Goal: Task Accomplishment & Management: Manage account settings

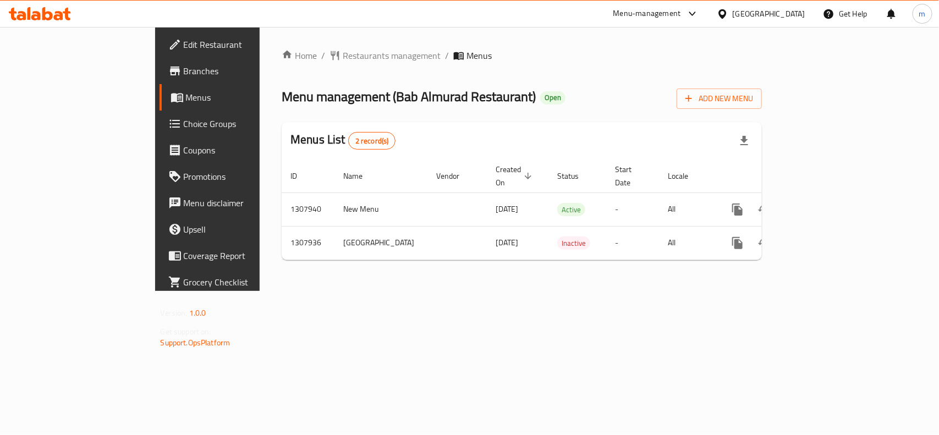
click at [726, 15] on icon at bounding box center [723, 13] width 8 height 9
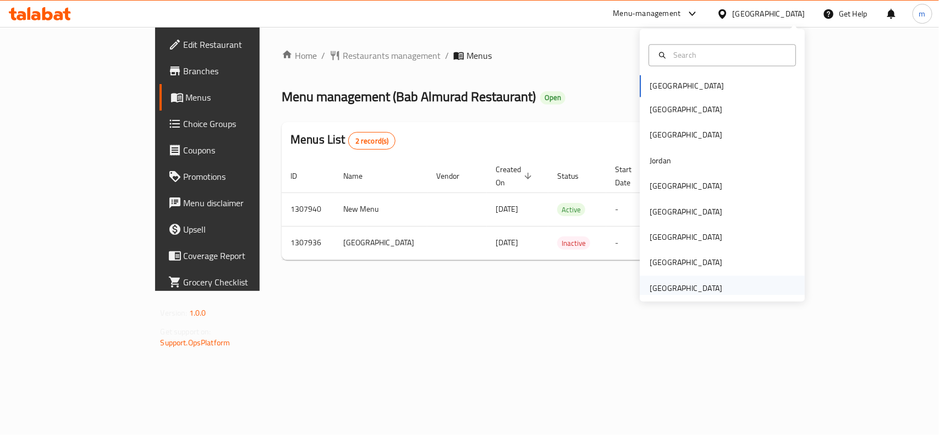
click at [664, 283] on div "[GEOGRAPHIC_DATA]" at bounding box center [686, 288] width 73 height 12
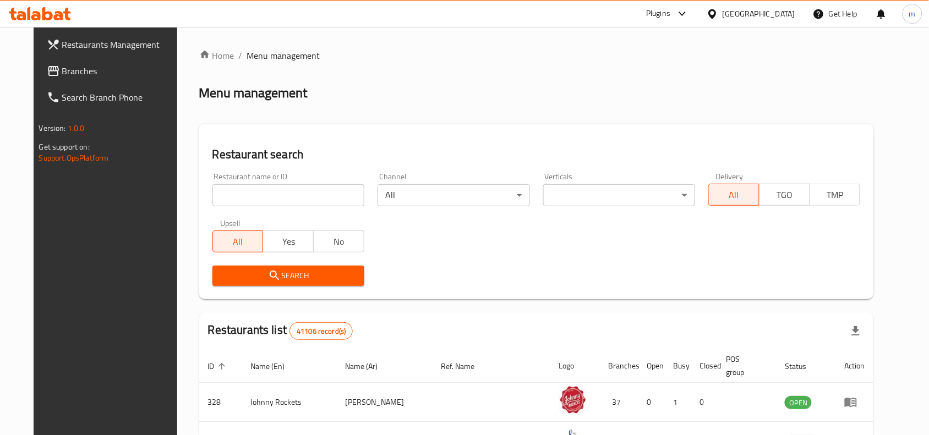
click at [62, 67] on span "Branches" at bounding box center [121, 70] width 118 height 13
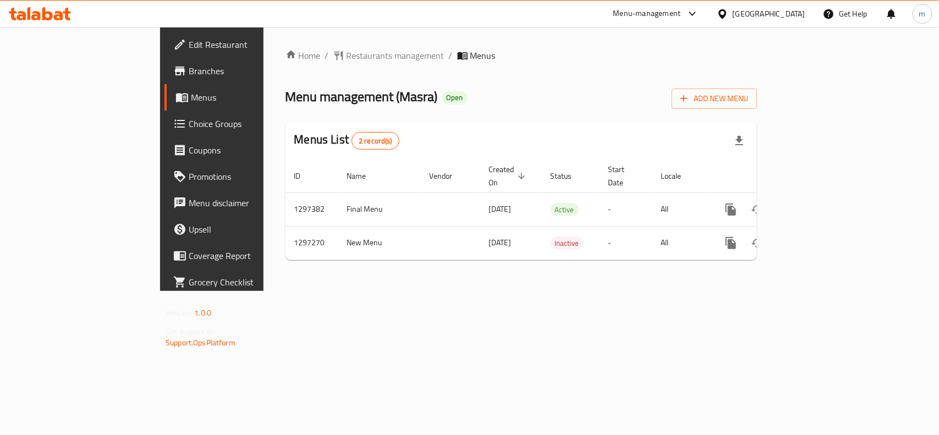
click at [442, 62] on ol "Home / Restaurants management / Menus" at bounding box center [522, 55] width 472 height 13
click at [347, 55] on span "Restaurants management" at bounding box center [396, 55] width 98 height 13
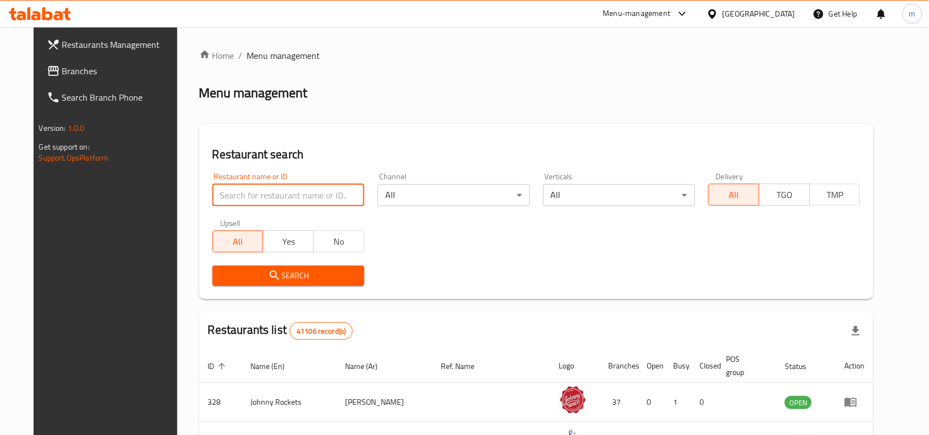
click at [232, 186] on input "search" at bounding box center [288, 195] width 152 height 22
paste input "700318"
type input "700318"
click button "Search" at bounding box center [288, 276] width 152 height 20
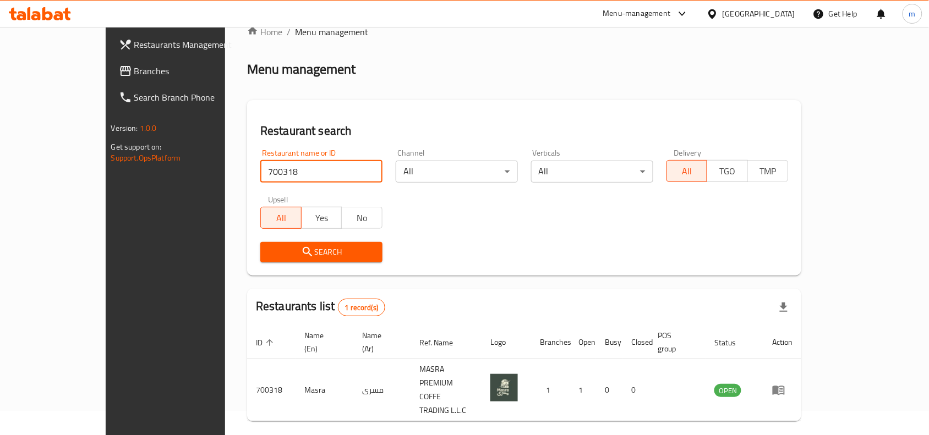
scroll to position [34, 0]
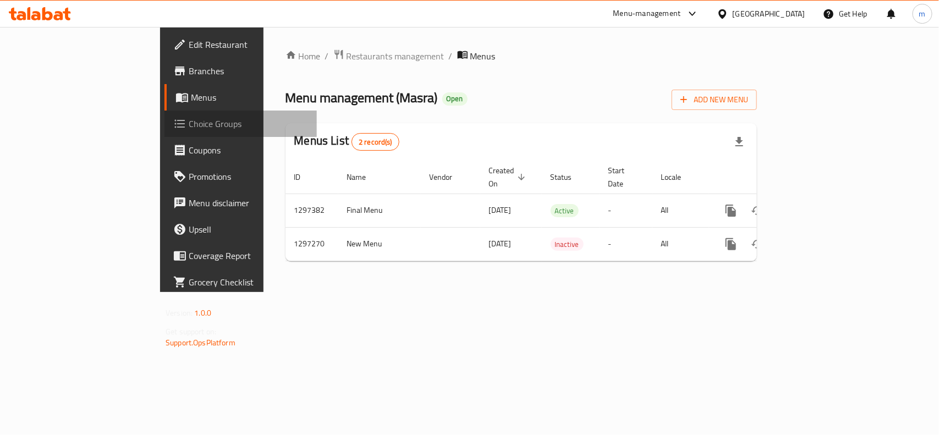
click at [189, 130] on span "Choice Groups" at bounding box center [248, 123] width 119 height 13
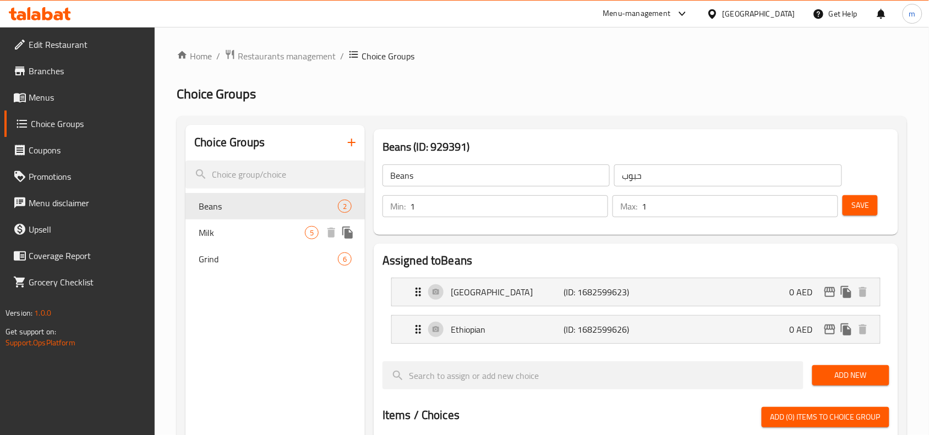
click at [227, 229] on span "Milk" at bounding box center [252, 232] width 106 height 13
type input "Milk"
type input "حليب"
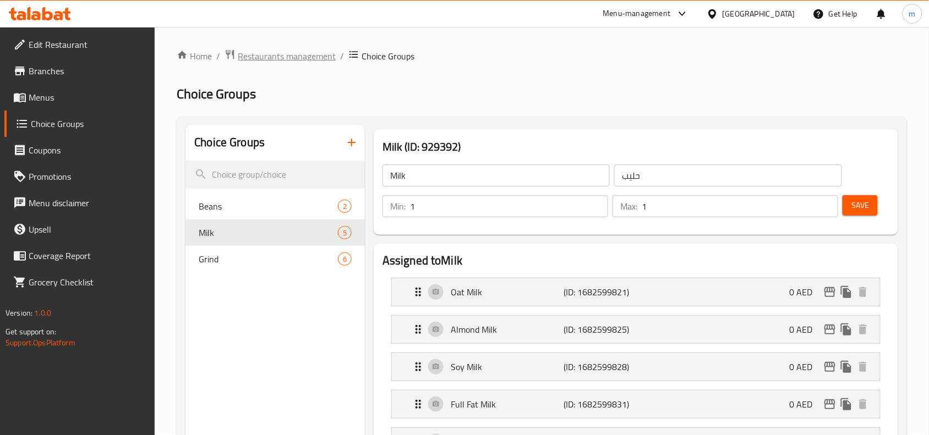
click at [289, 58] on span "Restaurants management" at bounding box center [287, 56] width 98 height 13
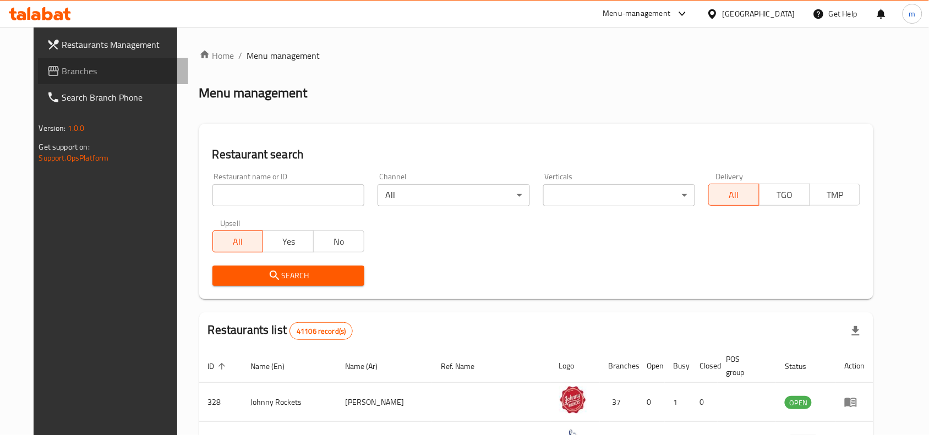
click at [38, 59] on link "Branches" at bounding box center [113, 71] width 151 height 26
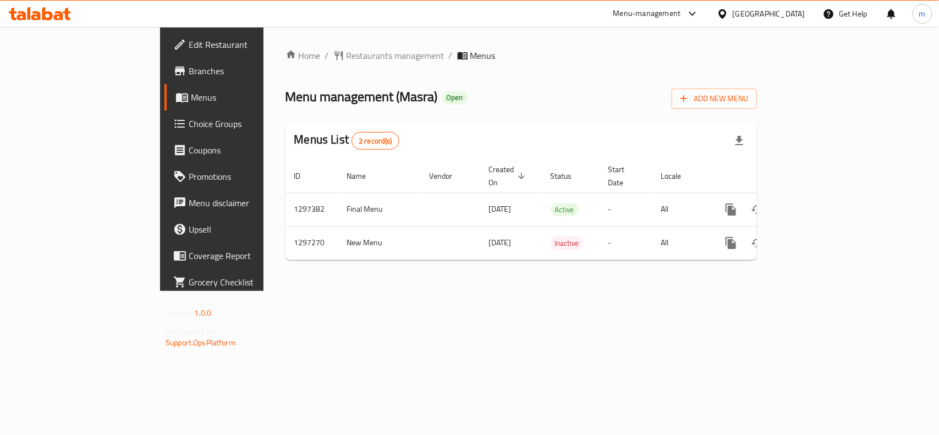
drag, startPoint x: 737, startPoint y: 14, endPoint x: 730, endPoint y: 25, distance: 13.4
click at [737, 14] on div "[GEOGRAPHIC_DATA]" at bounding box center [769, 14] width 73 height 12
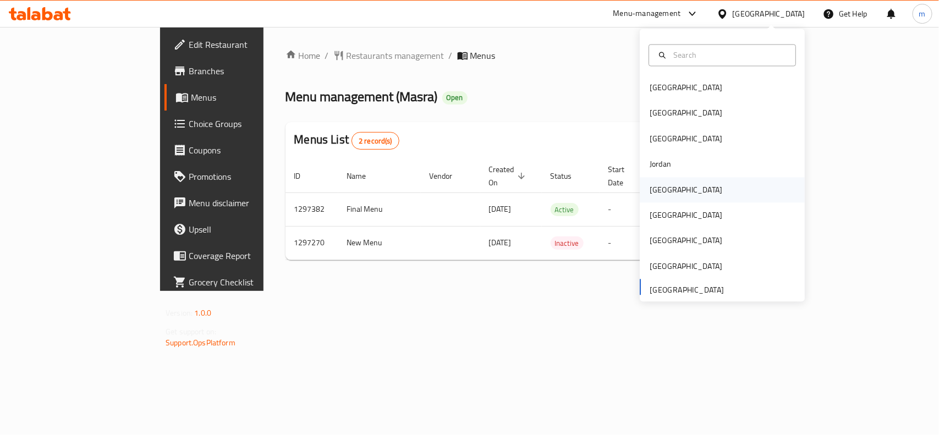
click at [652, 193] on div "[GEOGRAPHIC_DATA]" at bounding box center [686, 190] width 73 height 12
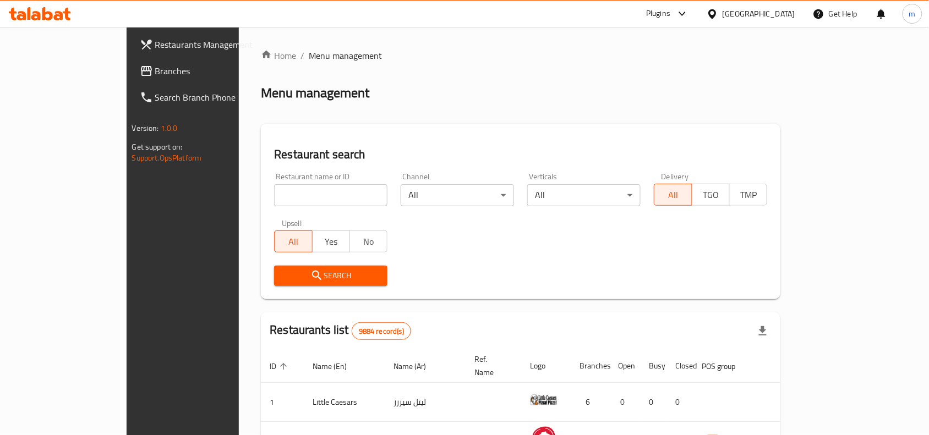
click at [155, 67] on span "Branches" at bounding box center [214, 70] width 118 height 13
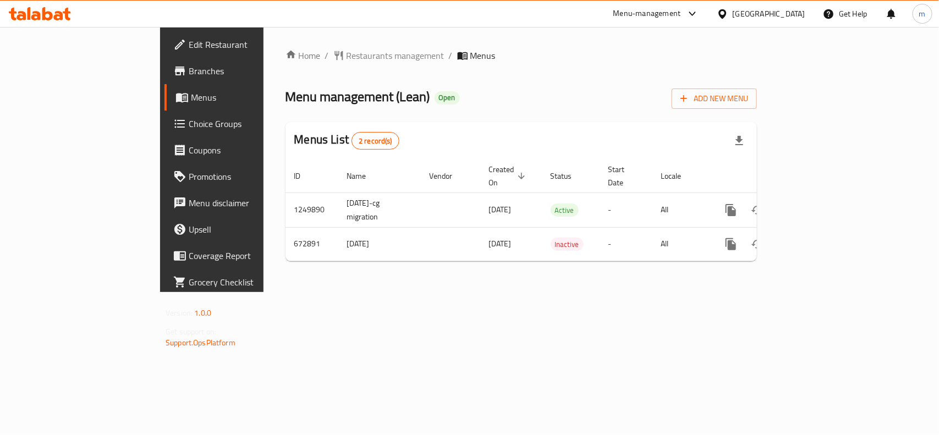
click at [796, 10] on div "Kuwait" at bounding box center [769, 14] width 73 height 12
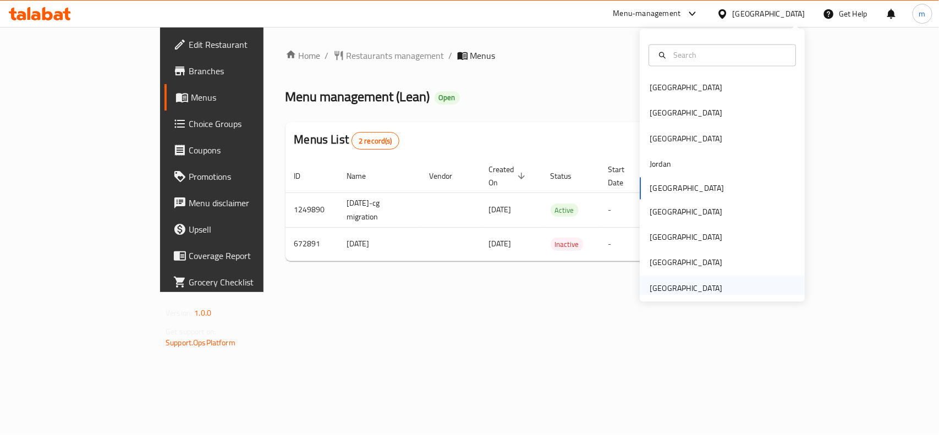
click at [684, 282] on div "[GEOGRAPHIC_DATA]" at bounding box center [686, 288] width 73 height 12
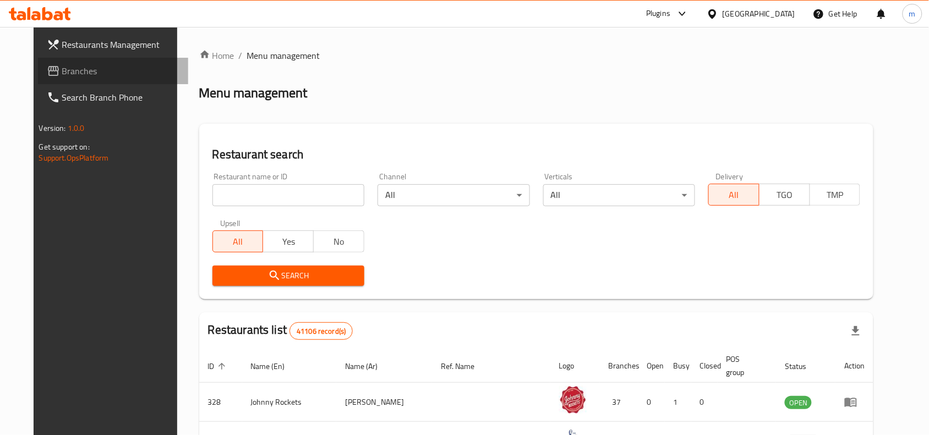
click at [62, 75] on span "Branches" at bounding box center [121, 70] width 118 height 13
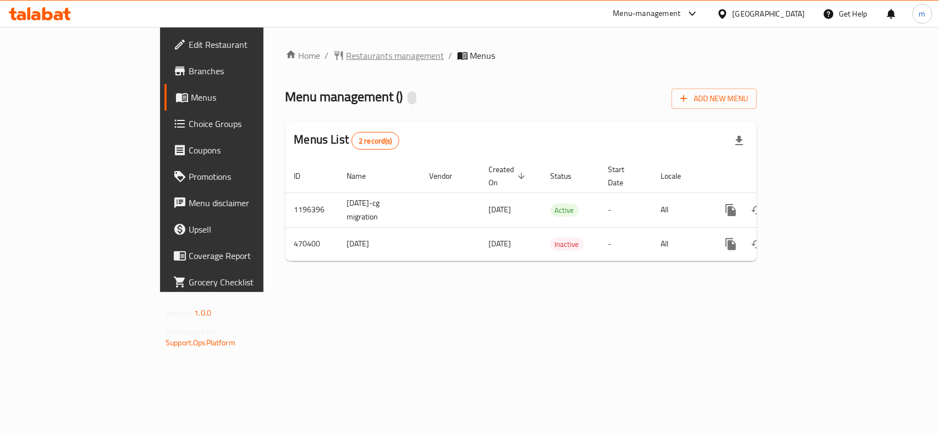
click at [347, 58] on span "Restaurants management" at bounding box center [396, 55] width 98 height 13
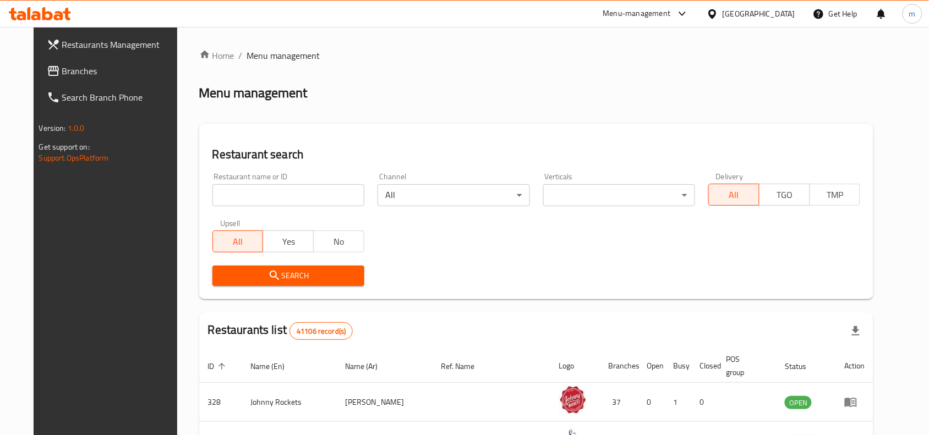
click at [62, 66] on span "Branches" at bounding box center [121, 70] width 118 height 13
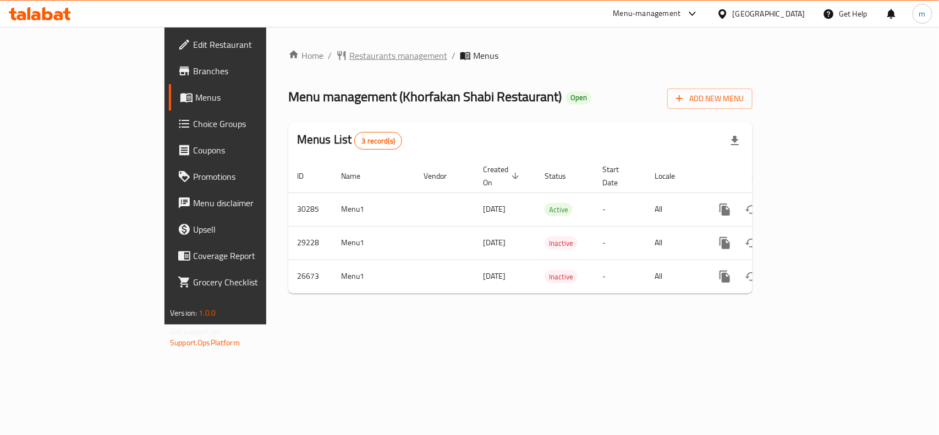
click at [349, 58] on span "Restaurants management" at bounding box center [398, 55] width 98 height 13
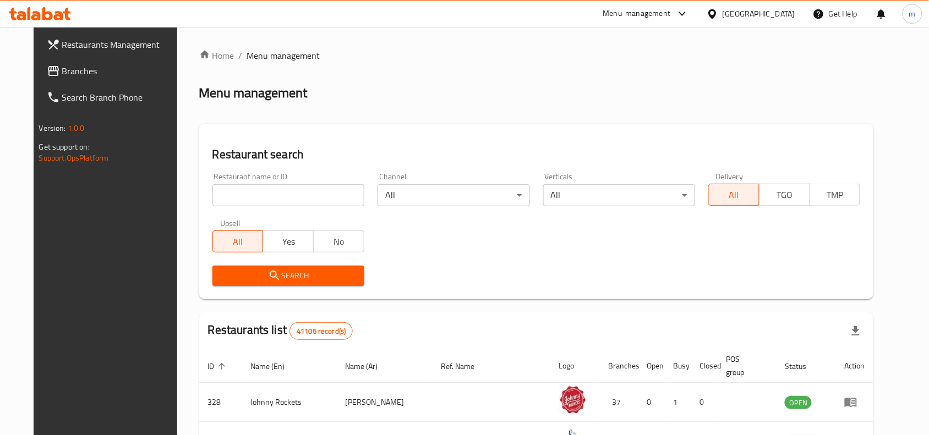
drag, startPoint x: 88, startPoint y: 70, endPoint x: 103, endPoint y: 64, distance: 16.8
click at [88, 70] on span "Branches" at bounding box center [121, 70] width 118 height 13
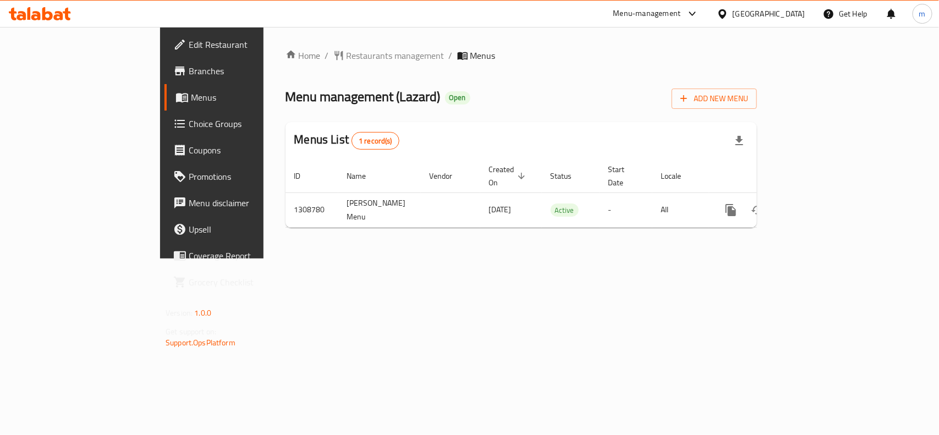
click at [738, 11] on div "[GEOGRAPHIC_DATA]" at bounding box center [769, 14] width 73 height 12
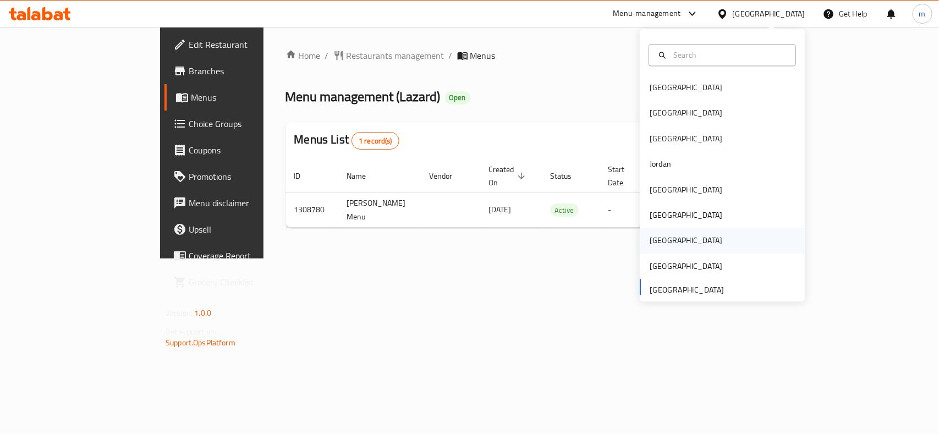
click at [669, 232] on div "Qatar" at bounding box center [722, 240] width 165 height 25
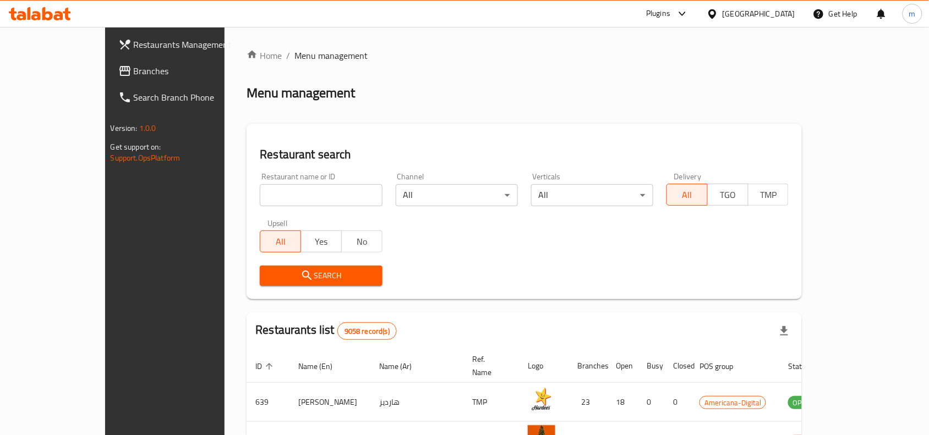
click at [134, 72] on span "Branches" at bounding box center [193, 70] width 118 height 13
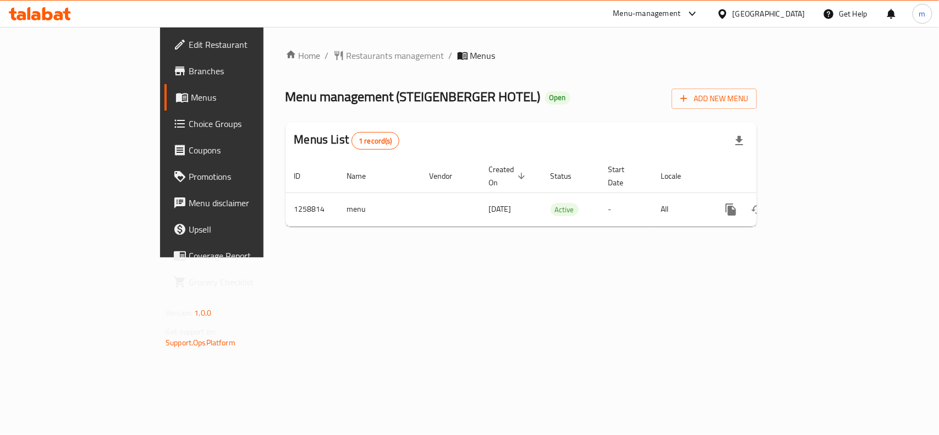
click at [726, 9] on icon at bounding box center [723, 13] width 8 height 9
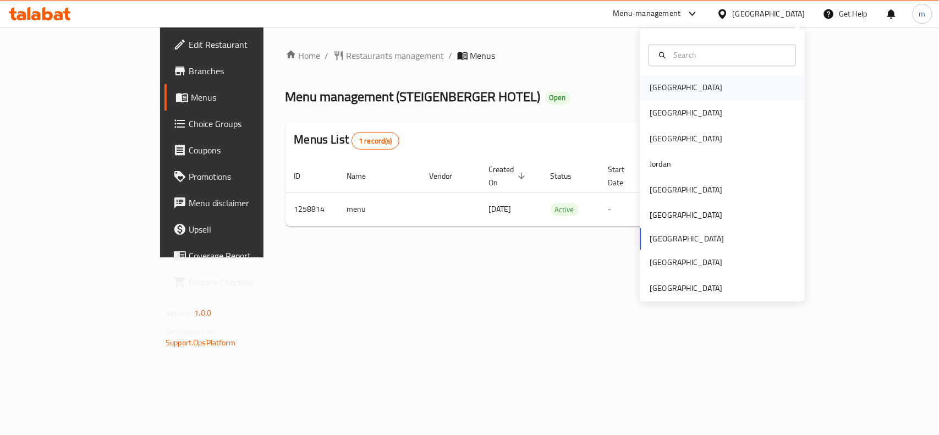
click at [677, 94] on div "[GEOGRAPHIC_DATA]" at bounding box center [722, 87] width 165 height 25
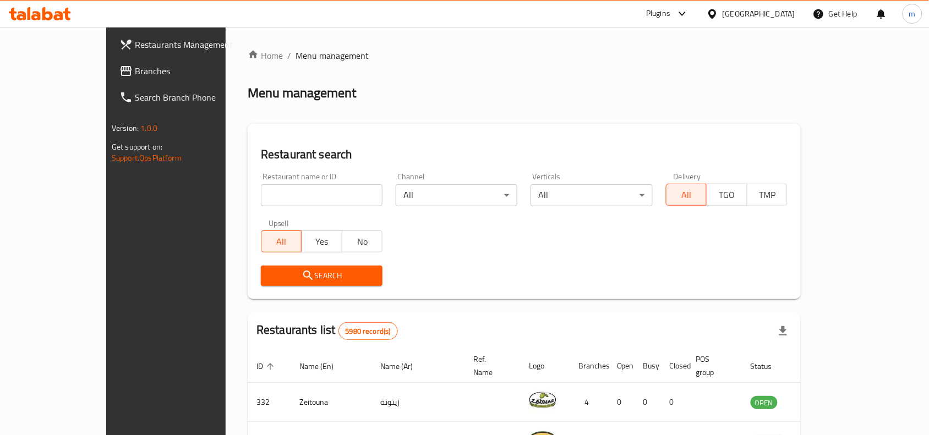
click at [135, 73] on span "Branches" at bounding box center [194, 70] width 118 height 13
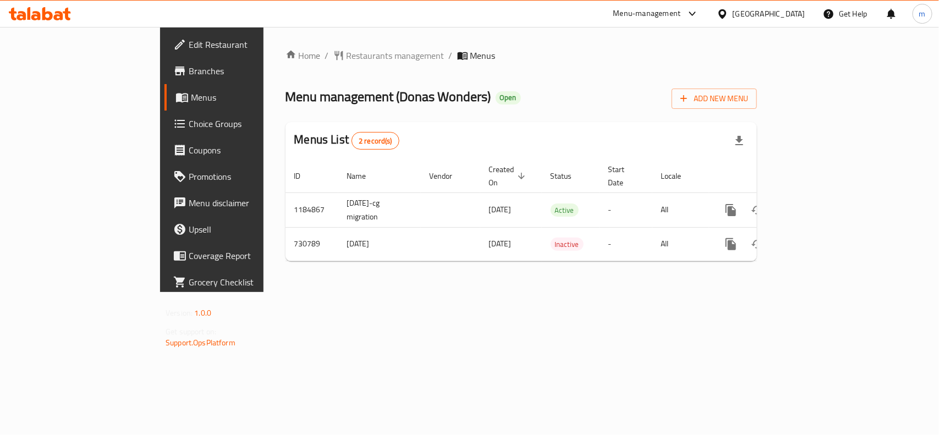
click at [726, 11] on icon at bounding box center [723, 13] width 8 height 9
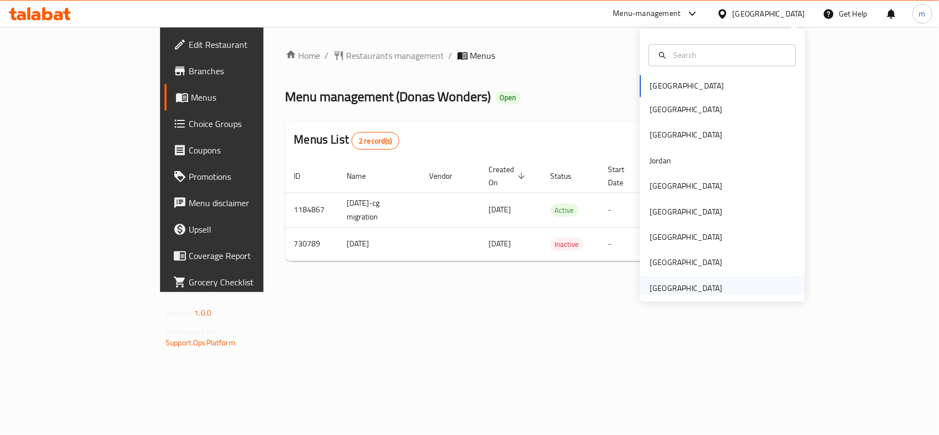
click at [693, 290] on div "[GEOGRAPHIC_DATA]" at bounding box center [686, 288] width 73 height 12
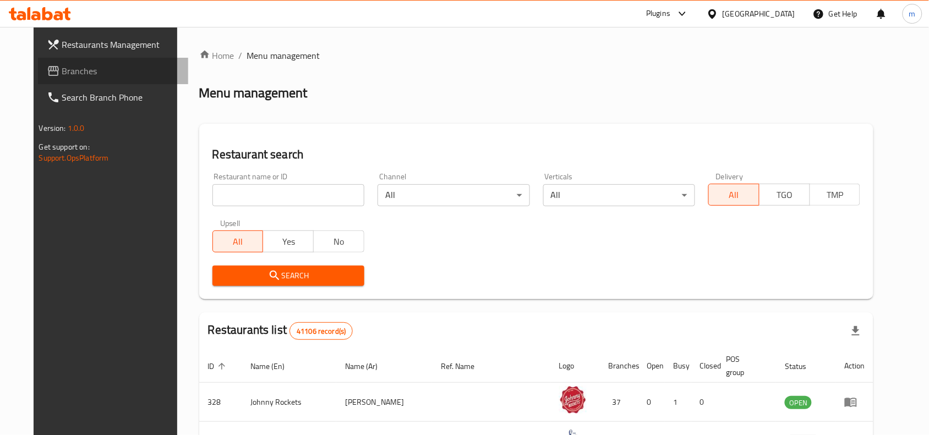
click at [62, 70] on span "Branches" at bounding box center [121, 70] width 118 height 13
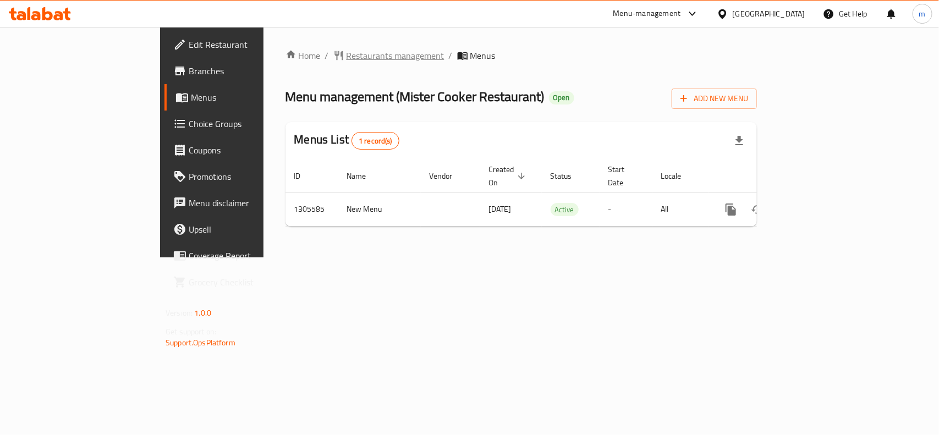
click at [347, 59] on span "Restaurants management" at bounding box center [396, 55] width 98 height 13
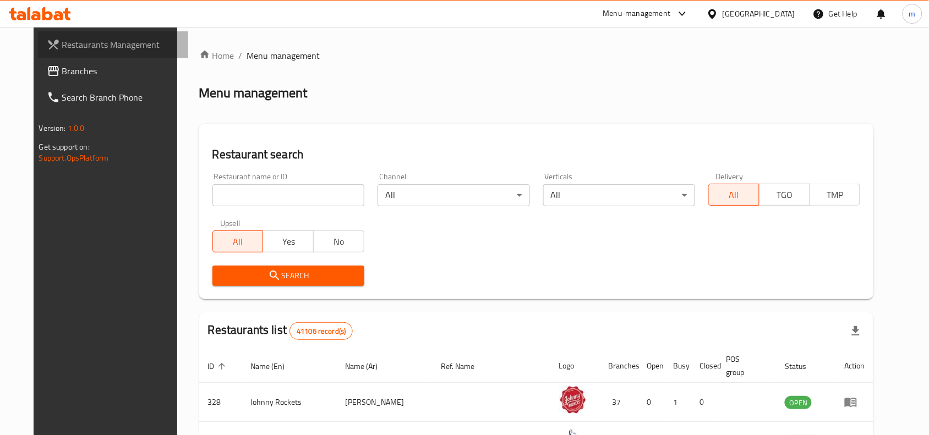
click at [95, 53] on link "Restaurants Management" at bounding box center [113, 44] width 151 height 26
click at [62, 78] on span "Branches" at bounding box center [121, 70] width 118 height 13
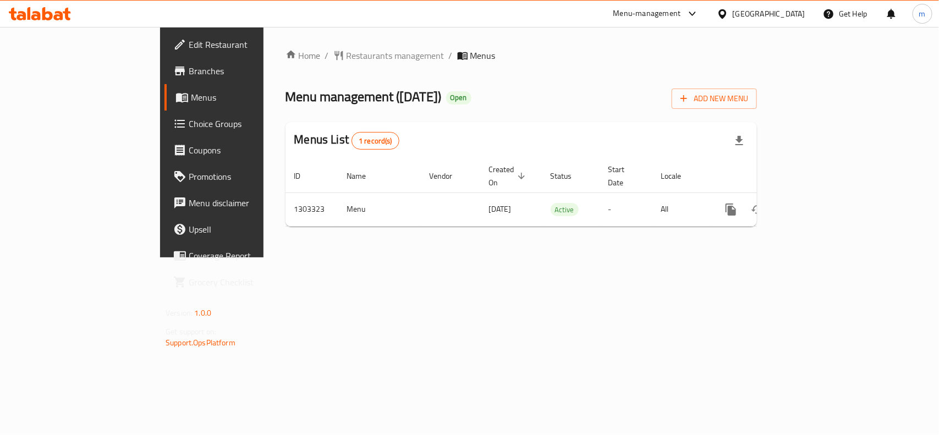
drag, startPoint x: 744, startPoint y: 15, endPoint x: 737, endPoint y: 23, distance: 9.7
click at [744, 15] on div "[GEOGRAPHIC_DATA]" at bounding box center [769, 14] width 73 height 12
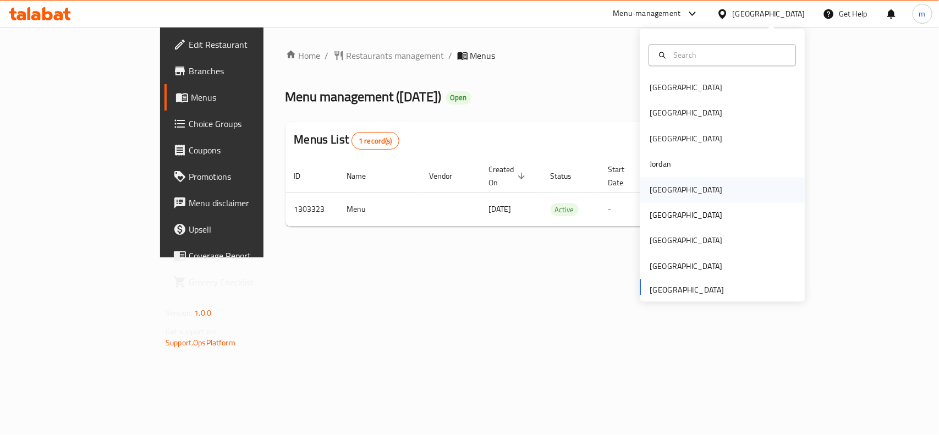
click at [653, 199] on div "[GEOGRAPHIC_DATA]" at bounding box center [686, 189] width 90 height 25
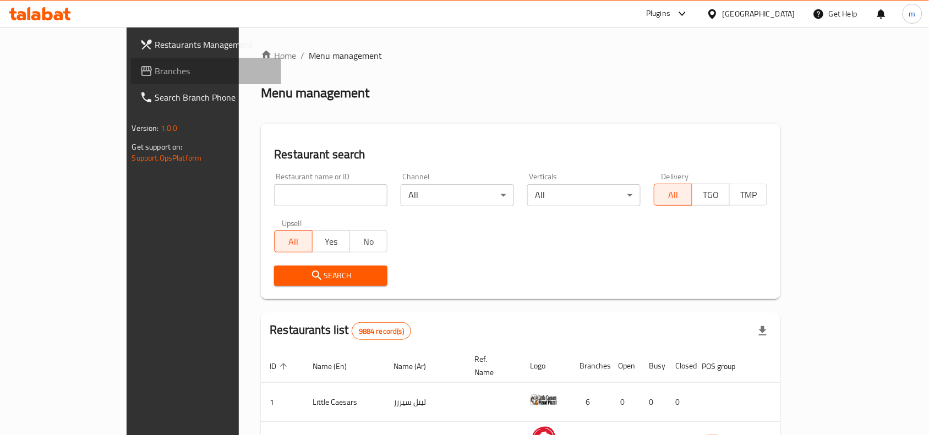
click at [155, 68] on span "Branches" at bounding box center [214, 70] width 118 height 13
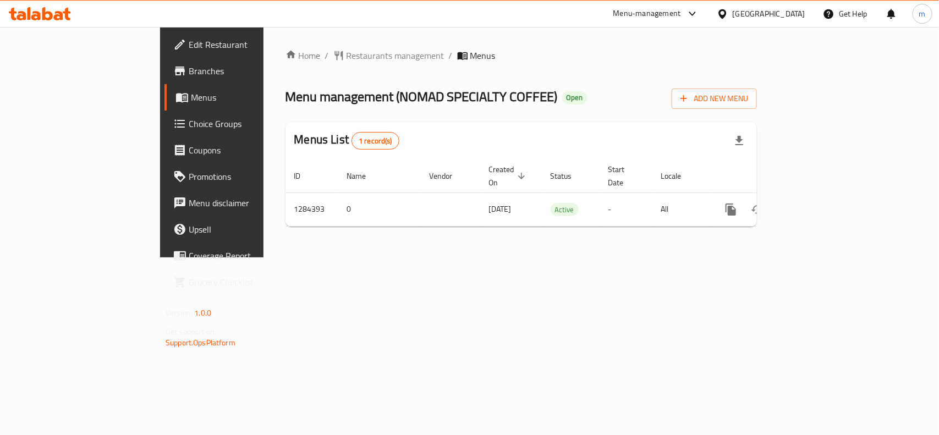
click at [334, 66] on div "Home / Restaurants management / Menus Menu management ( NOMAD SPECIALTY COFFEE …" at bounding box center [522, 142] width 472 height 187
click at [381, 73] on div "Home / Restaurants management / Menus Menu management ( NOMAD SPECIALTY COFFEE …" at bounding box center [522, 142] width 472 height 187
click at [347, 53] on span "Restaurants management" at bounding box center [396, 55] width 98 height 13
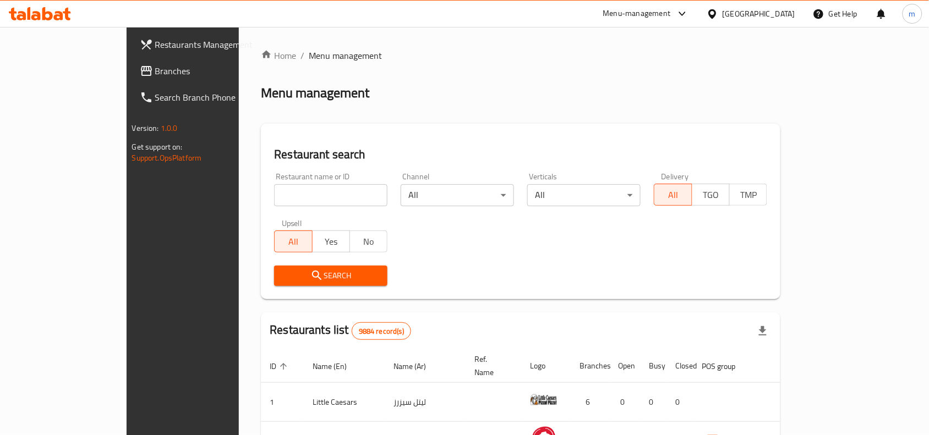
click at [274, 194] on input "search" at bounding box center [330, 195] width 113 height 22
paste input "695641"
type input "695641"
click button "Search" at bounding box center [330, 276] width 113 height 20
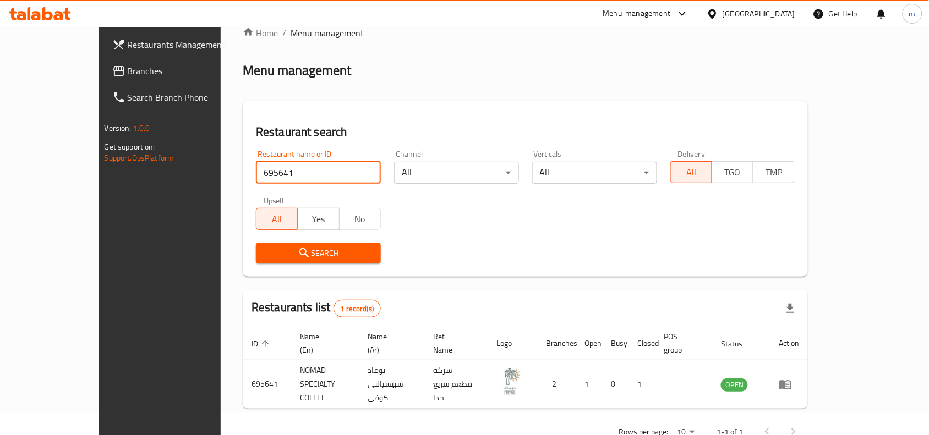
scroll to position [34, 0]
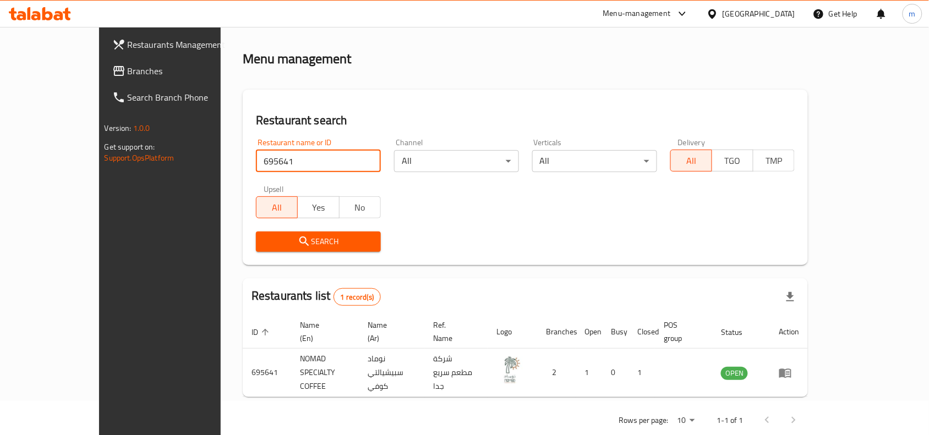
click at [716, 17] on icon at bounding box center [712, 13] width 8 height 9
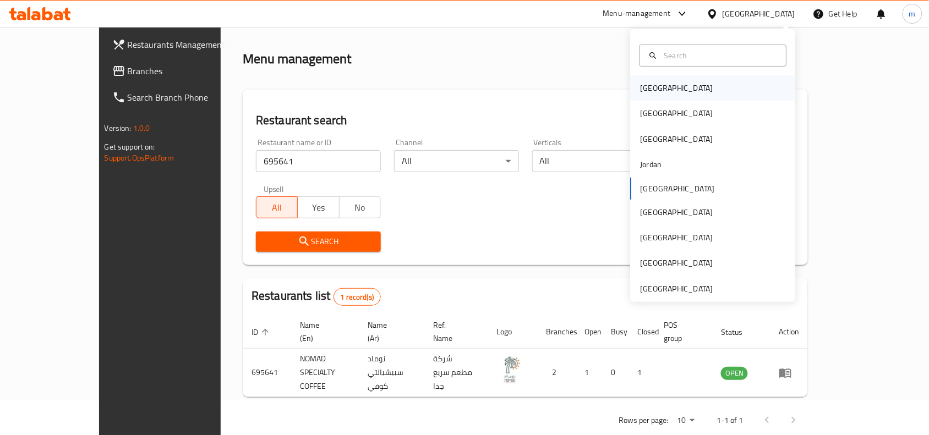
click at [664, 89] on div "[GEOGRAPHIC_DATA]" at bounding box center [677, 87] width 90 height 25
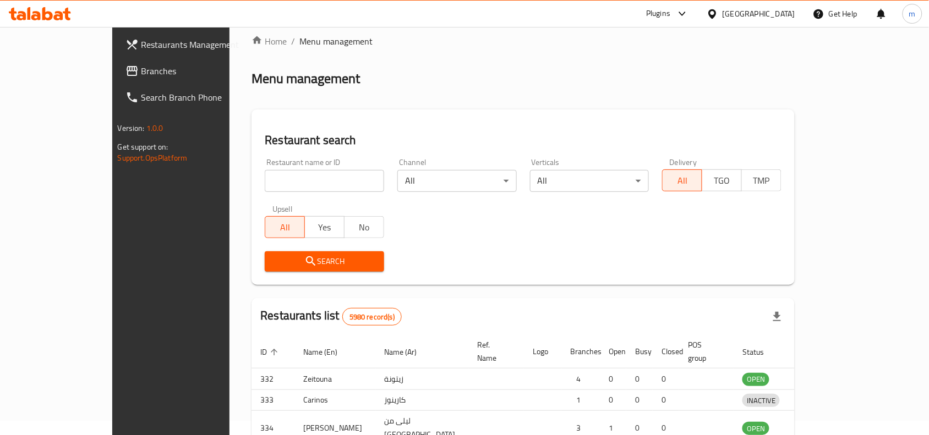
scroll to position [34, 0]
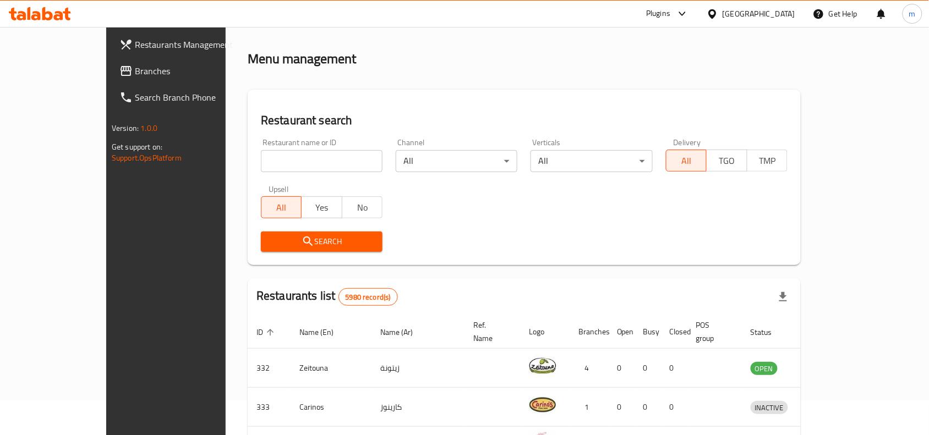
click at [135, 75] on span "Branches" at bounding box center [194, 70] width 118 height 13
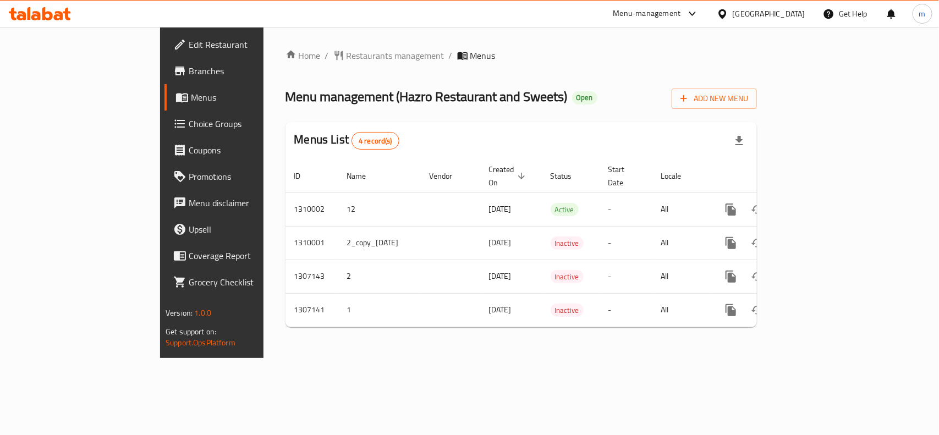
click at [780, 12] on div "[GEOGRAPHIC_DATA]" at bounding box center [769, 14] width 73 height 12
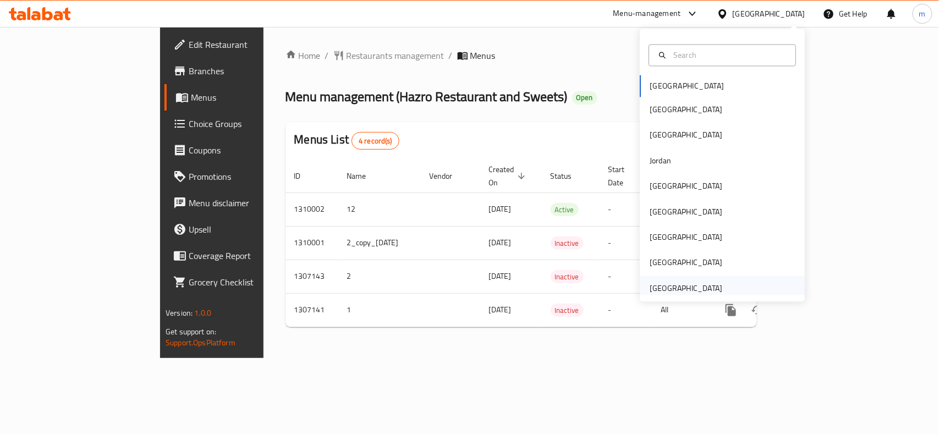
click at [659, 294] on div "[GEOGRAPHIC_DATA]" at bounding box center [686, 288] width 73 height 12
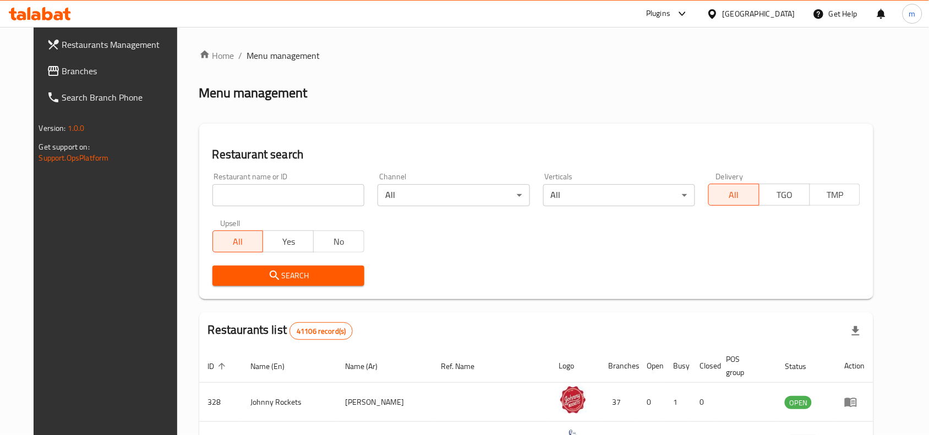
click at [87, 72] on span "Branches" at bounding box center [121, 70] width 118 height 13
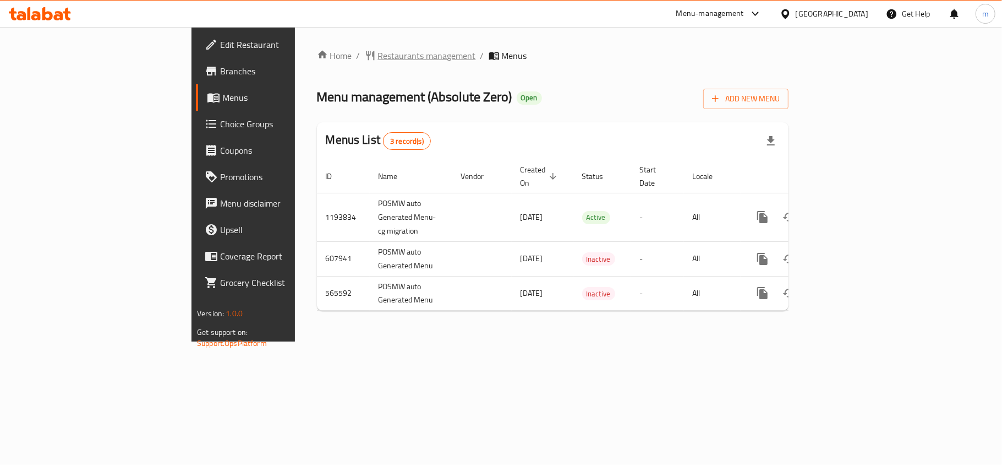
click at [378, 49] on span "Restaurants management" at bounding box center [427, 55] width 98 height 13
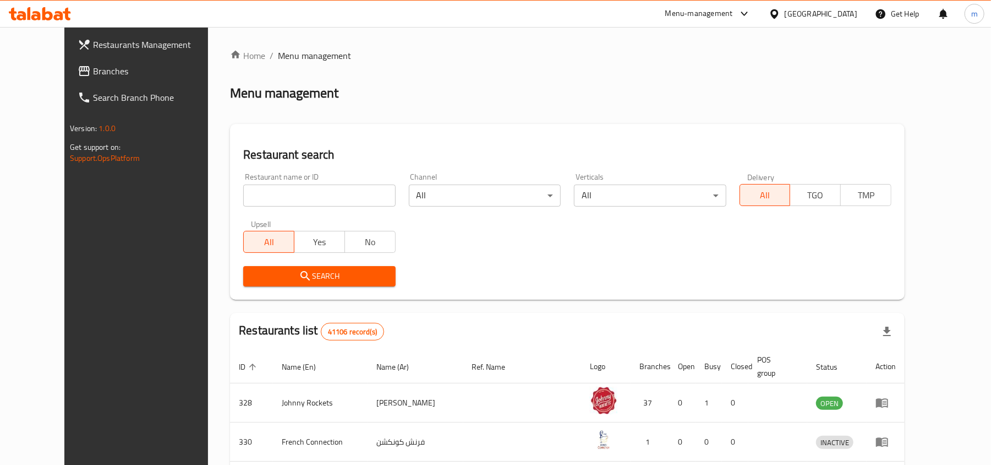
click at [256, 194] on div "Home / Menu management Menu management Restaurant search Restaurant name or ID …" at bounding box center [567, 408] width 675 height 718
click at [256, 194] on input "search" at bounding box center [319, 195] width 152 height 22
paste input "13865"
type input "13865"
click button "Search" at bounding box center [319, 276] width 152 height 20
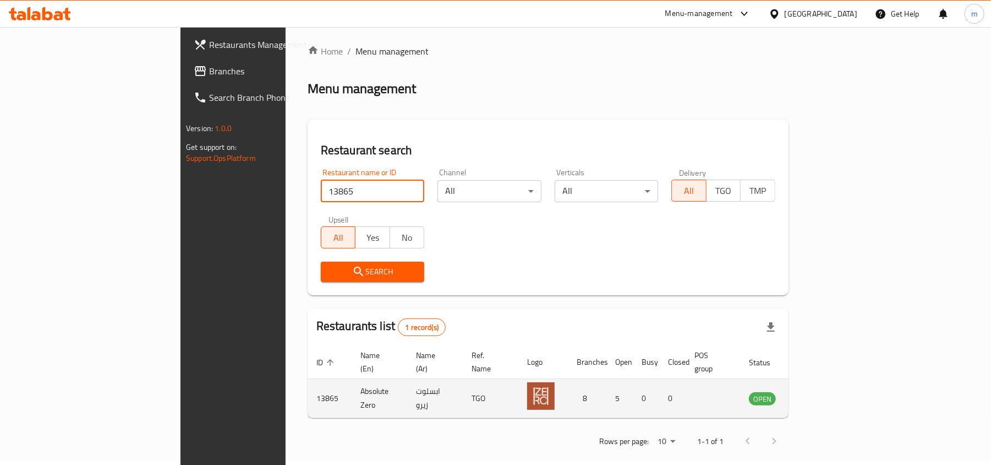
scroll to position [6, 0]
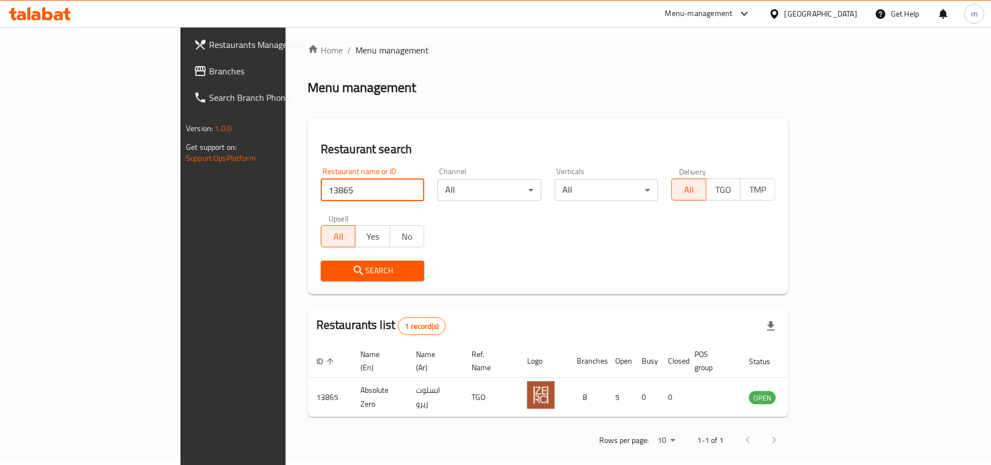
click at [773, 13] on icon at bounding box center [775, 13] width 8 height 9
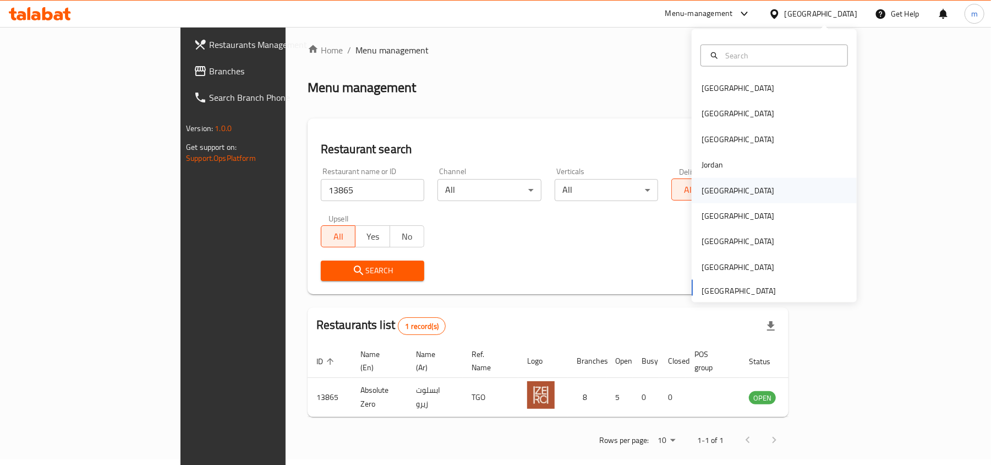
click at [725, 190] on div "[GEOGRAPHIC_DATA]" at bounding box center [774, 189] width 165 height 25
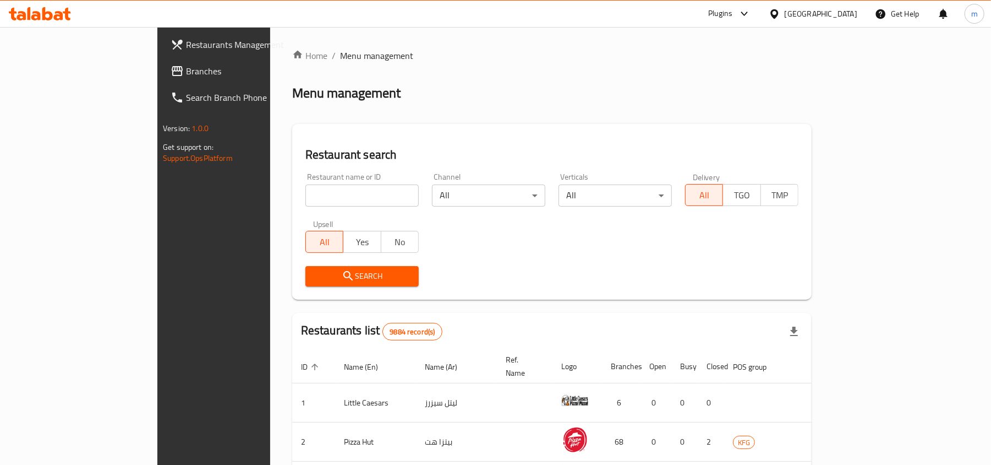
click at [186, 75] on span "Branches" at bounding box center [250, 70] width 128 height 13
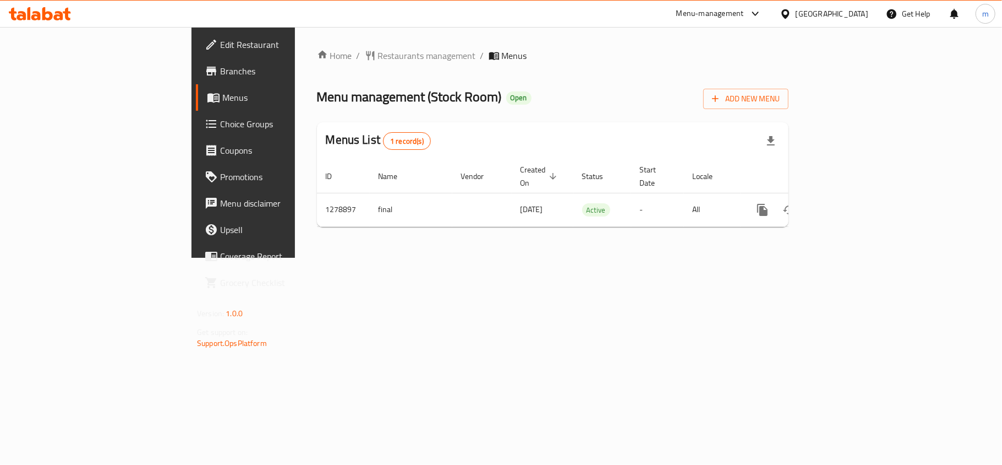
click at [791, 13] on icon at bounding box center [786, 14] width 12 height 12
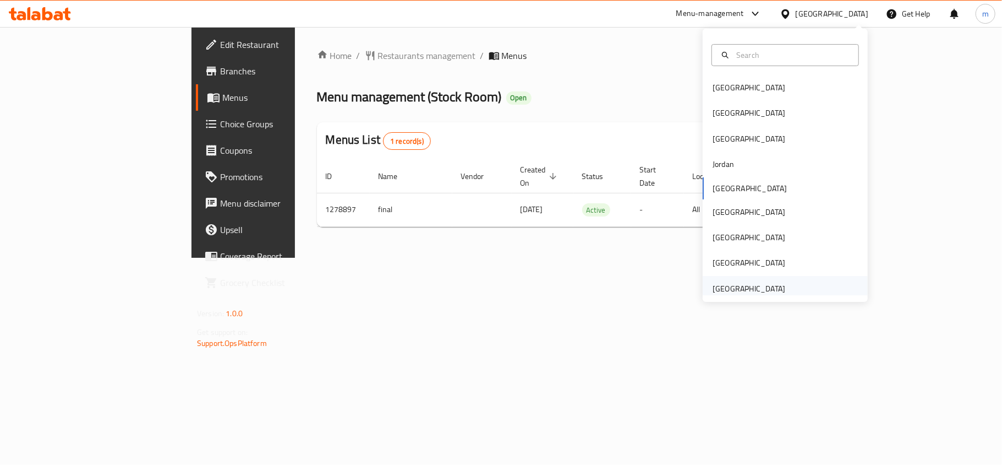
click at [765, 286] on div "[GEOGRAPHIC_DATA]" at bounding box center [749, 288] width 73 height 12
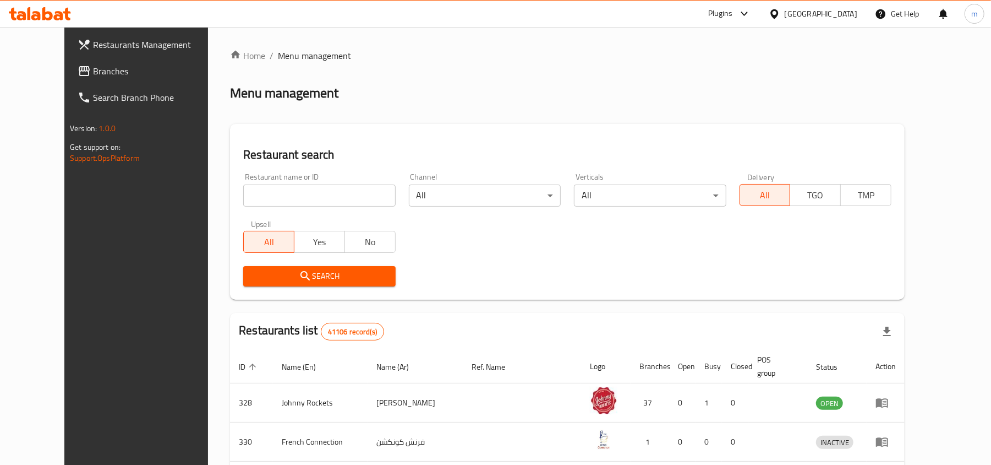
click at [93, 69] on span "Branches" at bounding box center [157, 70] width 128 height 13
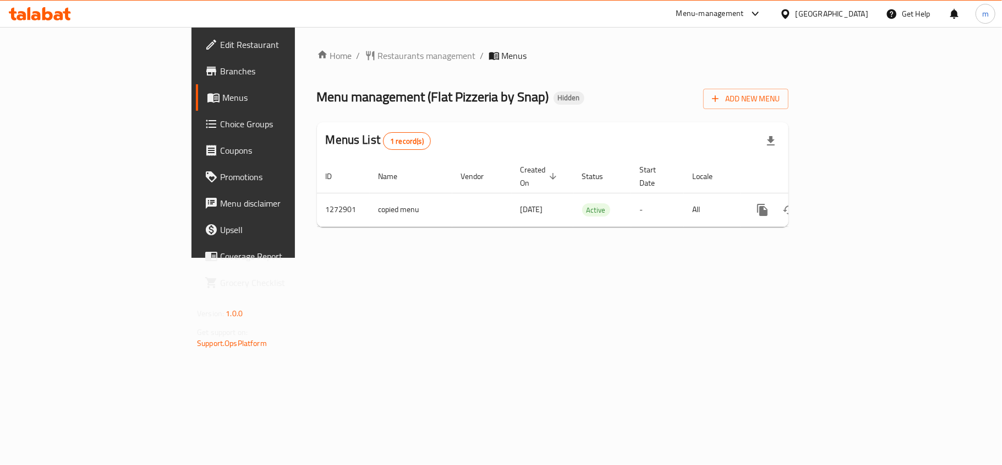
click at [826, 12] on div "[GEOGRAPHIC_DATA]" at bounding box center [832, 14] width 73 height 12
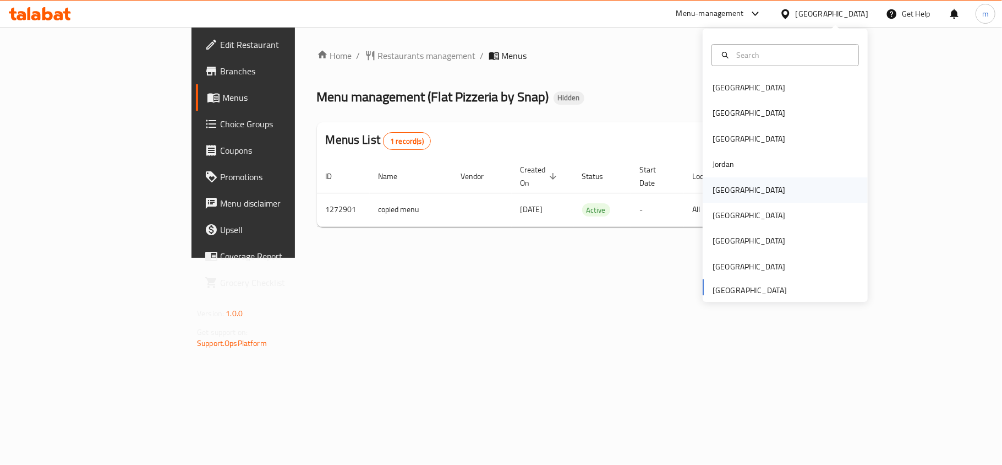
click at [725, 189] on div "[GEOGRAPHIC_DATA]" at bounding box center [749, 189] width 90 height 25
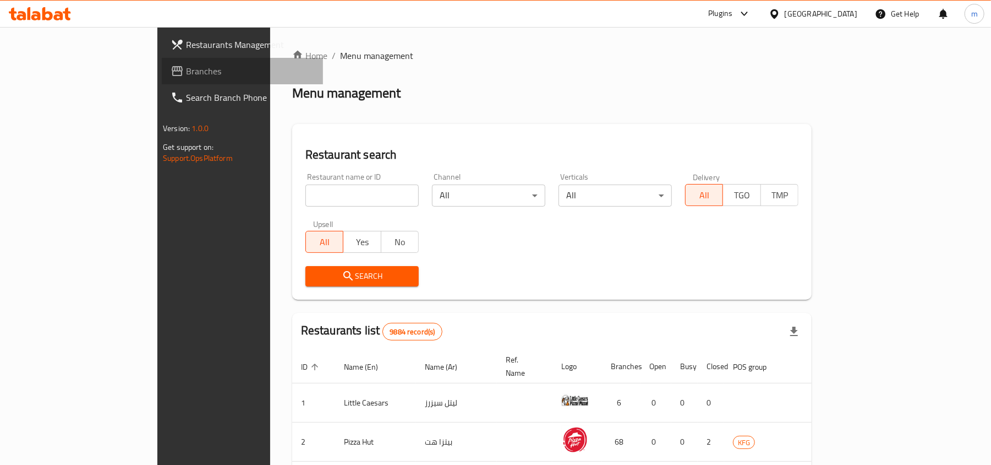
click at [162, 83] on link "Branches" at bounding box center [242, 71] width 161 height 26
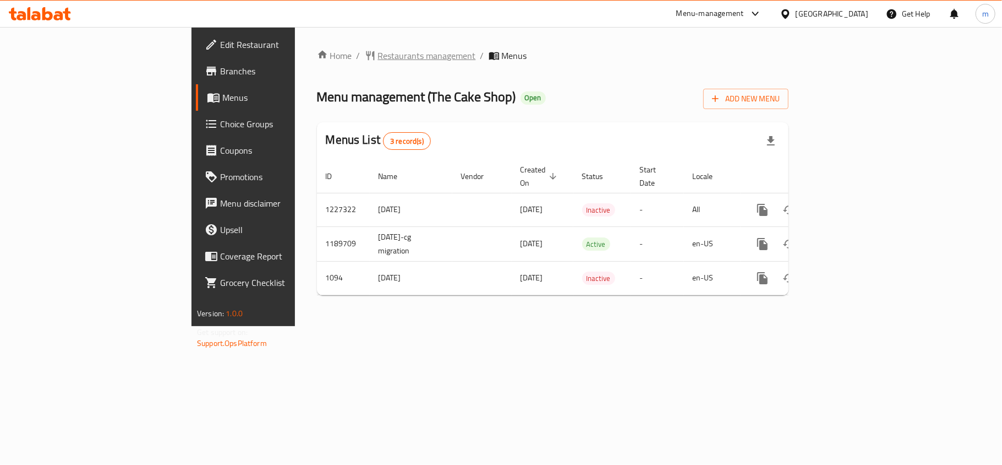
click at [378, 58] on span "Restaurants management" at bounding box center [427, 55] width 98 height 13
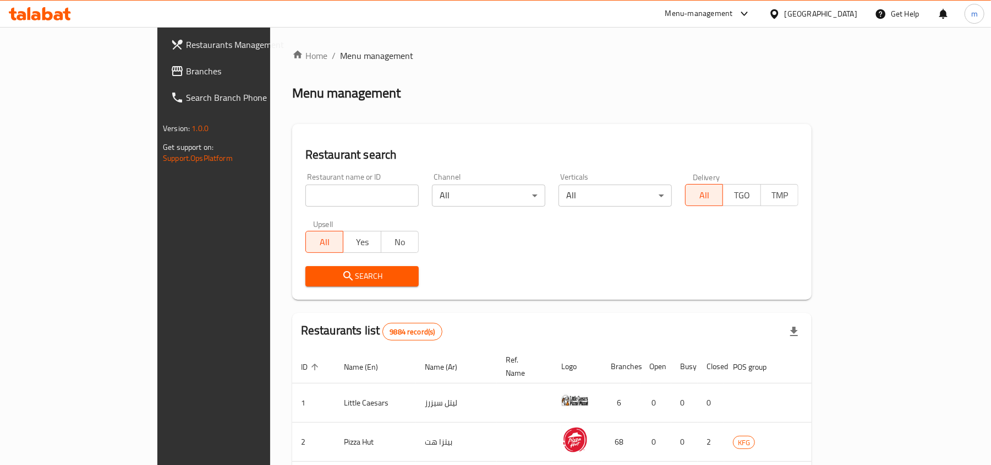
click at [305, 196] on input "search" at bounding box center [361, 195] width 113 height 22
paste input "323"
type input "323"
click button "Search" at bounding box center [361, 276] width 113 height 20
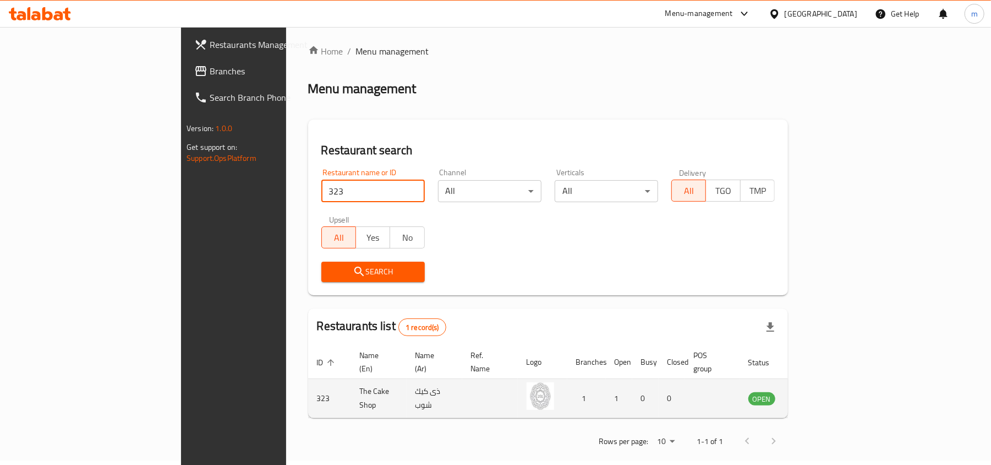
scroll to position [6, 0]
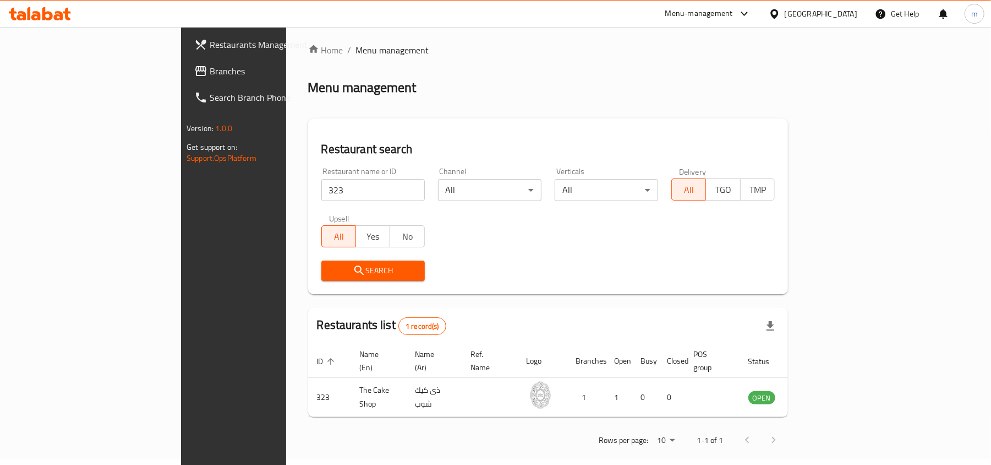
click at [785, 19] on div at bounding box center [777, 14] width 16 height 12
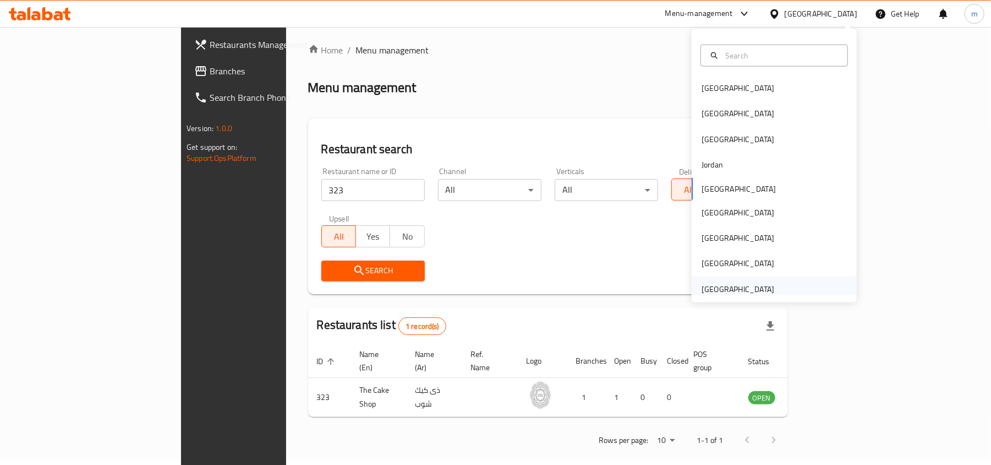
click at [745, 283] on div "[GEOGRAPHIC_DATA]" at bounding box center [738, 289] width 73 height 12
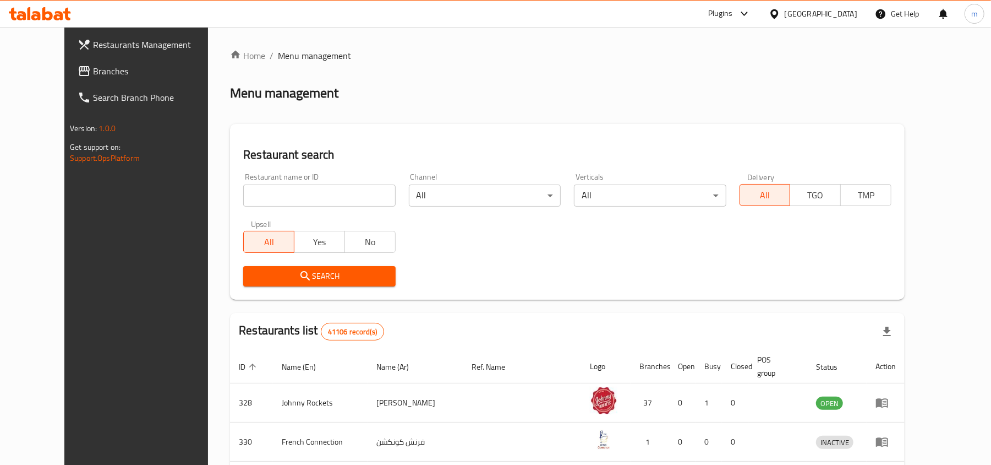
click at [93, 77] on span "Branches" at bounding box center [157, 70] width 128 height 13
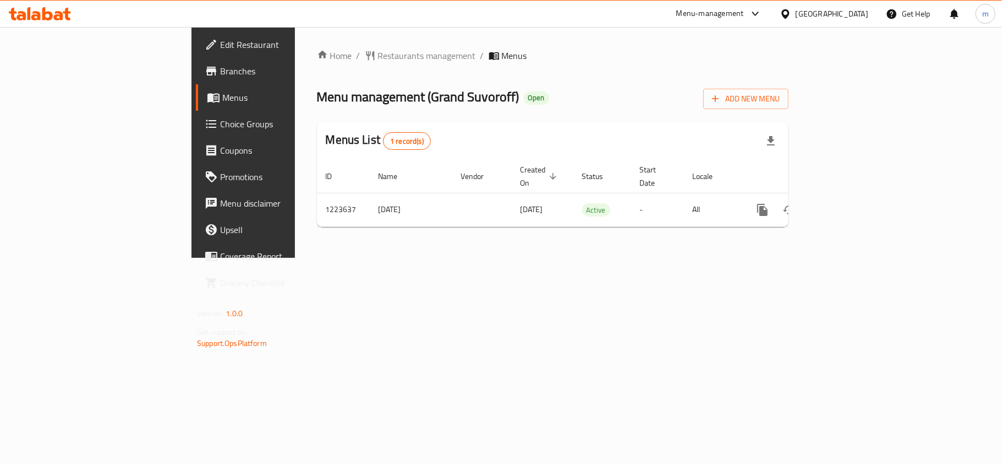
drag, startPoint x: 786, startPoint y: 15, endPoint x: 775, endPoint y: 27, distance: 16.0
click at [786, 17] on icon at bounding box center [786, 13] width 8 height 9
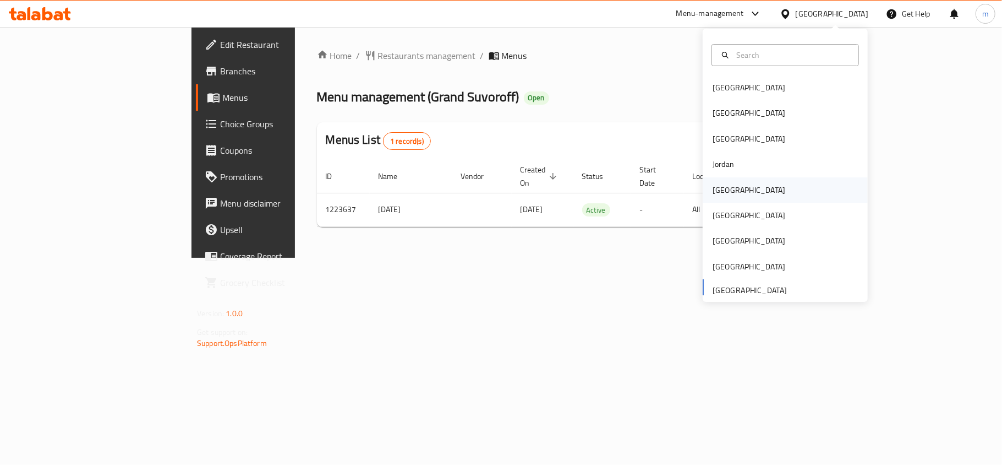
click at [733, 192] on div "[GEOGRAPHIC_DATA]" at bounding box center [749, 189] width 90 height 25
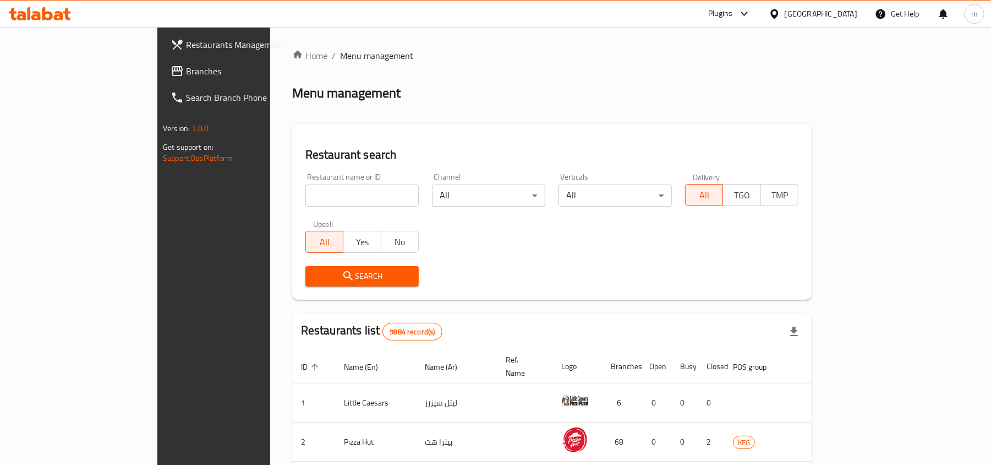
drag, startPoint x: 124, startPoint y: 89, endPoint x: 139, endPoint y: 104, distance: 21.0
click at [162, 89] on link "Search Branch Phone" at bounding box center [242, 97] width 161 height 26
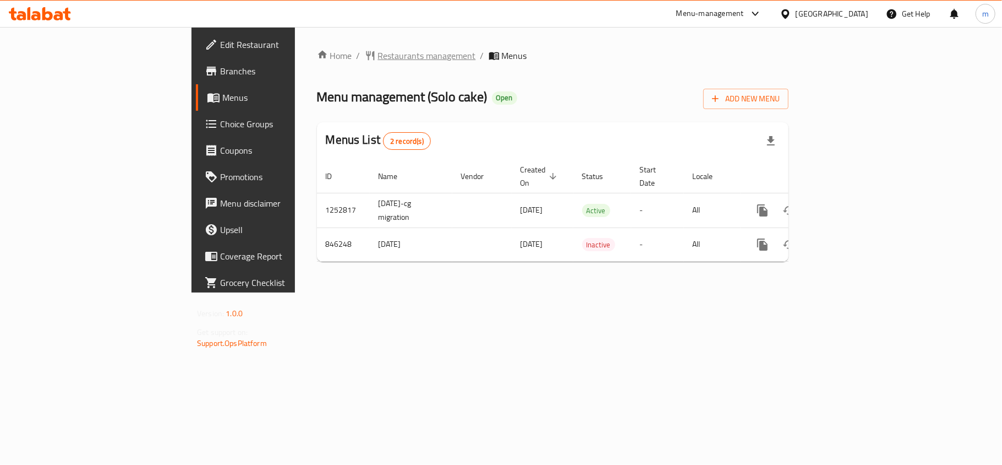
click at [378, 53] on span "Restaurants management" at bounding box center [427, 55] width 98 height 13
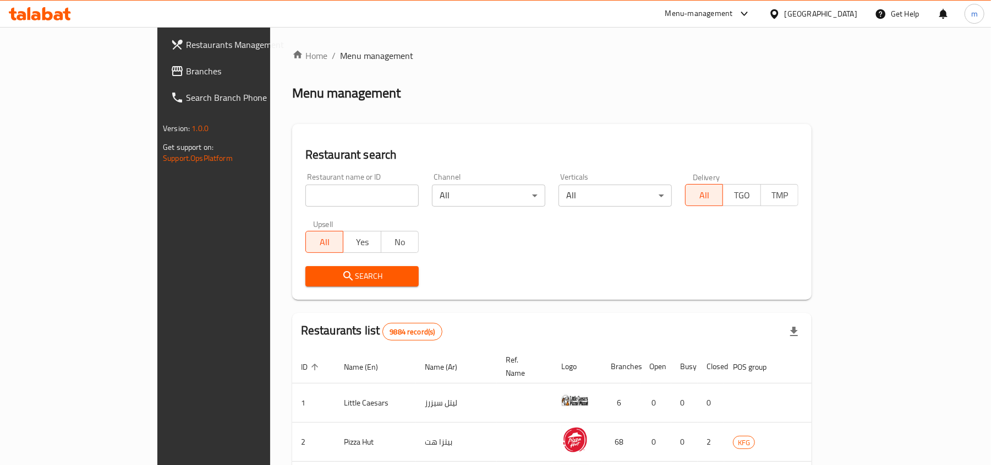
click at [162, 78] on link "Branches" at bounding box center [242, 71] width 161 height 26
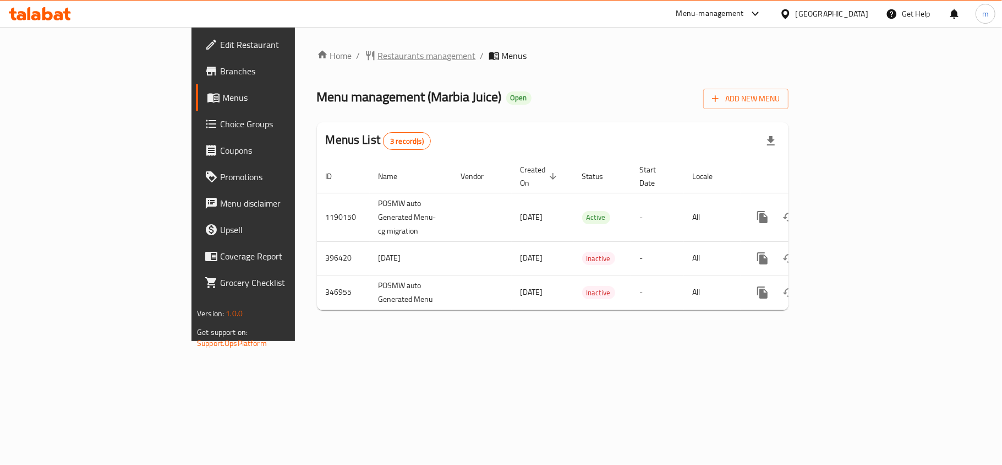
click at [378, 56] on span "Restaurants management" at bounding box center [427, 55] width 98 height 13
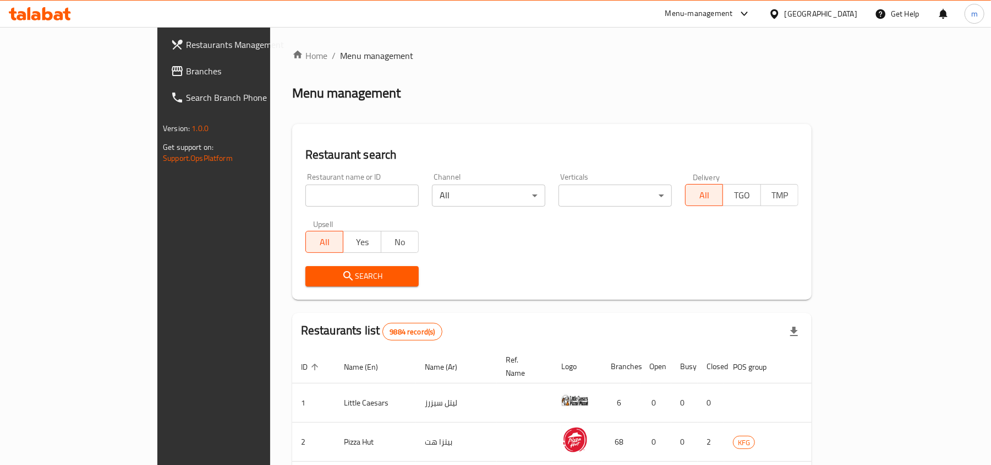
click at [305, 199] on input "search" at bounding box center [361, 195] width 113 height 22
paste input "10369"
type input "10369"
click button "Search" at bounding box center [361, 276] width 113 height 20
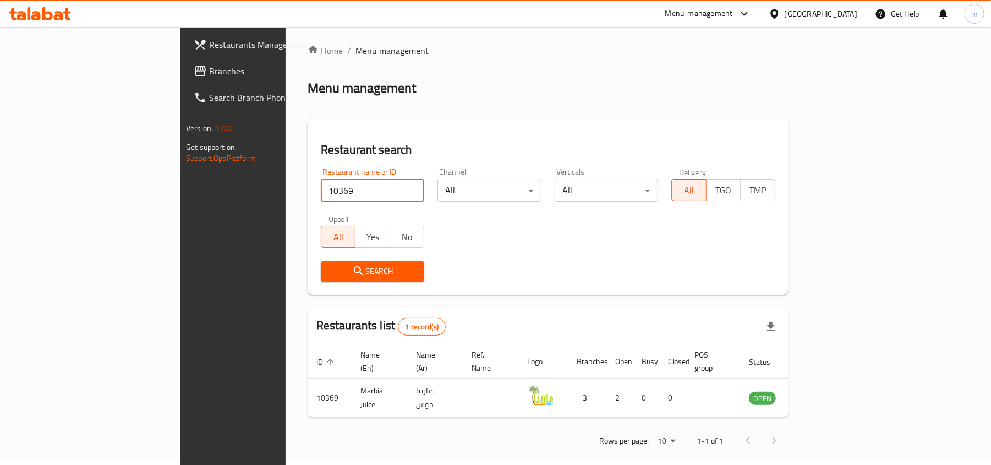
scroll to position [6, 0]
click at [817, 17] on div "[GEOGRAPHIC_DATA]" at bounding box center [813, 14] width 106 height 26
click at [780, 9] on icon at bounding box center [775, 14] width 12 height 12
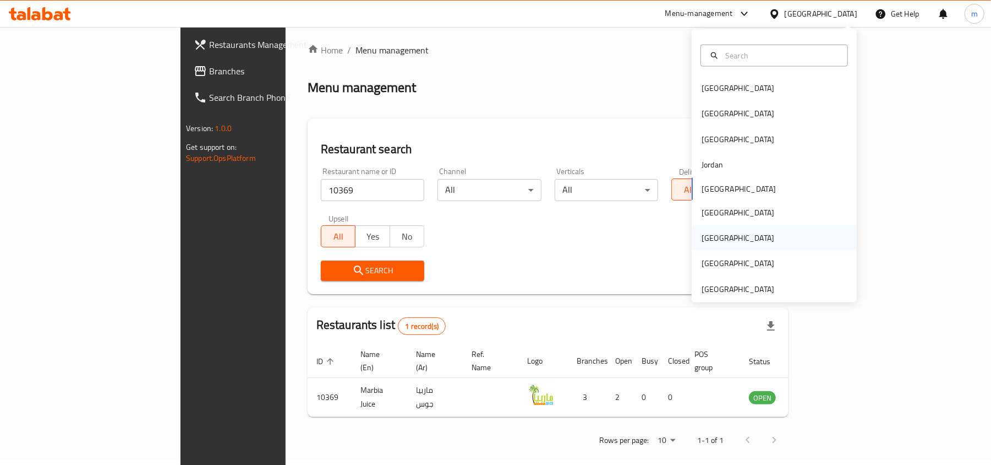
click at [703, 238] on div "Qatar" at bounding box center [738, 238] width 73 height 12
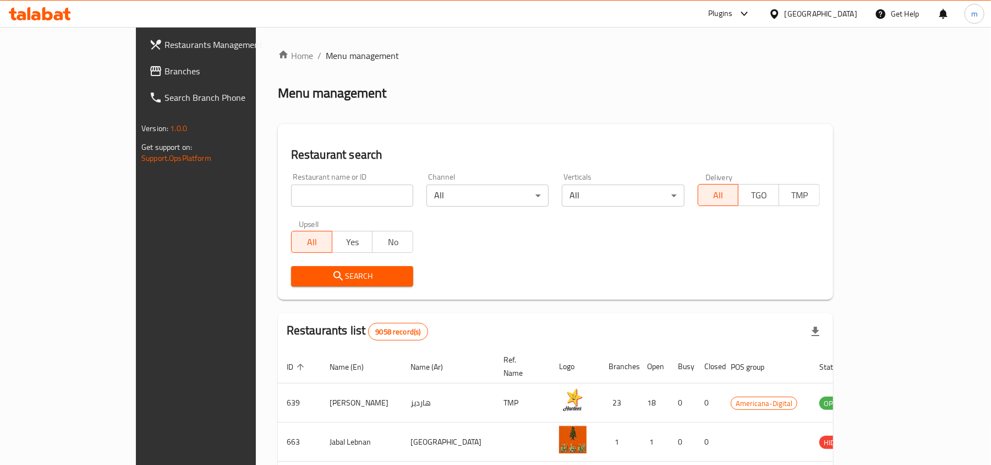
click at [165, 72] on span "Branches" at bounding box center [229, 70] width 128 height 13
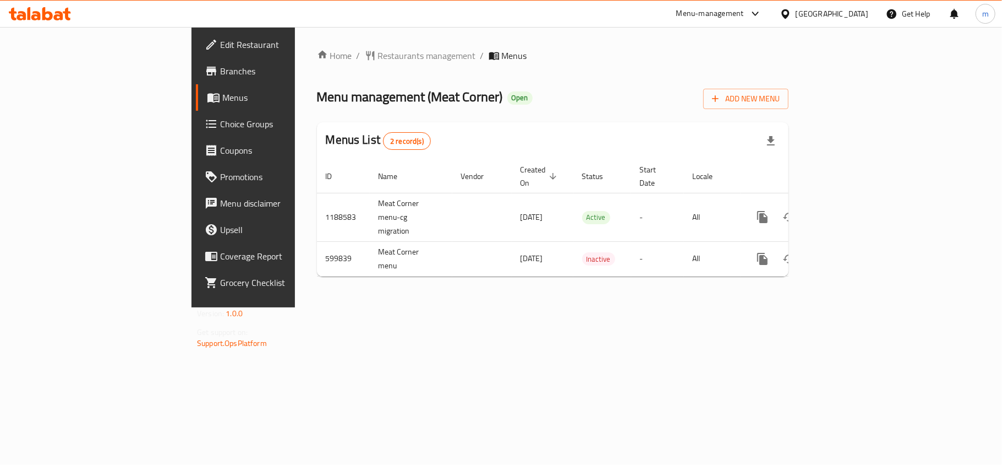
click at [796, 12] on div at bounding box center [788, 14] width 16 height 12
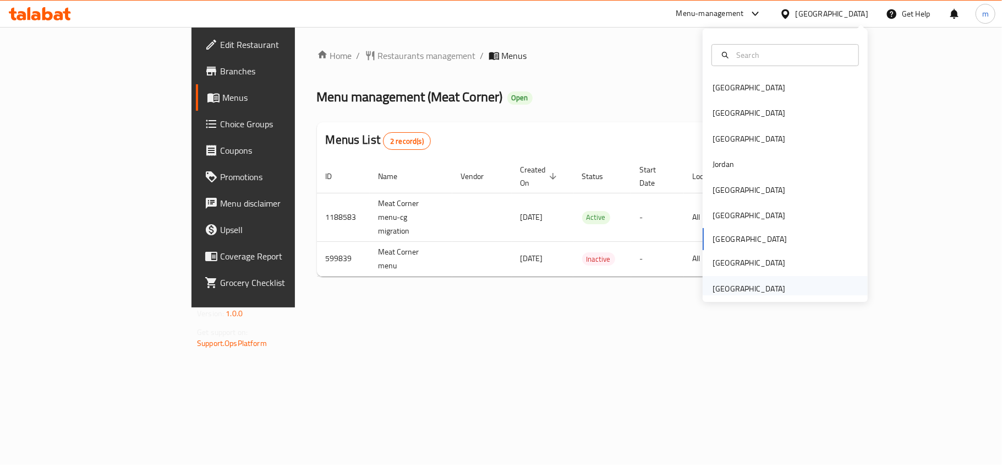
click at [745, 282] on div "[GEOGRAPHIC_DATA]" at bounding box center [749, 288] width 73 height 12
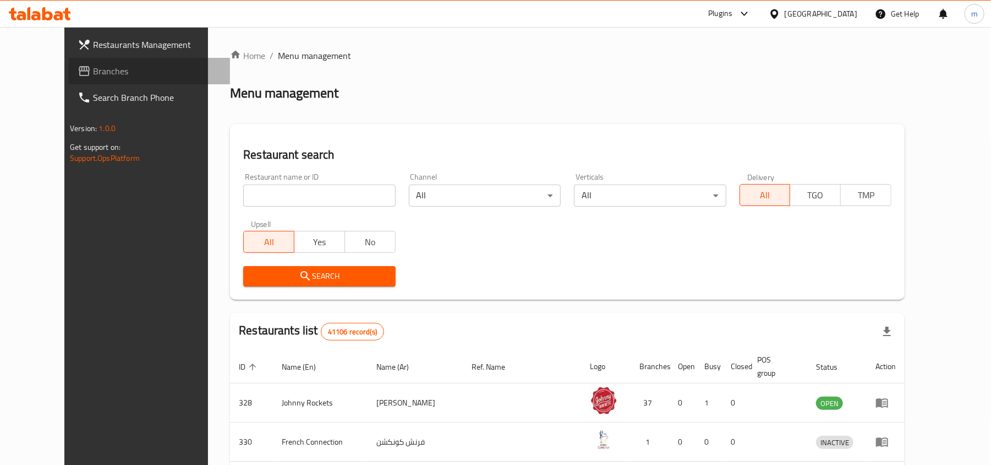
click at [93, 74] on span "Branches" at bounding box center [157, 70] width 128 height 13
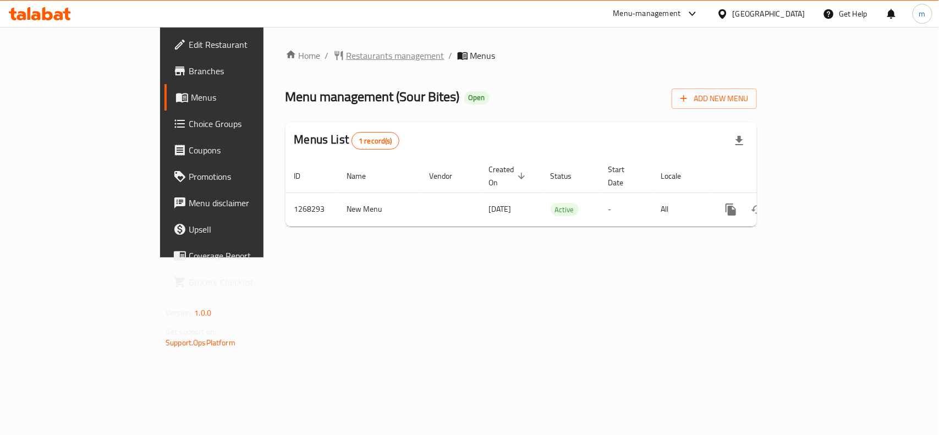
click at [347, 51] on span "Restaurants management" at bounding box center [396, 55] width 98 height 13
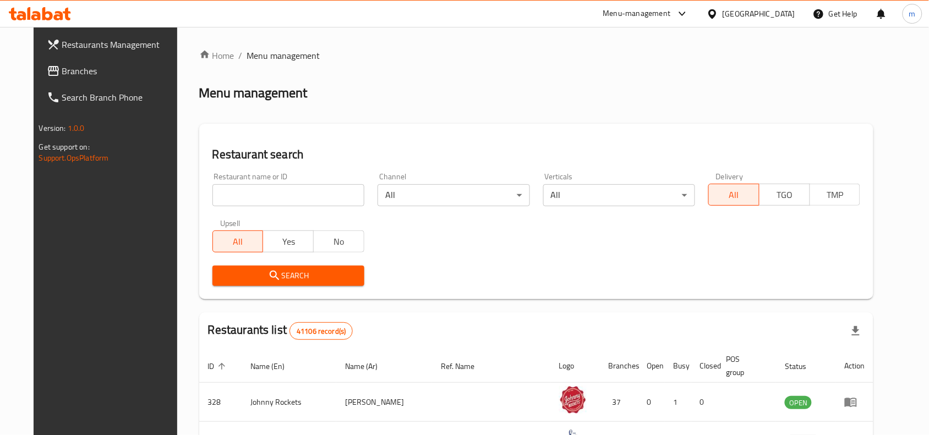
click at [100, 61] on link "Branches" at bounding box center [113, 71] width 151 height 26
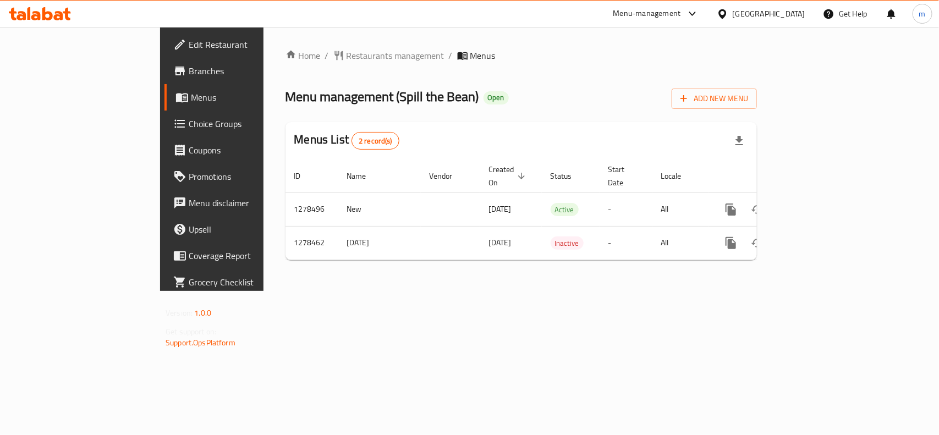
click at [773, 15] on div "[GEOGRAPHIC_DATA]" at bounding box center [769, 14] width 73 height 12
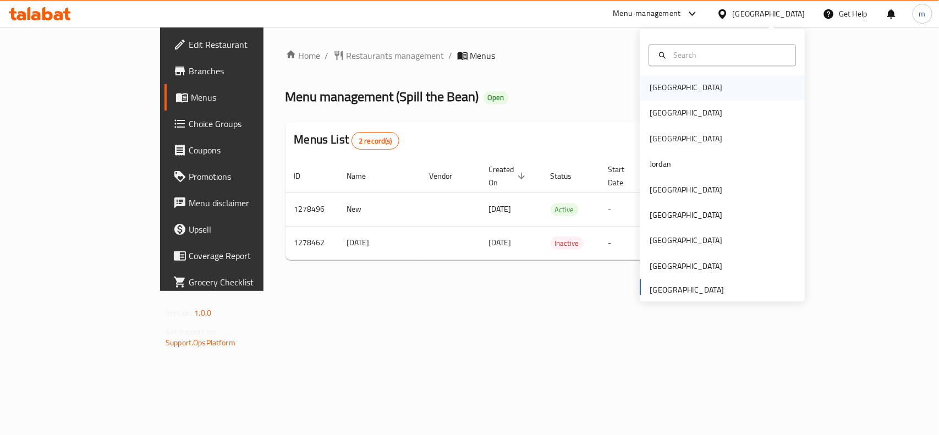
click at [655, 92] on div "[GEOGRAPHIC_DATA]" at bounding box center [686, 88] width 73 height 12
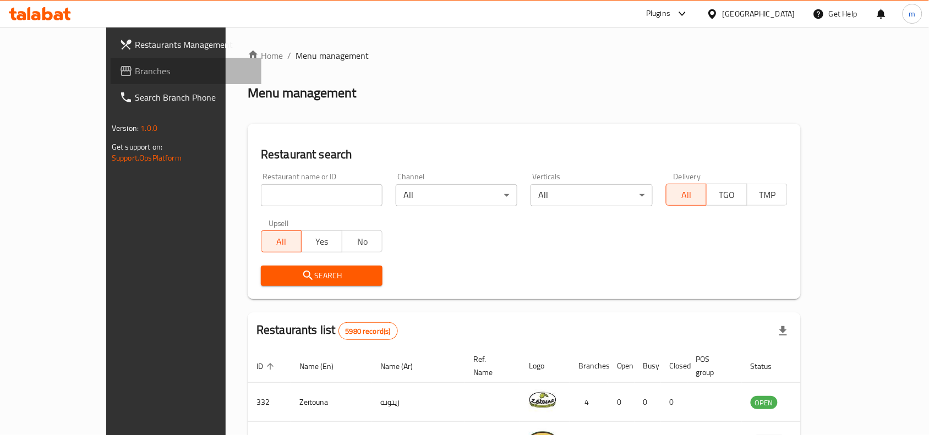
click at [119, 73] on span at bounding box center [126, 70] width 15 height 13
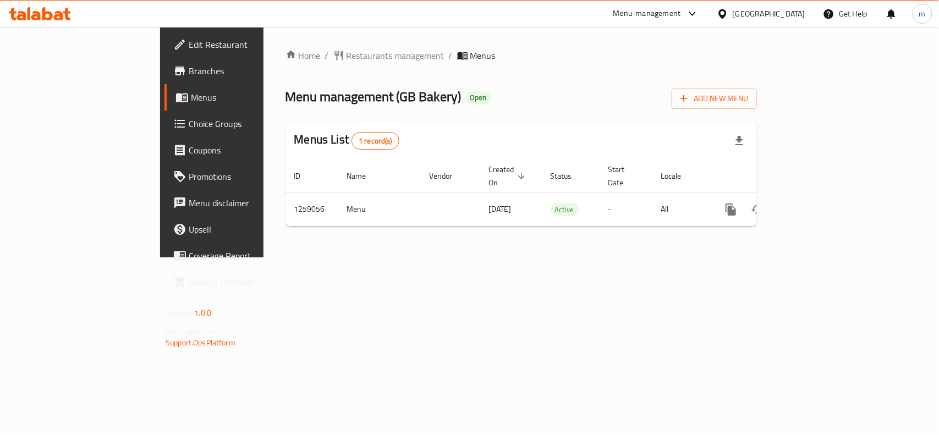
click at [315, 40] on div "Home / Restaurants management / Menus Menu management ( GB Bakery ) Open Add Ne…" at bounding box center [522, 142] width 516 height 231
click at [347, 51] on span "Restaurants management" at bounding box center [396, 55] width 98 height 13
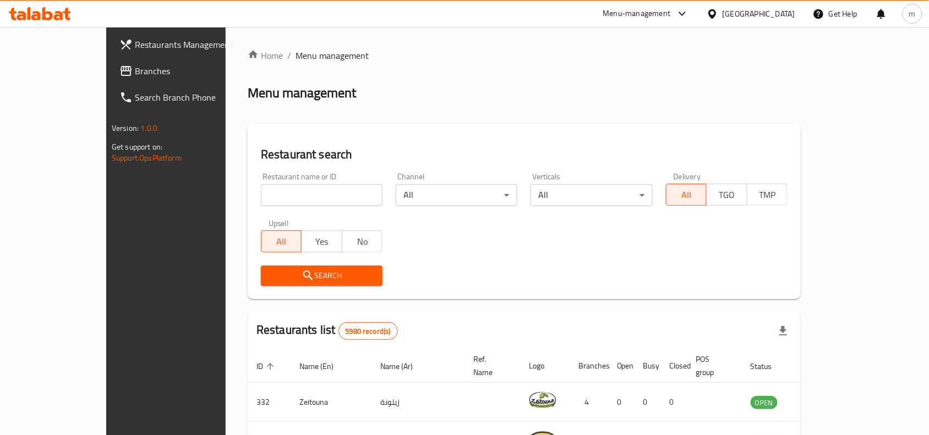
click at [261, 190] on input "search" at bounding box center [322, 195] width 122 height 22
paste input "684312"
type input "684312"
click button "Search" at bounding box center [322, 276] width 122 height 20
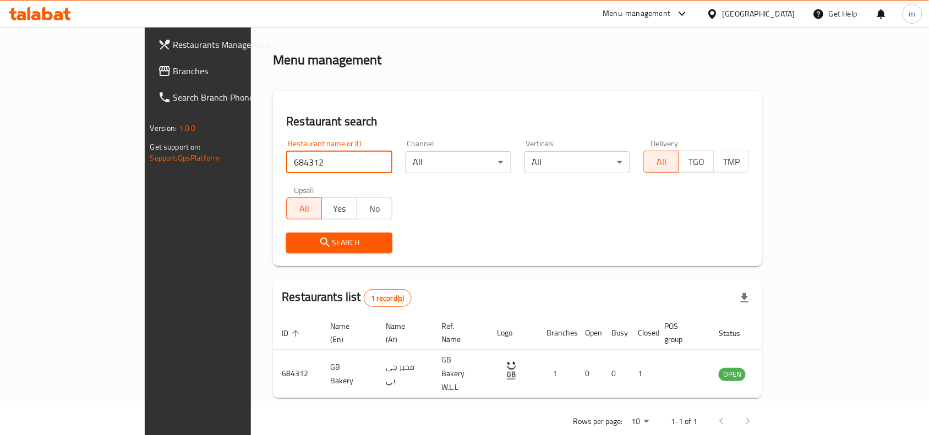
scroll to position [34, 0]
click at [787, 14] on div "[GEOGRAPHIC_DATA]" at bounding box center [759, 14] width 73 height 12
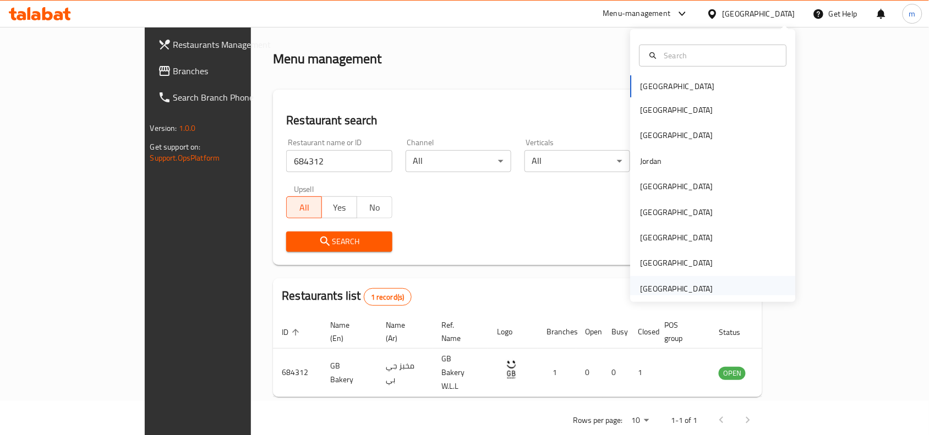
click at [693, 281] on div "[GEOGRAPHIC_DATA]" at bounding box center [677, 288] width 90 height 25
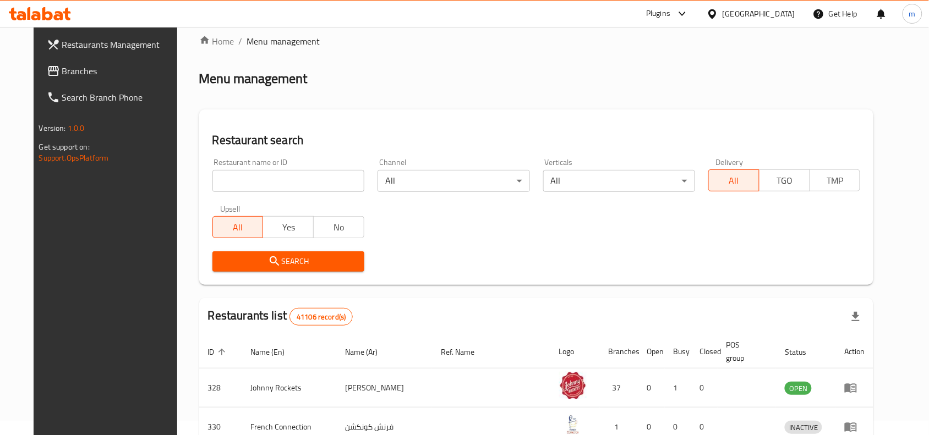
scroll to position [34, 0]
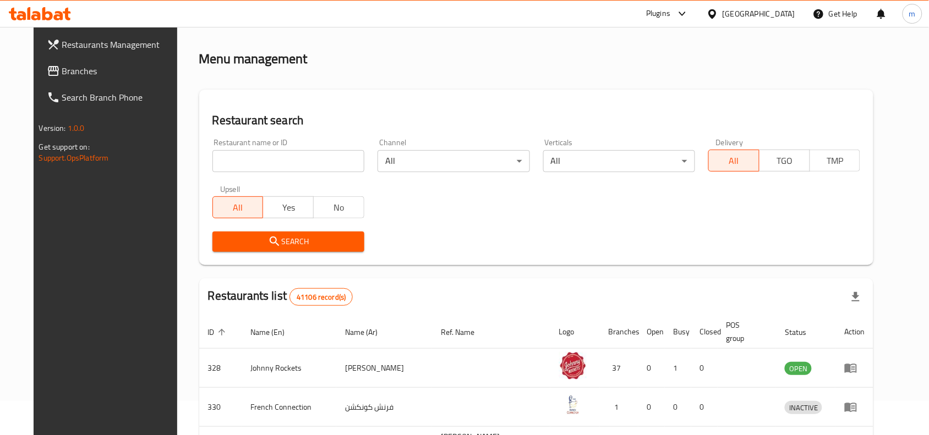
click at [65, 69] on span "Branches" at bounding box center [121, 70] width 118 height 13
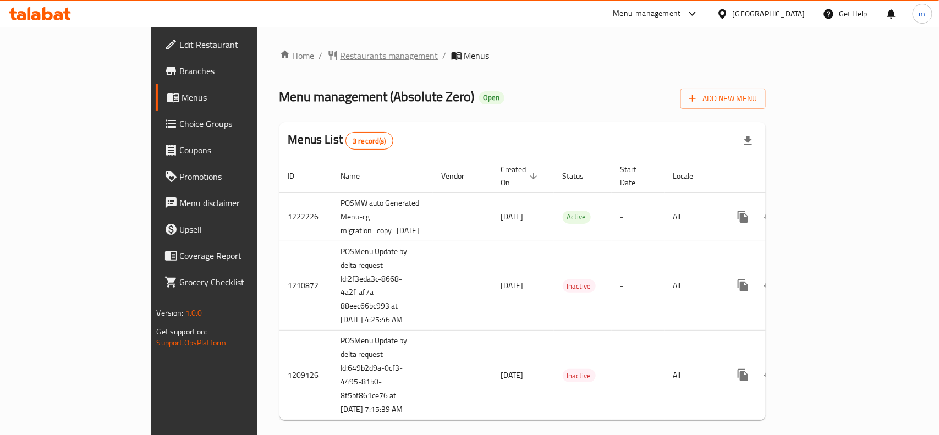
click at [341, 61] on span "Restaurants management" at bounding box center [390, 55] width 98 height 13
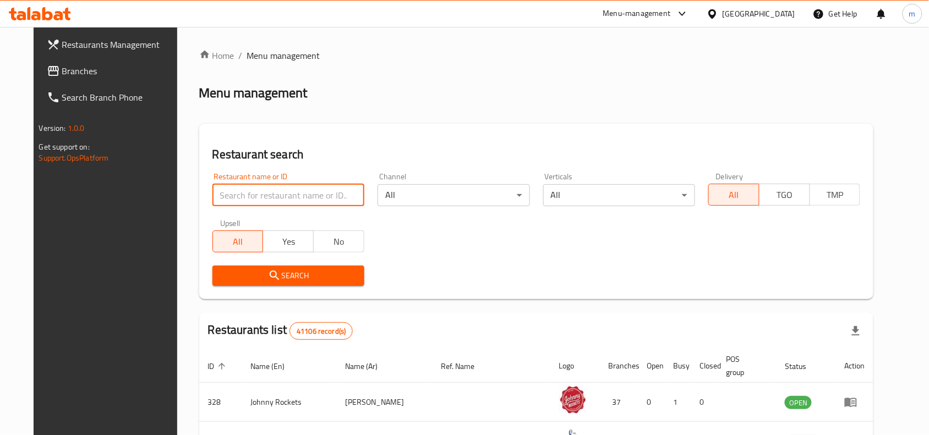
click at [212, 193] on input "search" at bounding box center [288, 195] width 152 height 22
paste input "27306"
type input "27306"
click button "Search" at bounding box center [288, 276] width 152 height 20
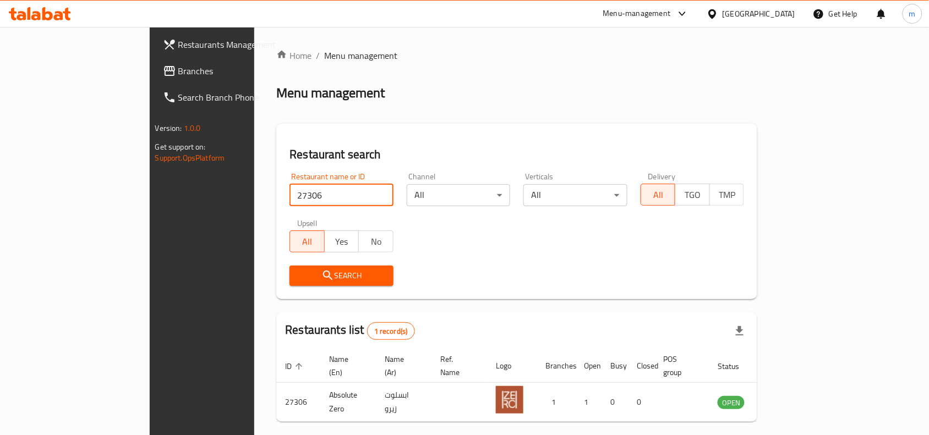
click at [755, 11] on div "[GEOGRAPHIC_DATA]" at bounding box center [759, 14] width 73 height 12
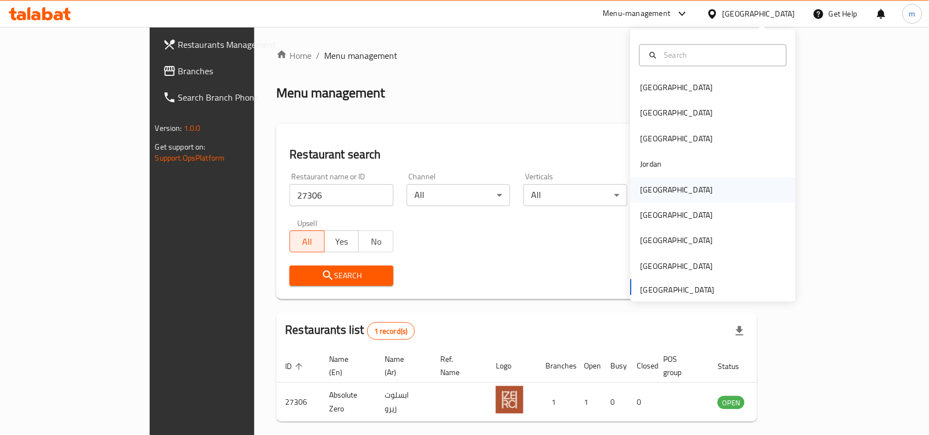
click at [650, 193] on div "[GEOGRAPHIC_DATA]" at bounding box center [677, 190] width 73 height 12
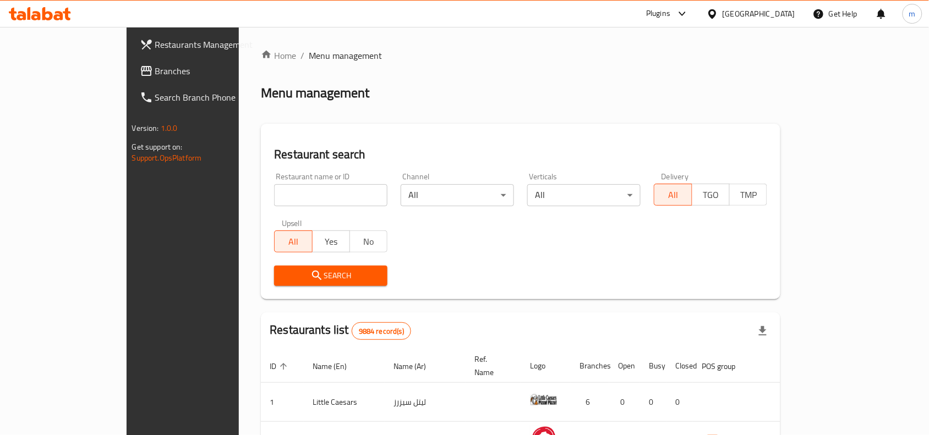
click at [155, 67] on span "Branches" at bounding box center [214, 70] width 118 height 13
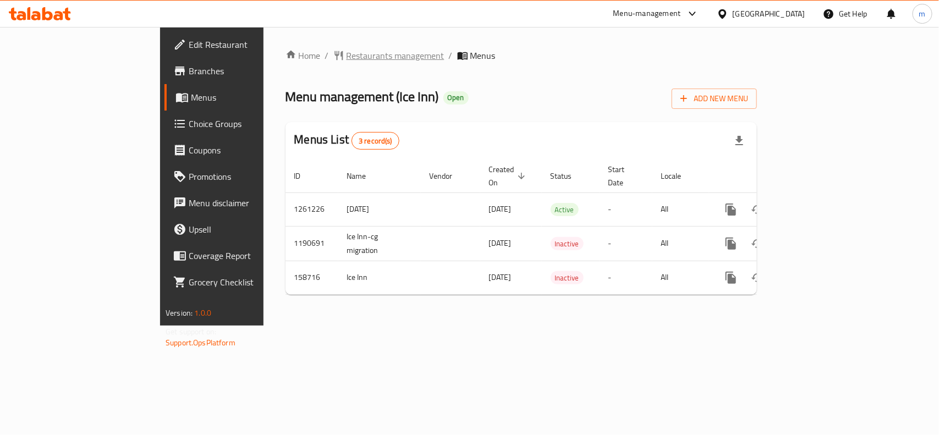
click at [347, 51] on span "Restaurants management" at bounding box center [396, 55] width 98 height 13
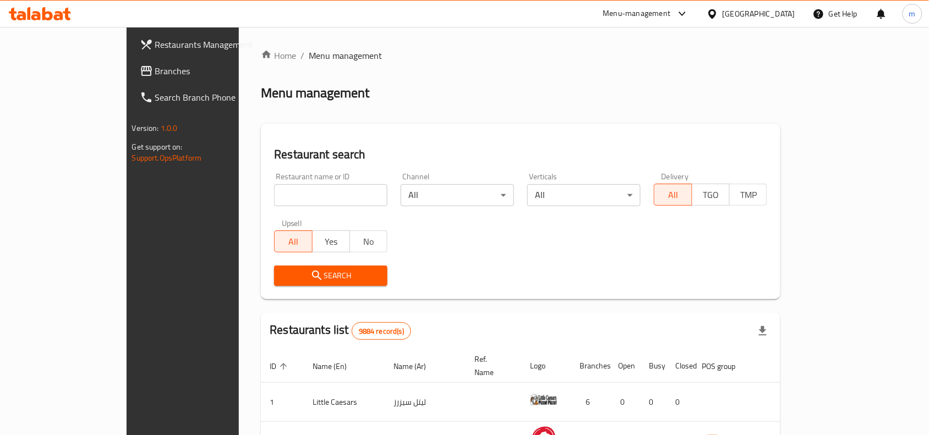
click at [155, 67] on span "Branches" at bounding box center [214, 70] width 118 height 13
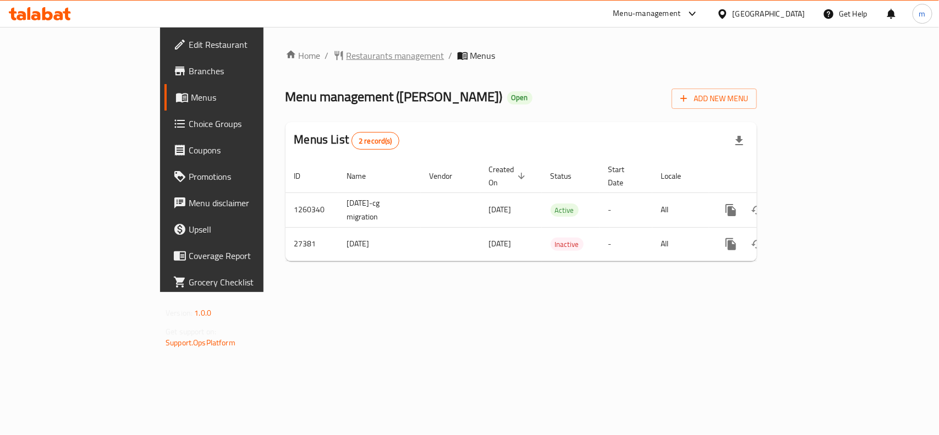
click at [347, 61] on span "Restaurants management" at bounding box center [396, 55] width 98 height 13
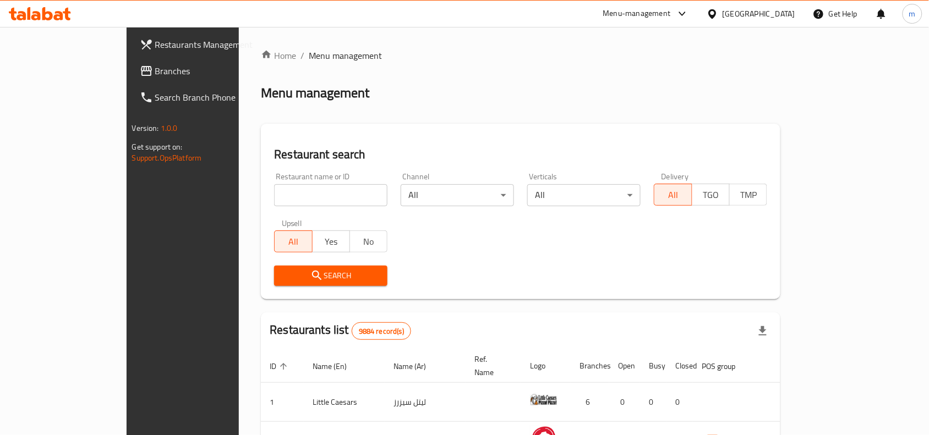
click at [155, 67] on span "Branches" at bounding box center [214, 70] width 118 height 13
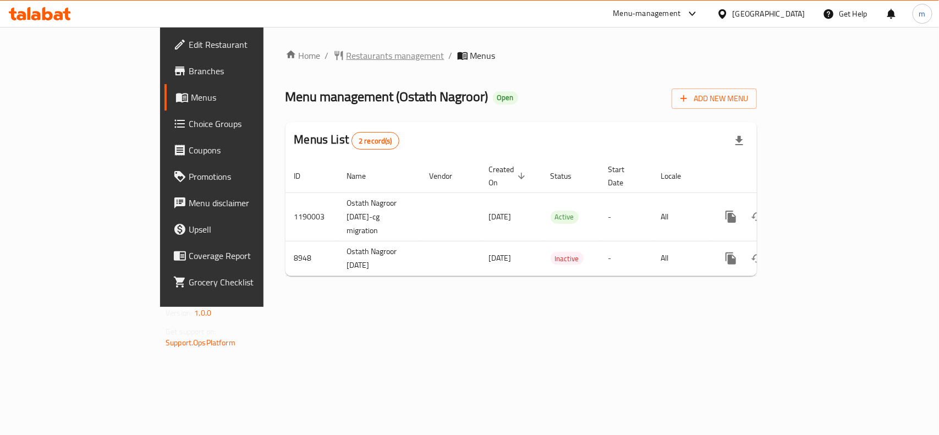
click at [347, 58] on span "Restaurants management" at bounding box center [396, 55] width 98 height 13
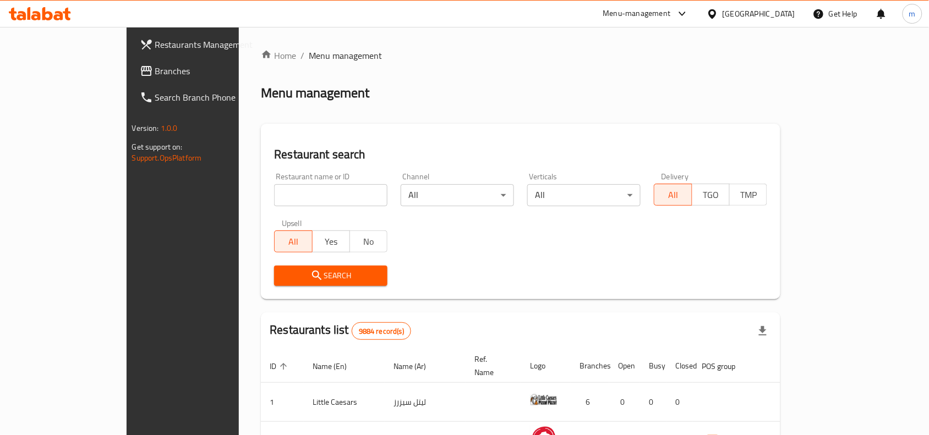
click at [131, 83] on link "Branches" at bounding box center [206, 71] width 151 height 26
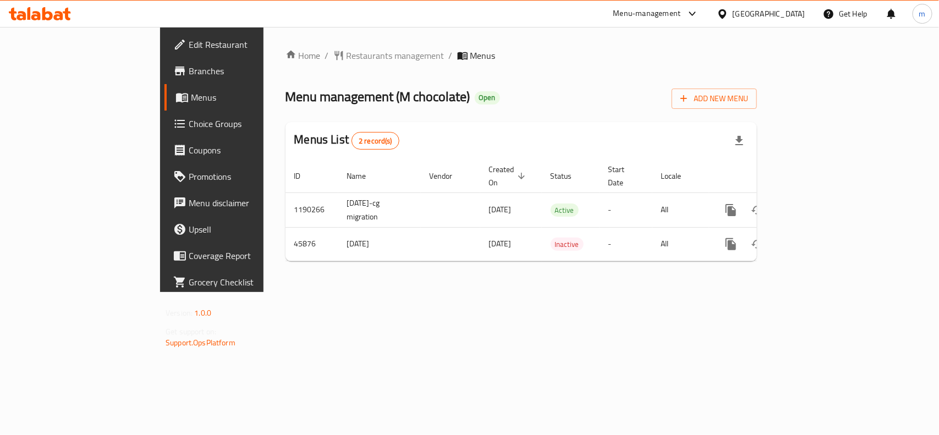
click at [367, 76] on div at bounding box center [469, 217] width 939 height 435
click at [347, 52] on span "Restaurants management" at bounding box center [396, 55] width 98 height 13
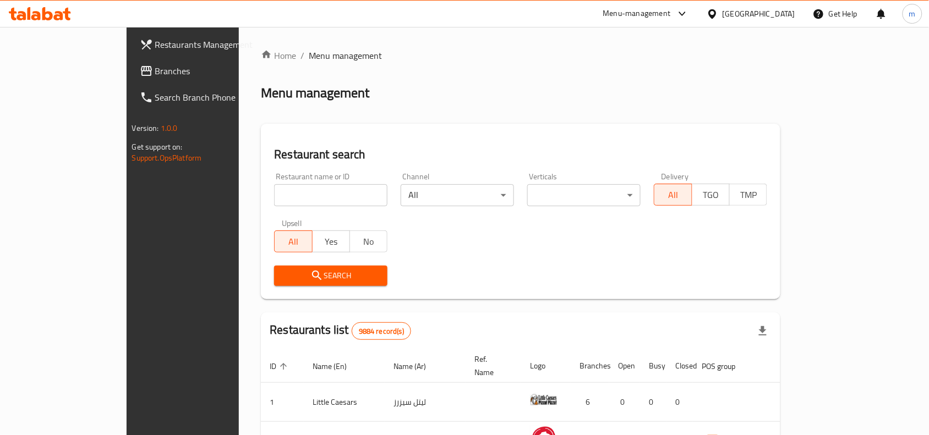
click at [274, 203] on input "search" at bounding box center [330, 195] width 113 height 22
paste input "23449"
type input "23449"
click button "Search" at bounding box center [330, 276] width 113 height 20
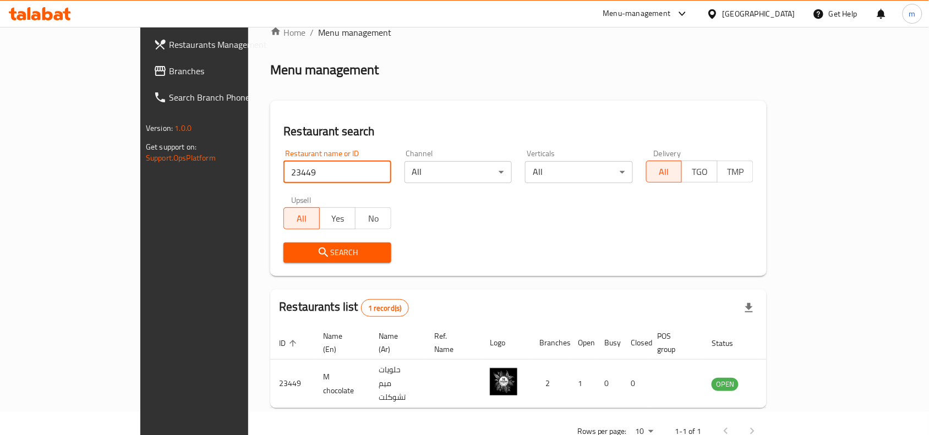
scroll to position [34, 0]
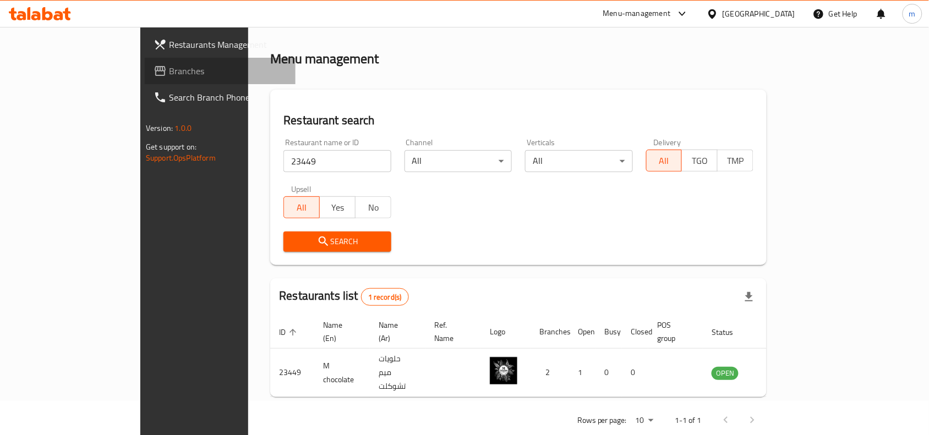
click at [169, 73] on span "Branches" at bounding box center [228, 70] width 118 height 13
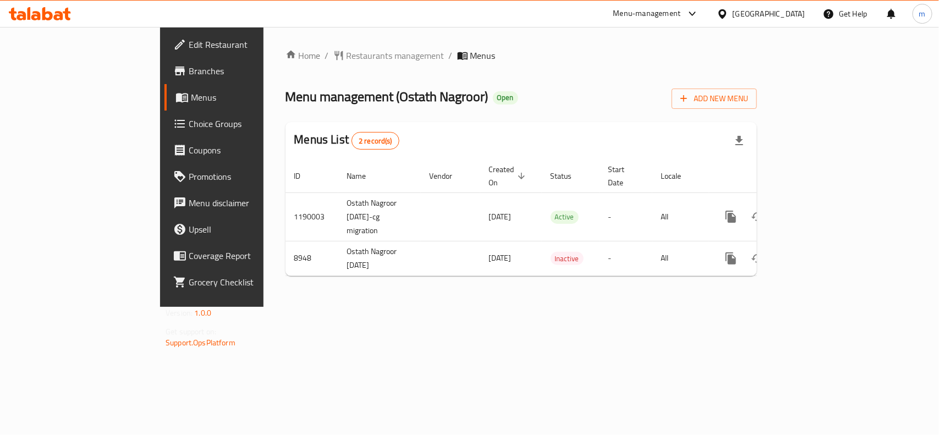
drag, startPoint x: 772, startPoint y: 14, endPoint x: 767, endPoint y: 24, distance: 10.6
click at [729, 14] on icon at bounding box center [723, 14] width 12 height 12
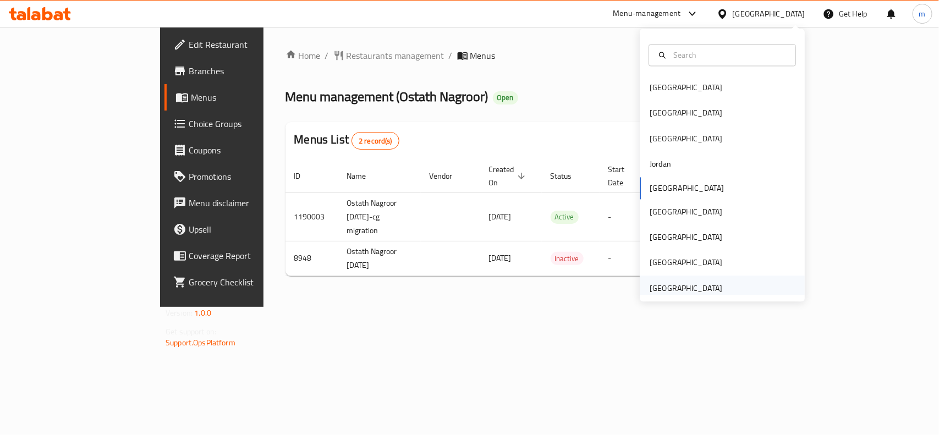
click at [668, 287] on div "[GEOGRAPHIC_DATA]" at bounding box center [686, 288] width 73 height 12
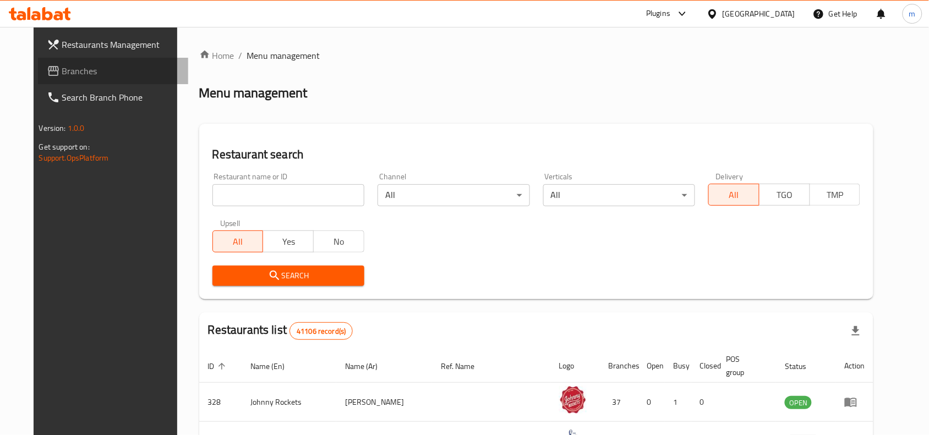
click at [113, 75] on span "Branches" at bounding box center [121, 70] width 118 height 13
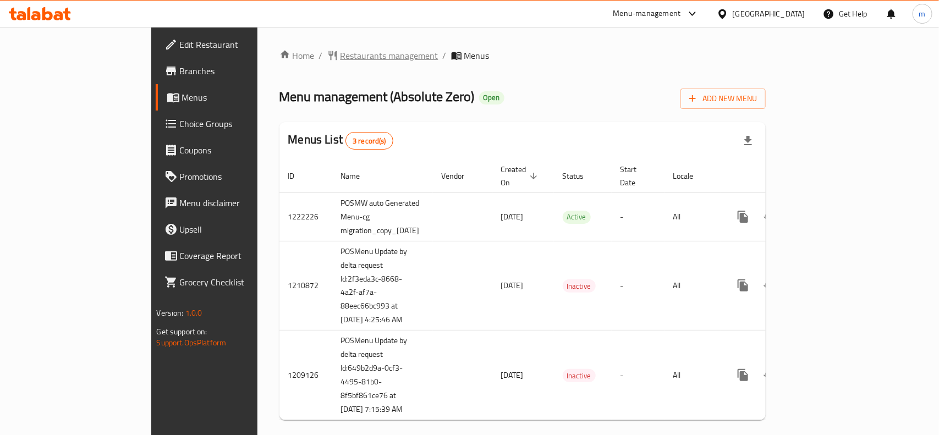
click at [341, 49] on span "Restaurants management" at bounding box center [390, 55] width 98 height 13
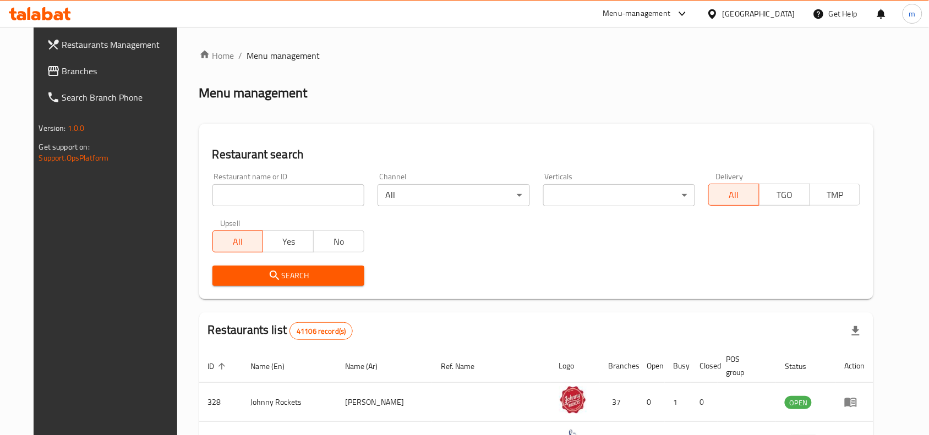
click at [217, 199] on input "search" at bounding box center [288, 195] width 152 height 22
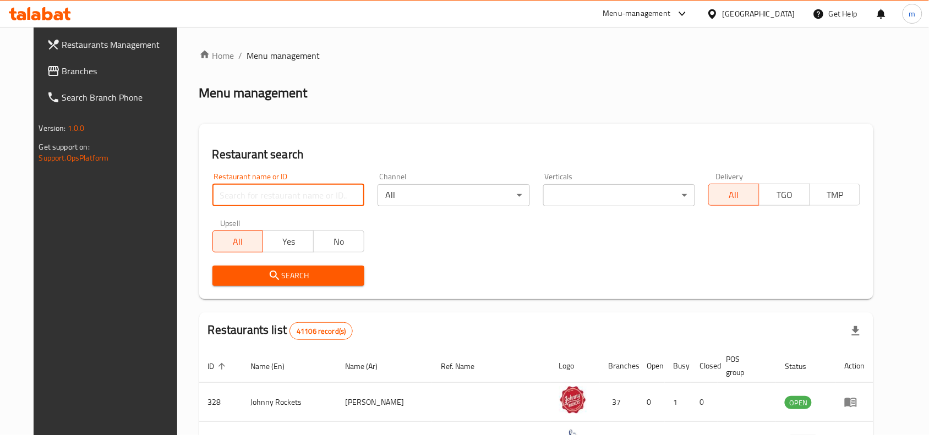
paste input "27306"
type input "27306"
click button "Search" at bounding box center [288, 276] width 152 height 20
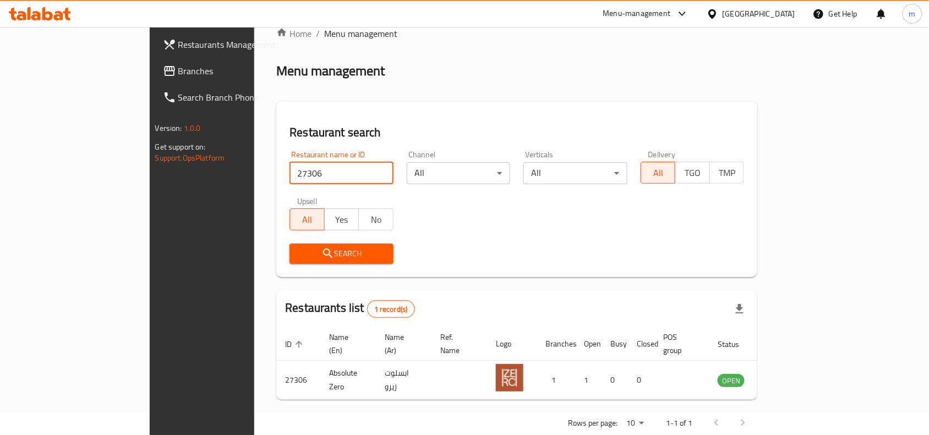
scroll to position [34, 0]
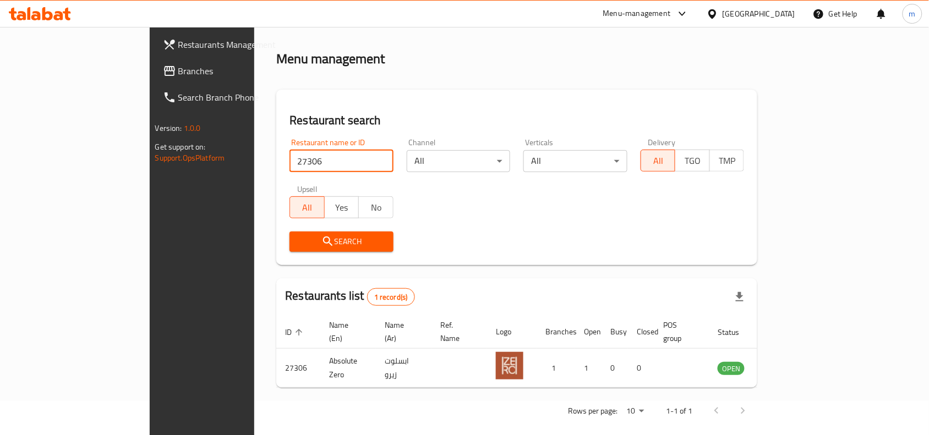
click at [178, 73] on span "Branches" at bounding box center [237, 70] width 118 height 13
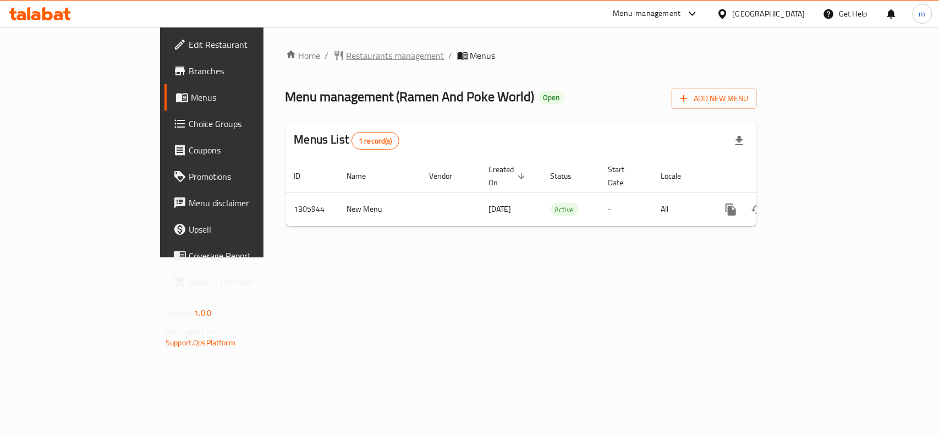
click at [347, 61] on span "Restaurants management" at bounding box center [396, 55] width 98 height 13
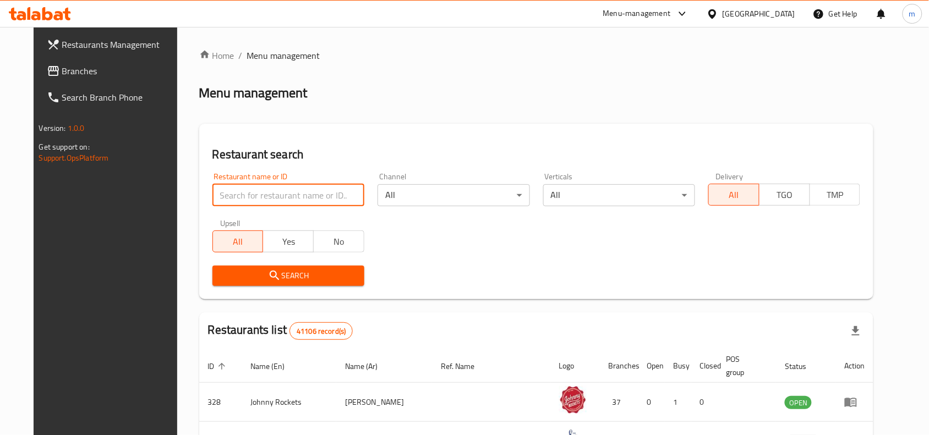
click at [238, 193] on input "search" at bounding box center [288, 195] width 152 height 22
paste input "703922"
type input "703922"
click button "Search" at bounding box center [288, 276] width 152 height 20
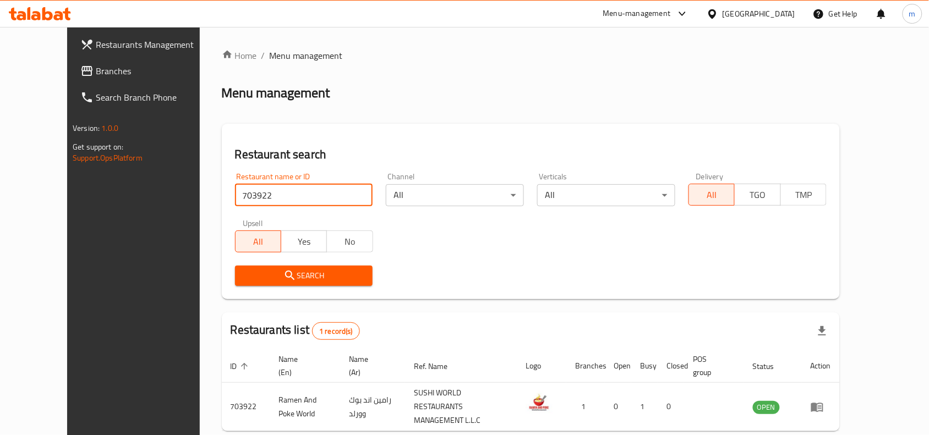
click at [96, 70] on span "Branches" at bounding box center [155, 70] width 118 height 13
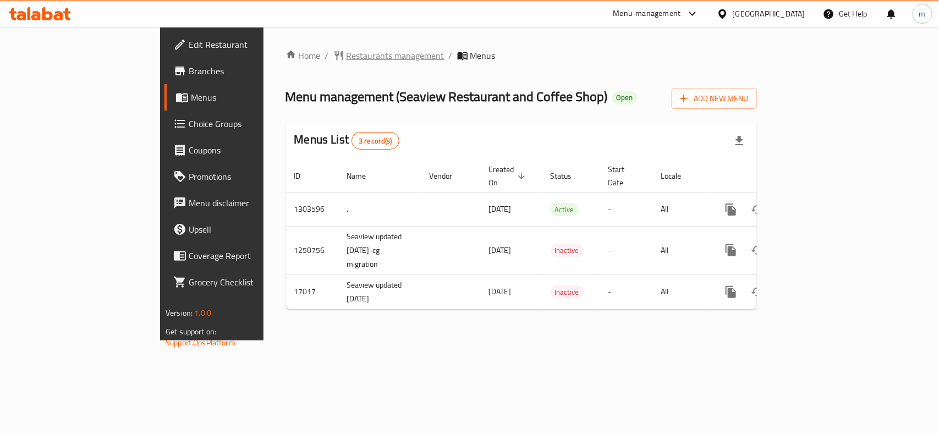
click at [347, 57] on span "Restaurants management" at bounding box center [396, 55] width 98 height 13
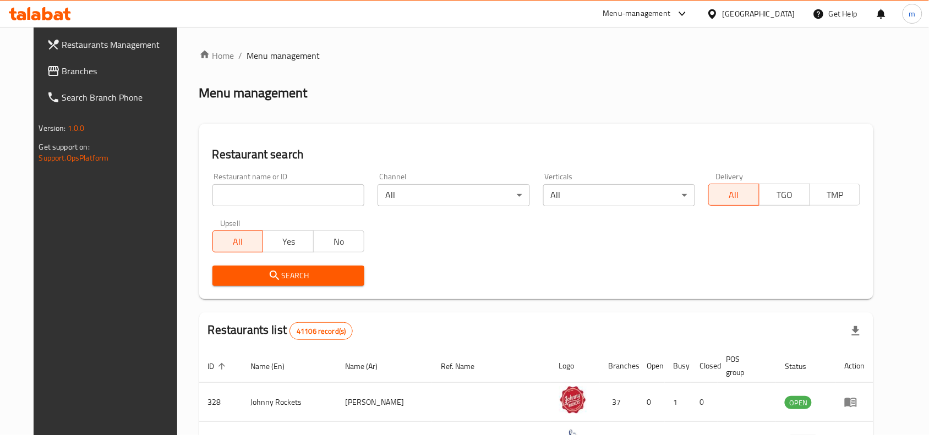
click at [116, 65] on span "Branches" at bounding box center [121, 70] width 118 height 13
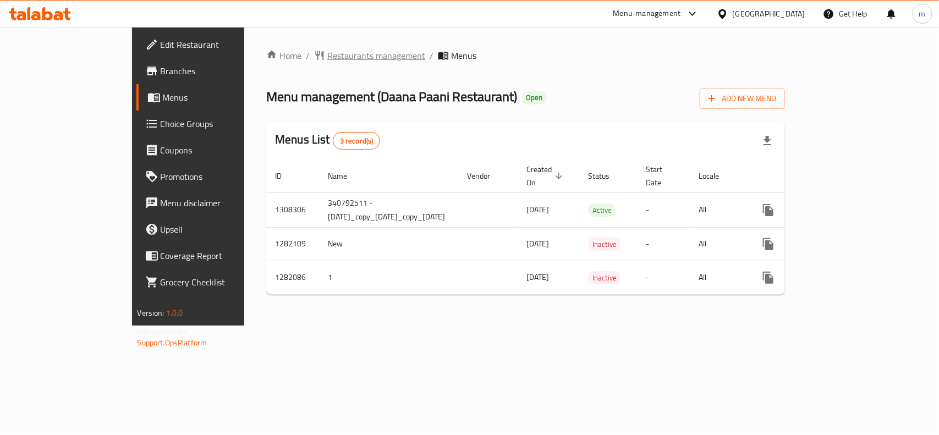
click at [327, 52] on span "Restaurants management" at bounding box center [376, 55] width 98 height 13
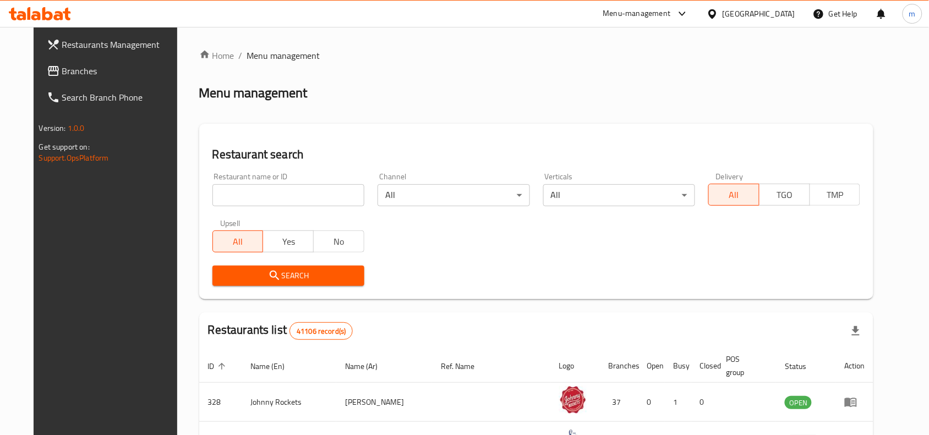
click at [94, 72] on span "Branches" at bounding box center [121, 70] width 118 height 13
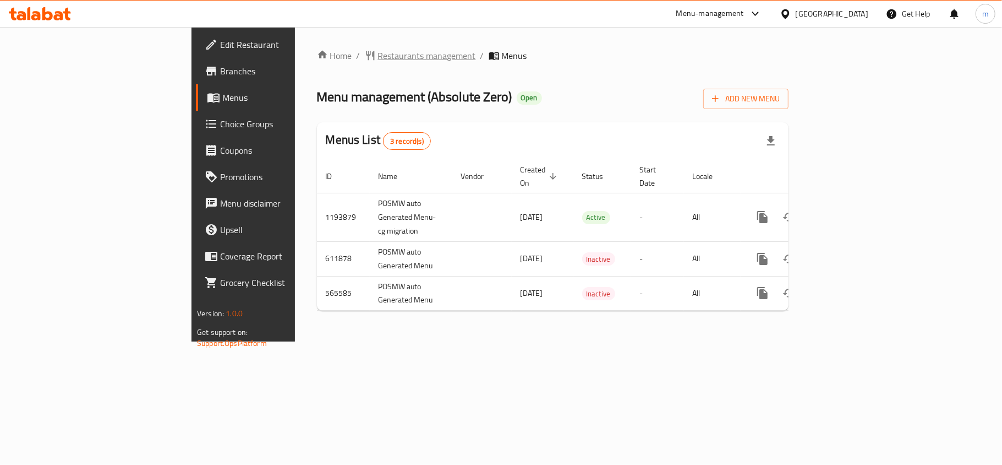
click at [378, 51] on span "Restaurants management" at bounding box center [427, 55] width 98 height 13
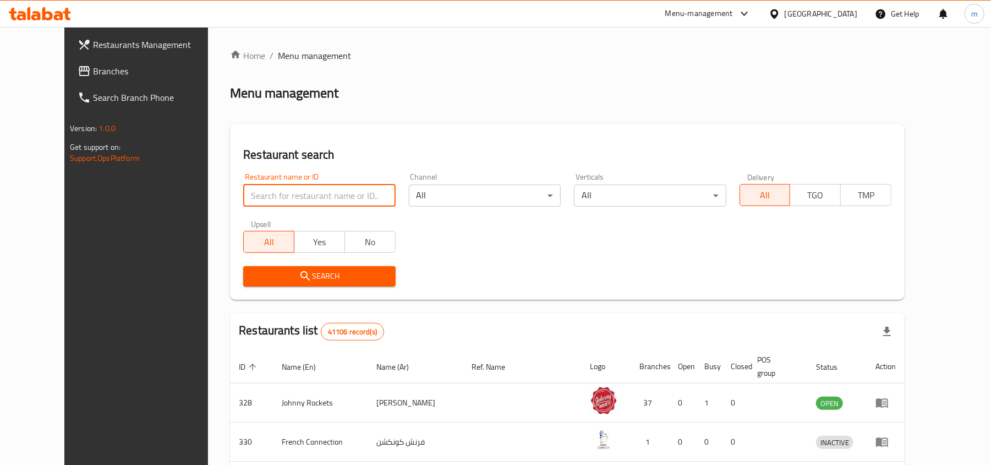
click at [243, 196] on input "search" at bounding box center [319, 195] width 152 height 22
paste input "24693"
type input "24693"
click button "Search" at bounding box center [319, 276] width 152 height 20
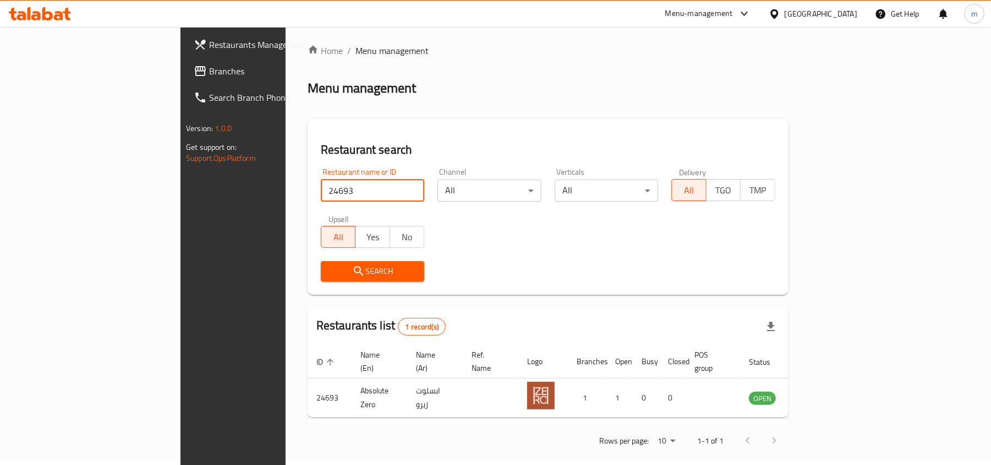
scroll to position [6, 0]
click at [785, 9] on div at bounding box center [777, 14] width 16 height 12
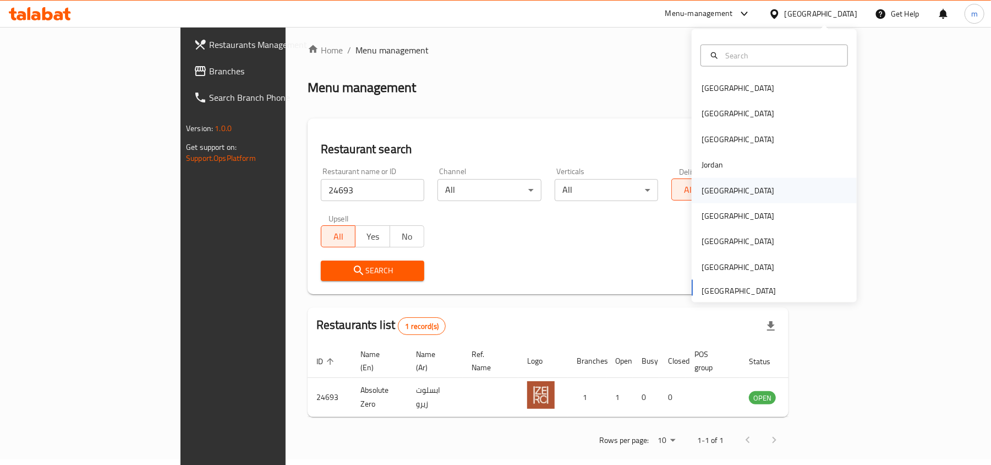
click at [709, 199] on div "[GEOGRAPHIC_DATA]" at bounding box center [738, 189] width 90 height 25
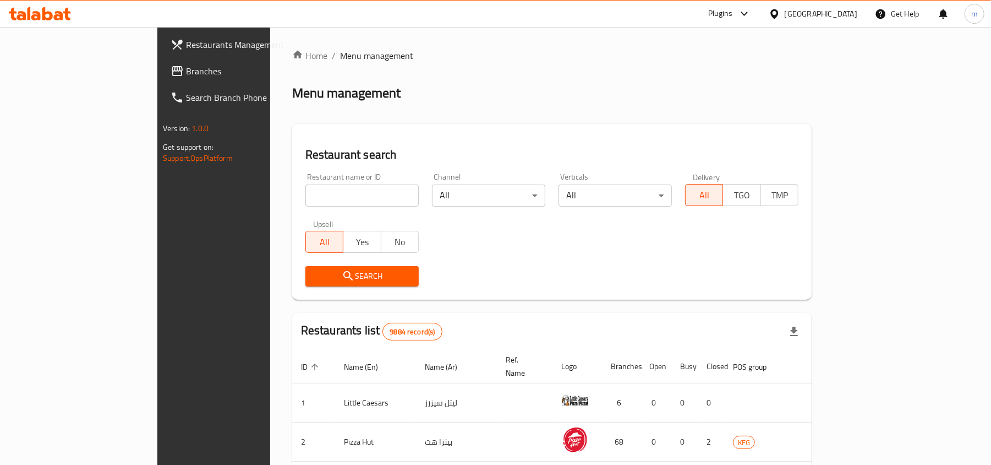
click at [186, 73] on span "Branches" at bounding box center [250, 70] width 128 height 13
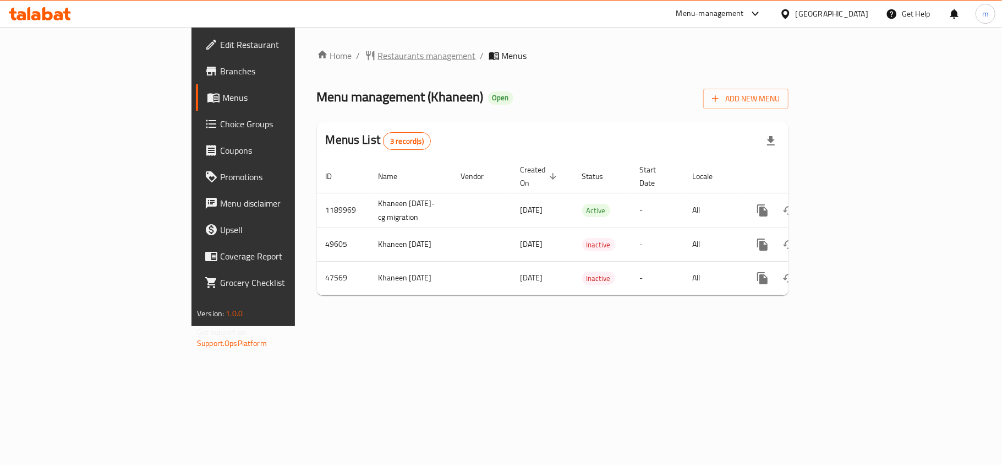
click at [378, 62] on span "Restaurants management" at bounding box center [427, 55] width 98 height 13
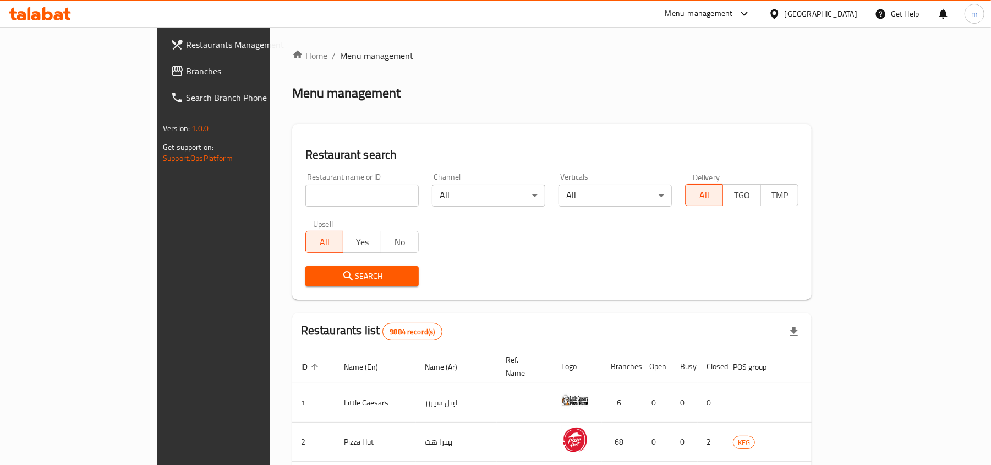
click at [186, 69] on span "Branches" at bounding box center [250, 70] width 128 height 13
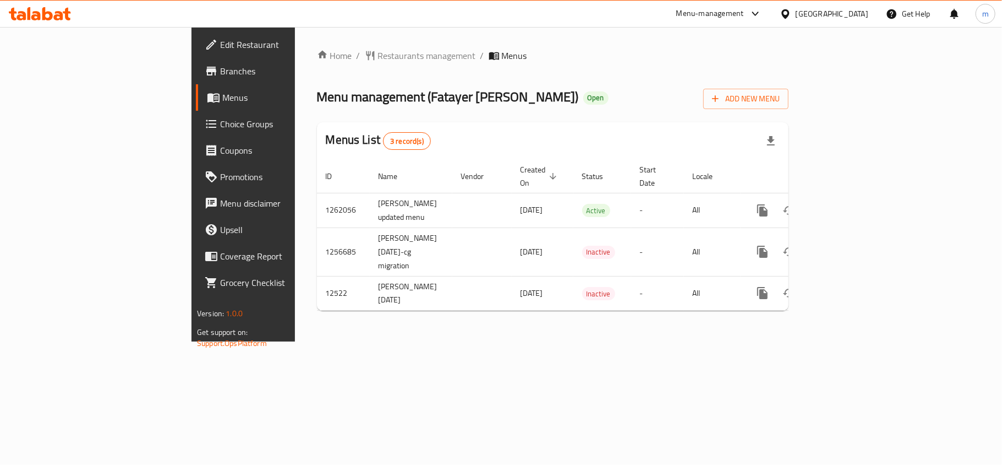
click at [791, 13] on icon at bounding box center [786, 14] width 12 height 12
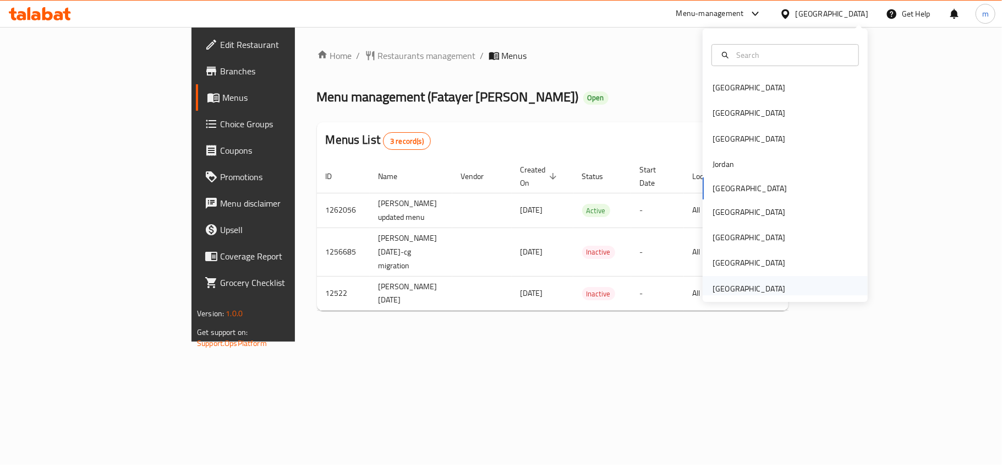
click at [741, 288] on div "[GEOGRAPHIC_DATA]" at bounding box center [749, 288] width 73 height 12
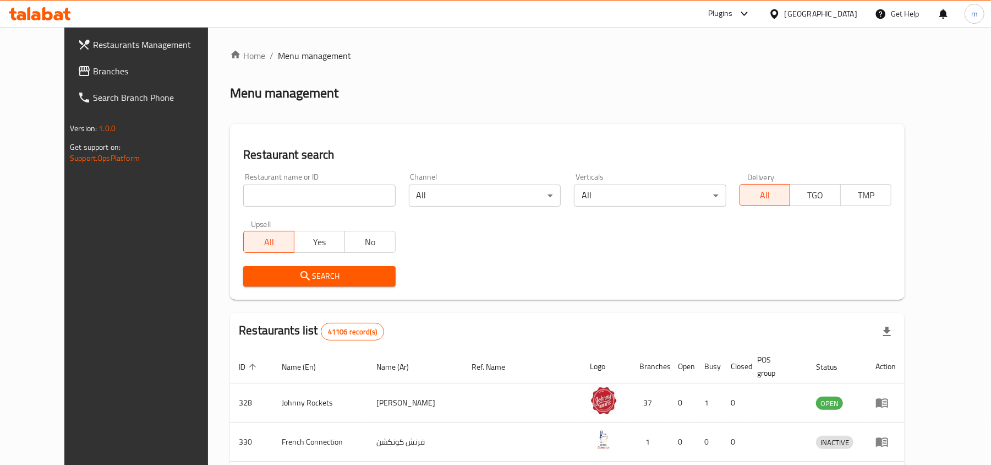
click at [93, 67] on span "Branches" at bounding box center [157, 70] width 128 height 13
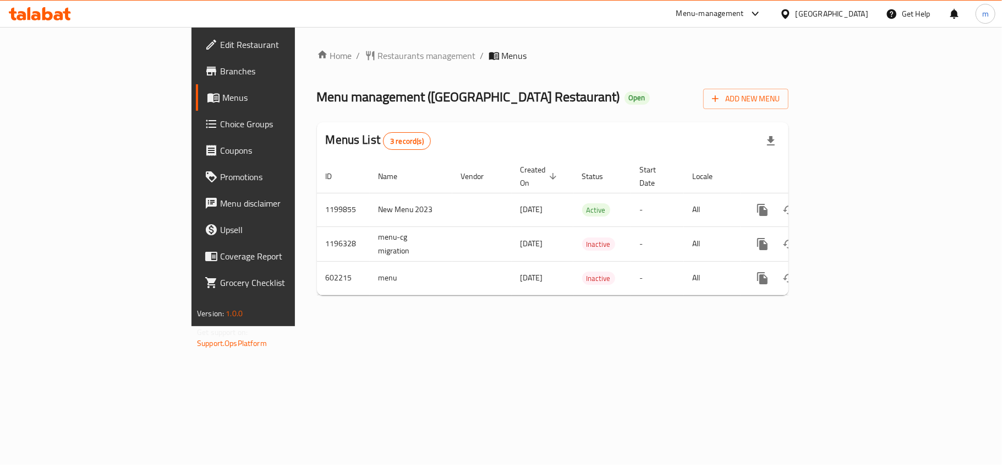
click at [828, 15] on div "[GEOGRAPHIC_DATA]" at bounding box center [832, 14] width 73 height 12
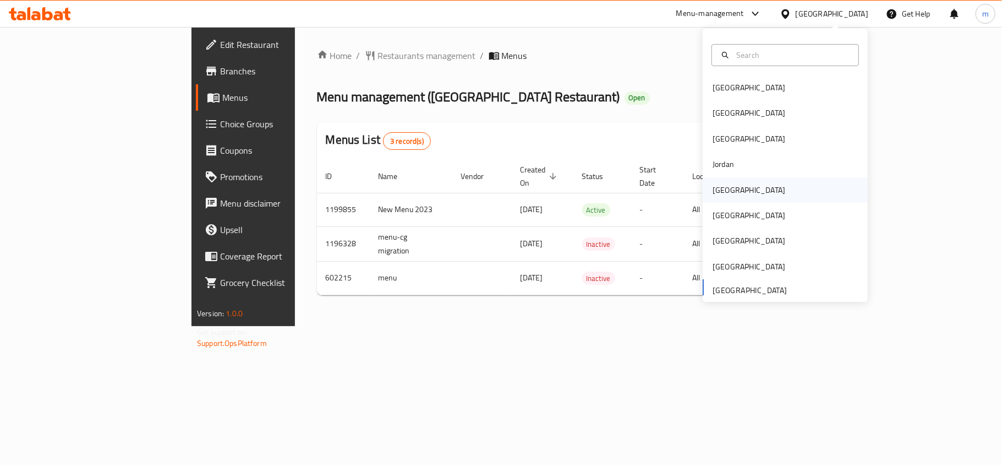
click at [734, 192] on div "Kuwait" at bounding box center [785, 189] width 165 height 25
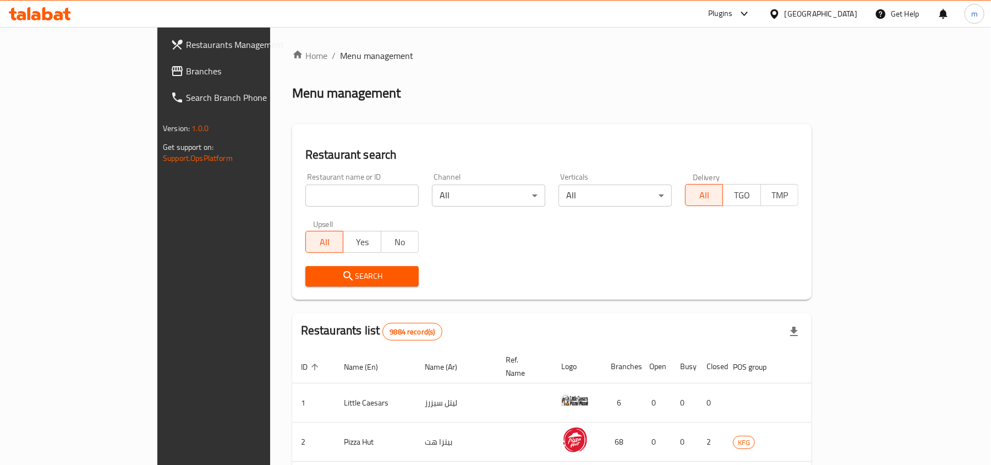
click at [186, 67] on span "Branches" at bounding box center [250, 70] width 128 height 13
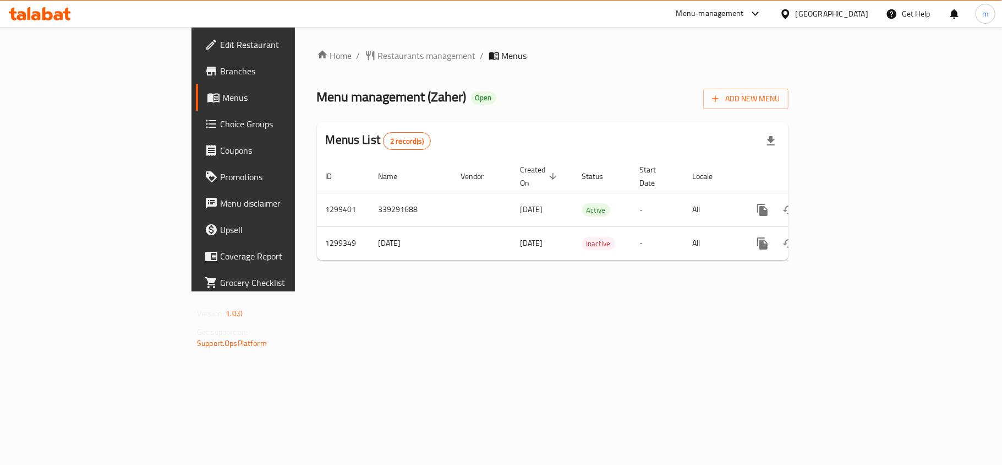
click at [791, 17] on icon at bounding box center [786, 14] width 12 height 12
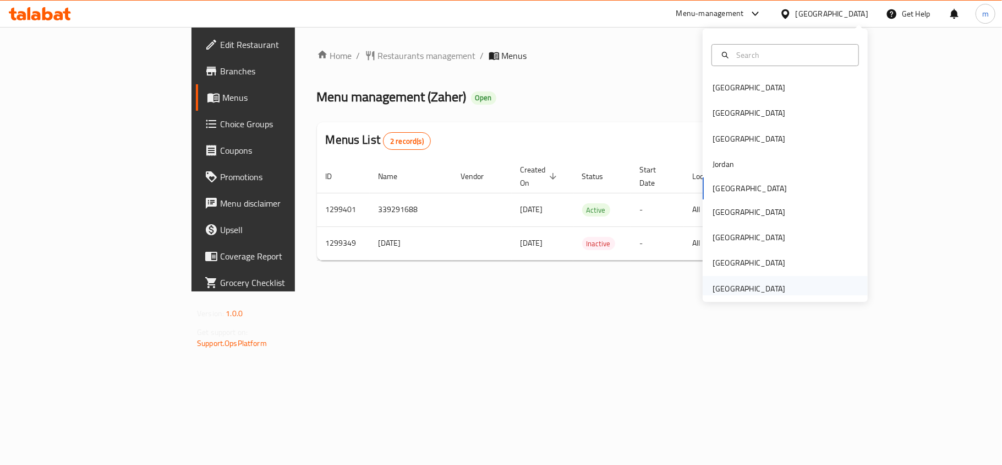
click at [715, 287] on div "[GEOGRAPHIC_DATA]" at bounding box center [749, 288] width 73 height 12
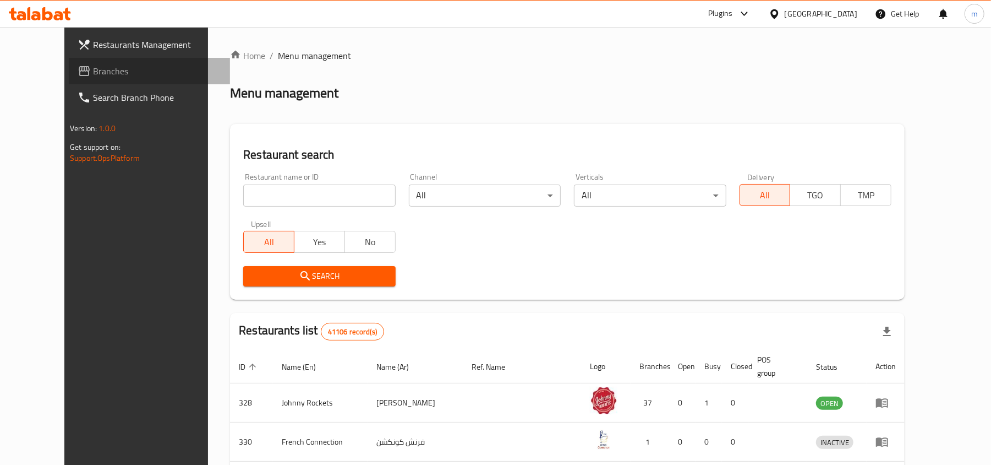
click at [93, 73] on span "Branches" at bounding box center [157, 70] width 128 height 13
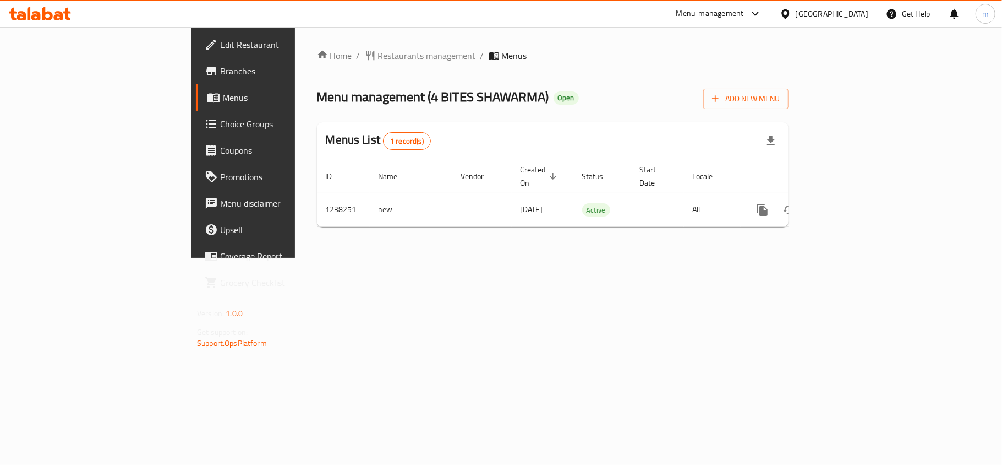
click at [378, 49] on span "Restaurants management" at bounding box center [427, 55] width 98 height 13
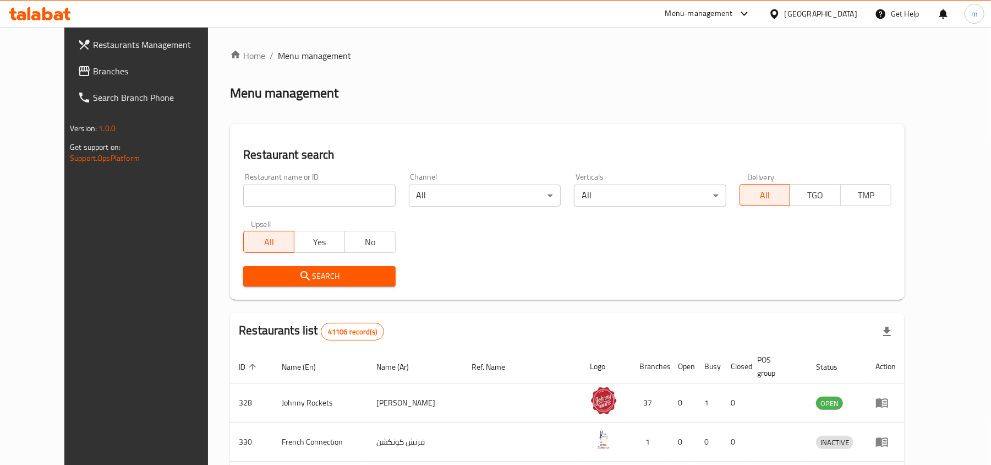
click at [243, 198] on input "search" at bounding box center [319, 195] width 152 height 22
paste input "679635"
type input "679635"
click button "Search" at bounding box center [319, 276] width 152 height 20
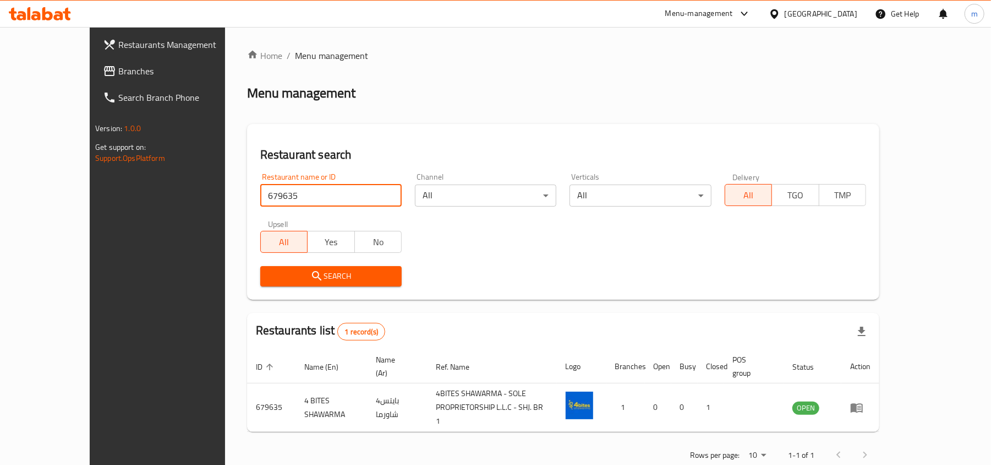
click at [817, 9] on div "United Arab Emirates" at bounding box center [821, 14] width 73 height 12
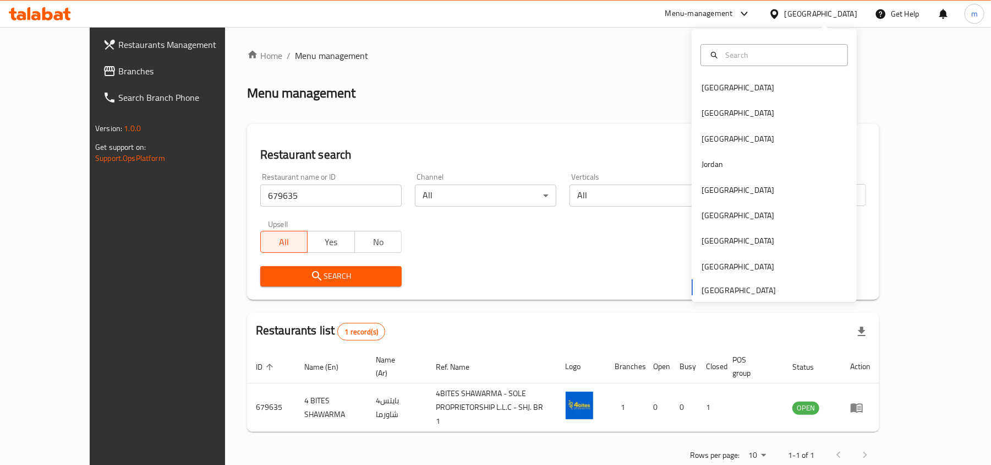
click at [118, 68] on span "Branches" at bounding box center [182, 70] width 128 height 13
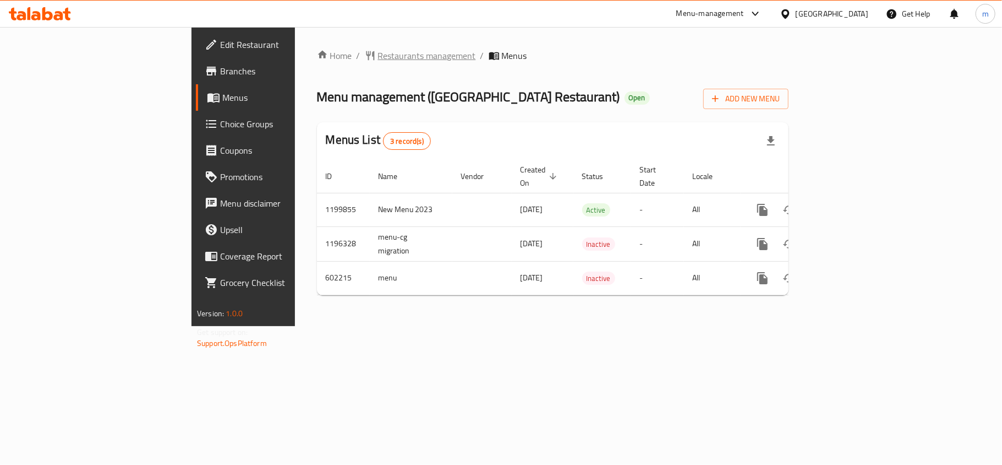
click at [378, 57] on span "Restaurants management" at bounding box center [427, 55] width 98 height 13
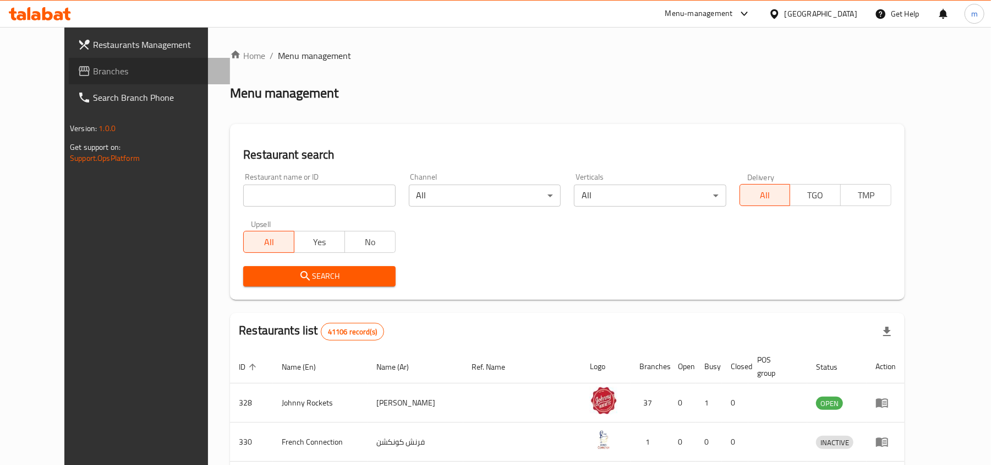
click at [78, 73] on icon at bounding box center [84, 70] width 13 height 13
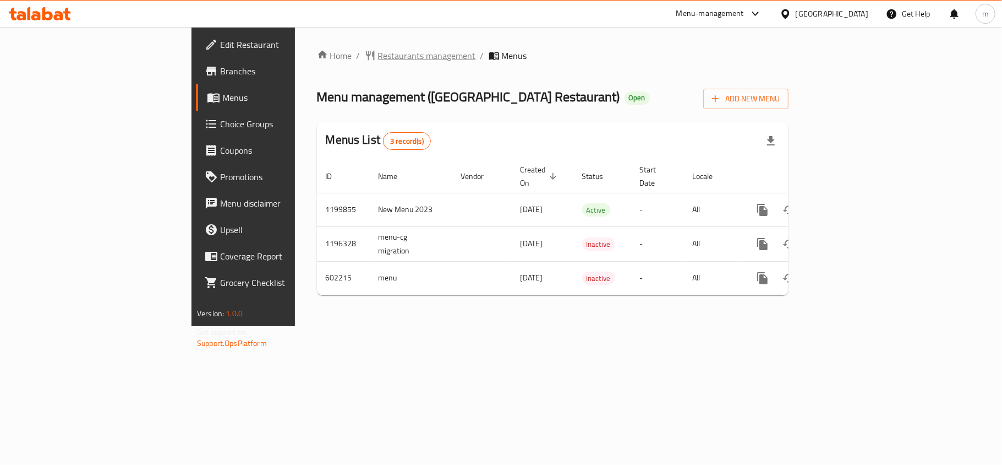
click at [378, 62] on span "Restaurants management" at bounding box center [427, 55] width 98 height 13
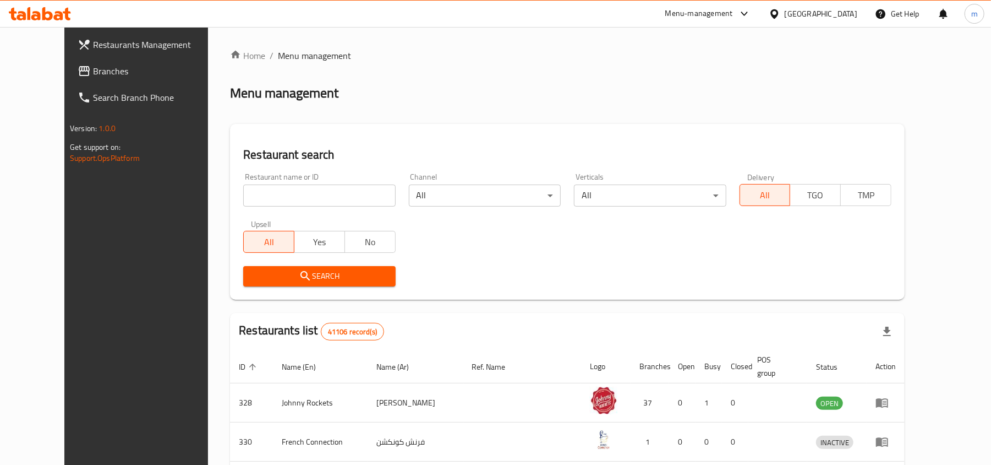
click at [93, 75] on span "Branches" at bounding box center [157, 70] width 128 height 13
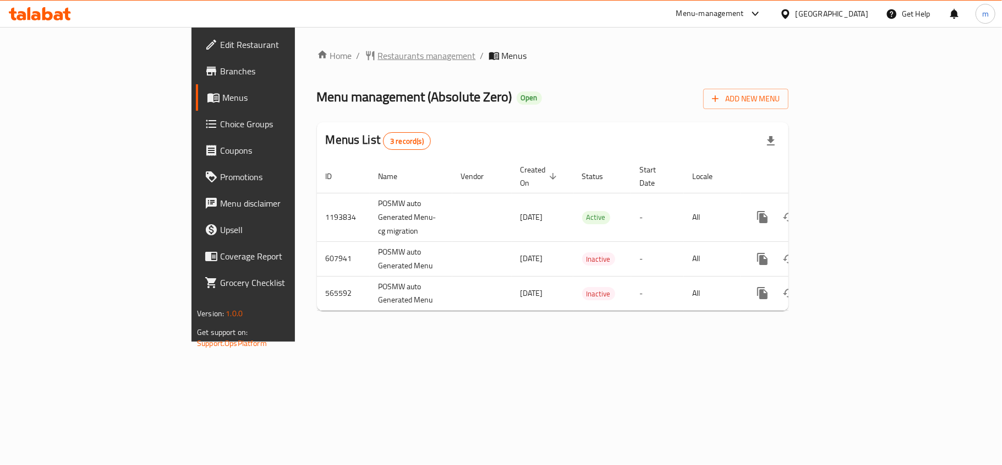
click at [378, 59] on span "Restaurants management" at bounding box center [427, 55] width 98 height 13
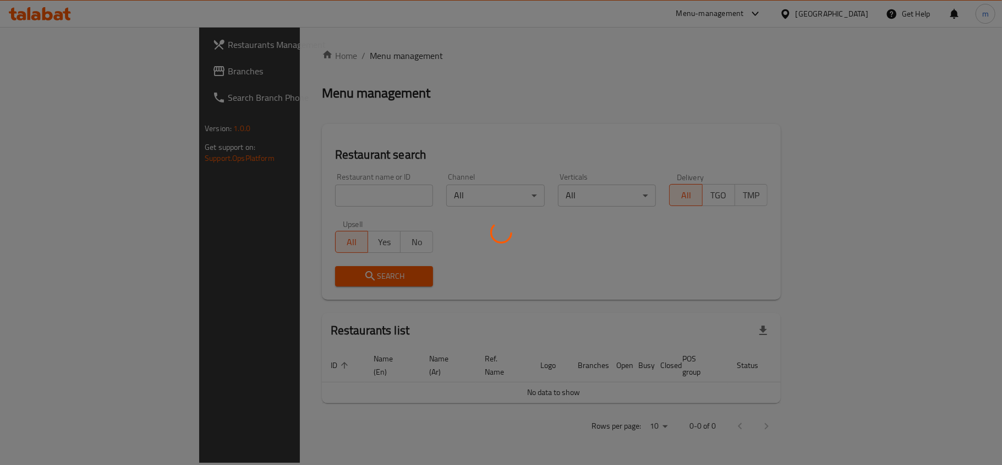
click at [228, 192] on div at bounding box center [501, 232] width 1002 height 465
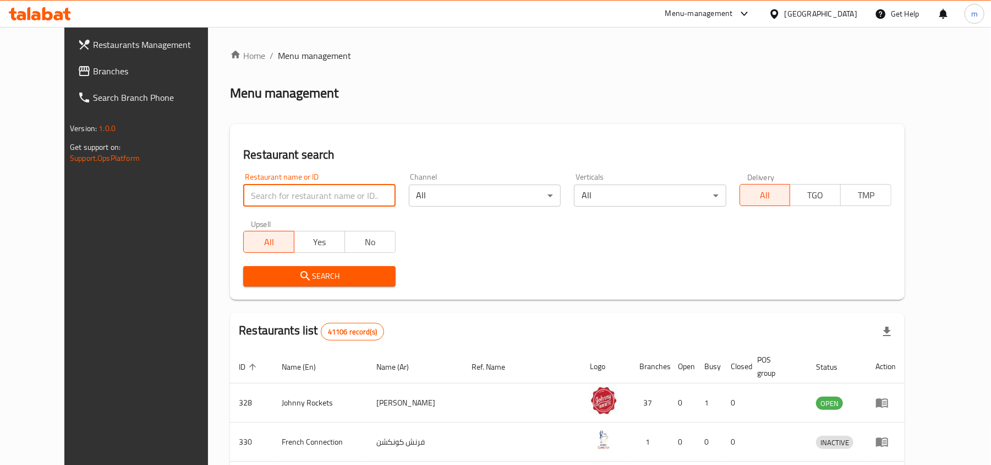
click at [276, 199] on input "search" at bounding box center [319, 195] width 152 height 22
paste input "13865"
type input "13865"
click button "Search" at bounding box center [319, 276] width 152 height 20
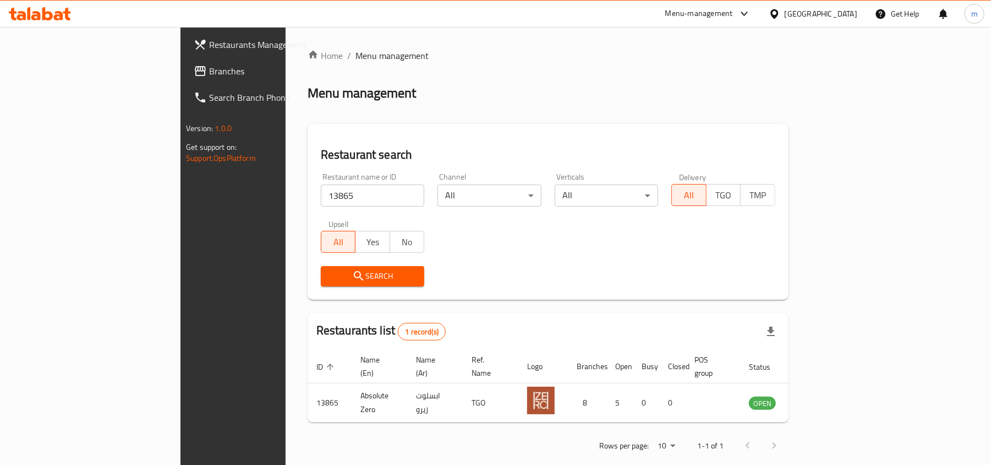
click at [772, 17] on icon at bounding box center [775, 14] width 12 height 12
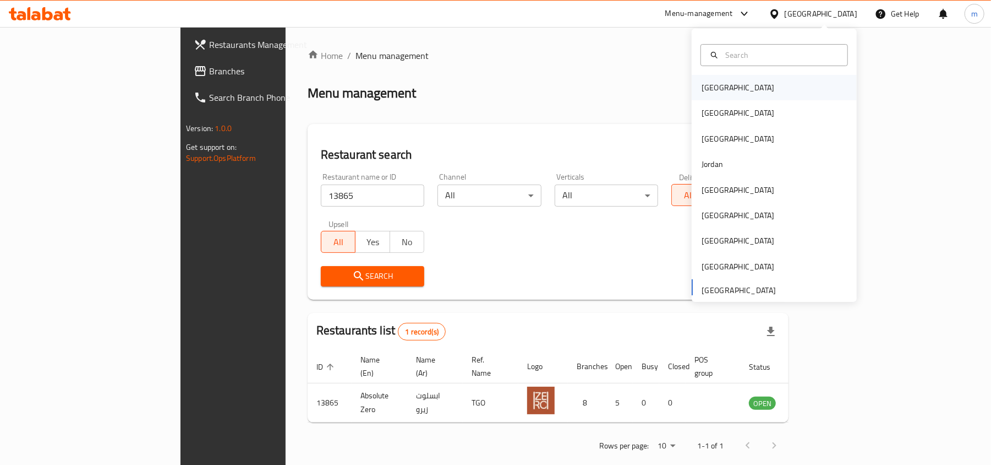
click at [752, 91] on div "[GEOGRAPHIC_DATA]" at bounding box center [774, 87] width 165 height 25
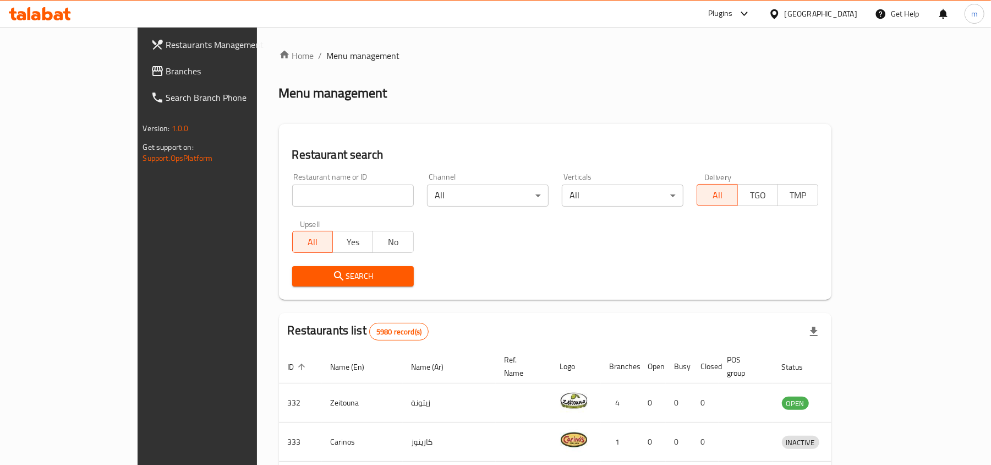
click at [166, 71] on span "Branches" at bounding box center [230, 70] width 128 height 13
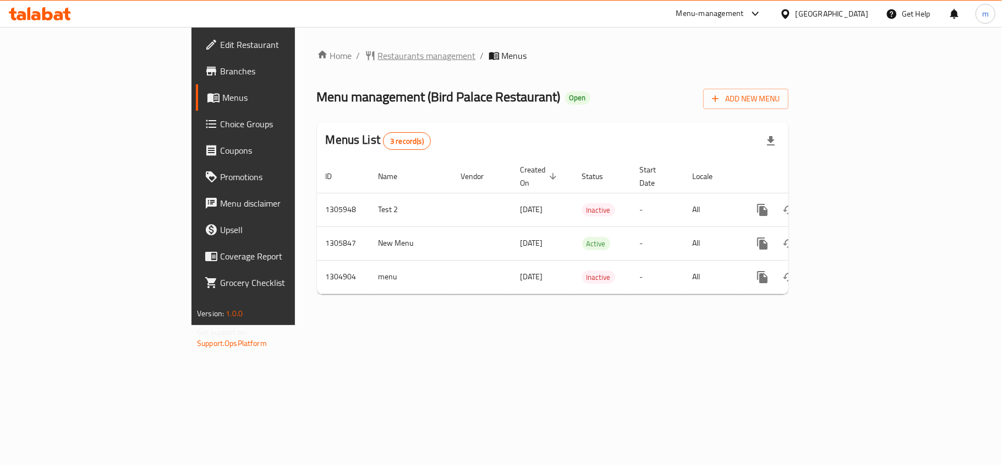
click at [378, 59] on span "Restaurants management" at bounding box center [427, 55] width 98 height 13
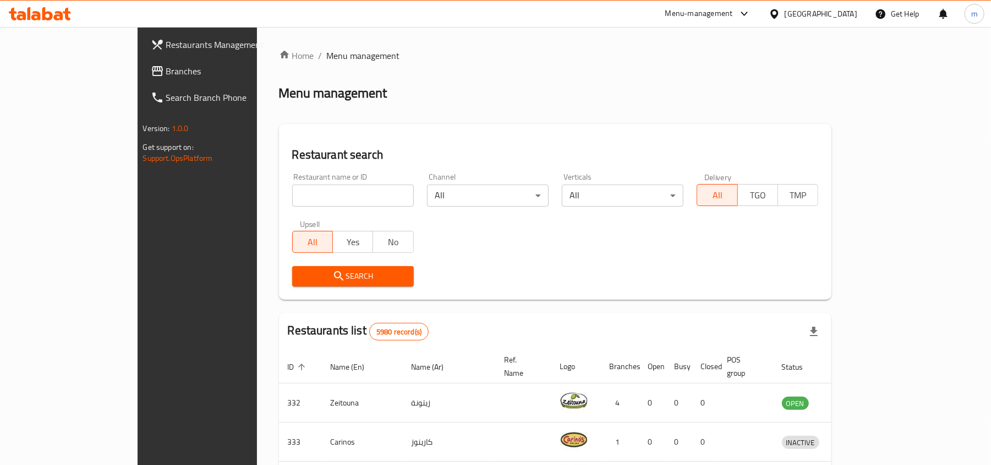
click at [166, 66] on span "Branches" at bounding box center [230, 70] width 128 height 13
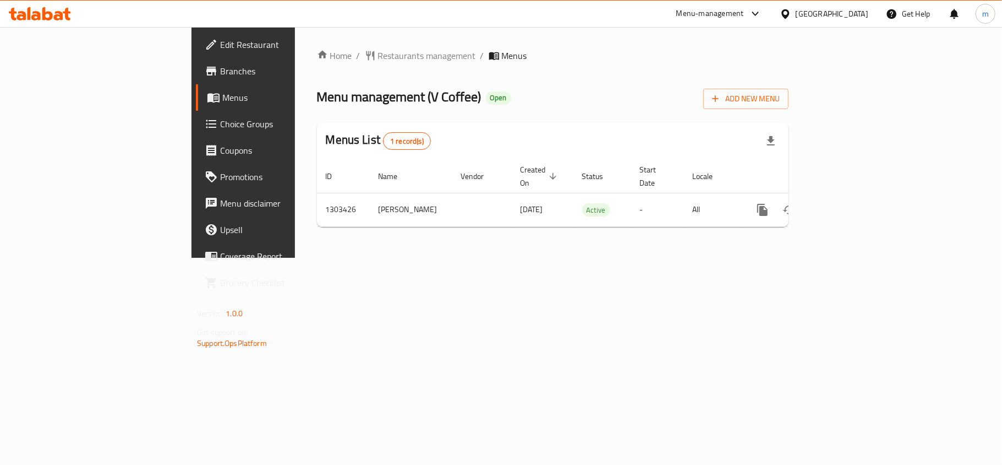
click at [796, 16] on div at bounding box center [788, 14] width 16 height 12
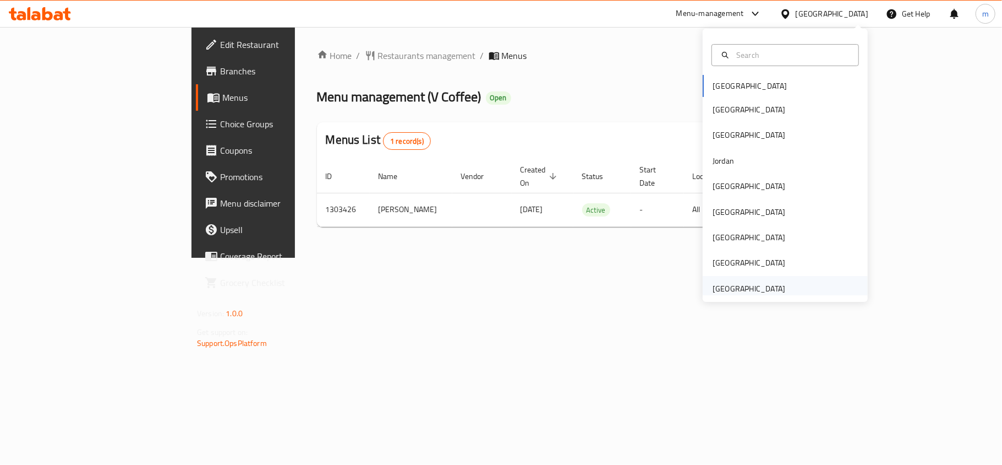
click at [756, 280] on div "[GEOGRAPHIC_DATA]" at bounding box center [749, 288] width 90 height 25
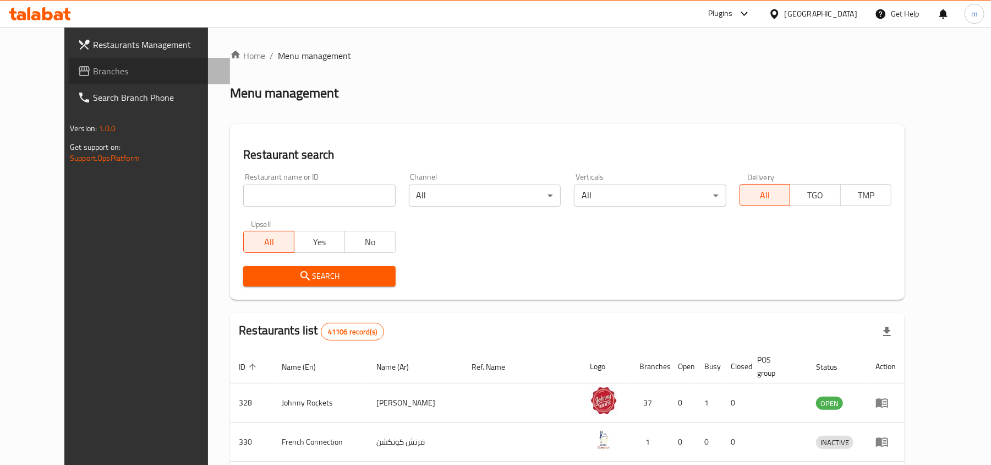
click at [93, 67] on span "Branches" at bounding box center [157, 70] width 128 height 13
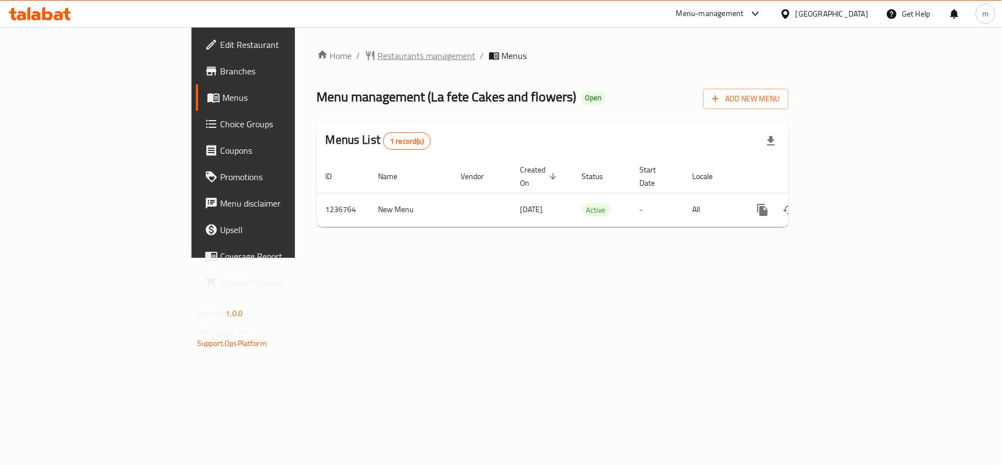
click at [378, 62] on span "Restaurants management" at bounding box center [427, 55] width 98 height 13
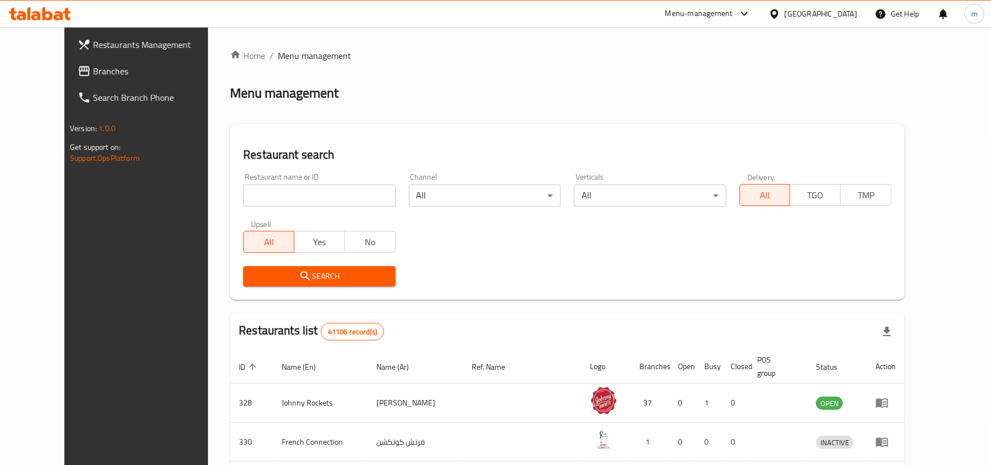
click at [244, 198] on input "search" at bounding box center [319, 195] width 152 height 22
paste input "679164"
type input "679164"
click button "Search" at bounding box center [319, 276] width 152 height 20
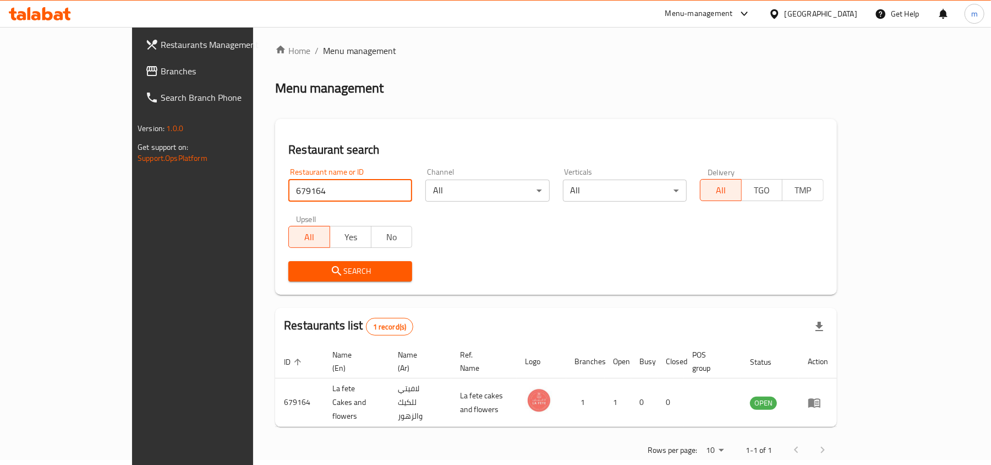
scroll to position [6, 0]
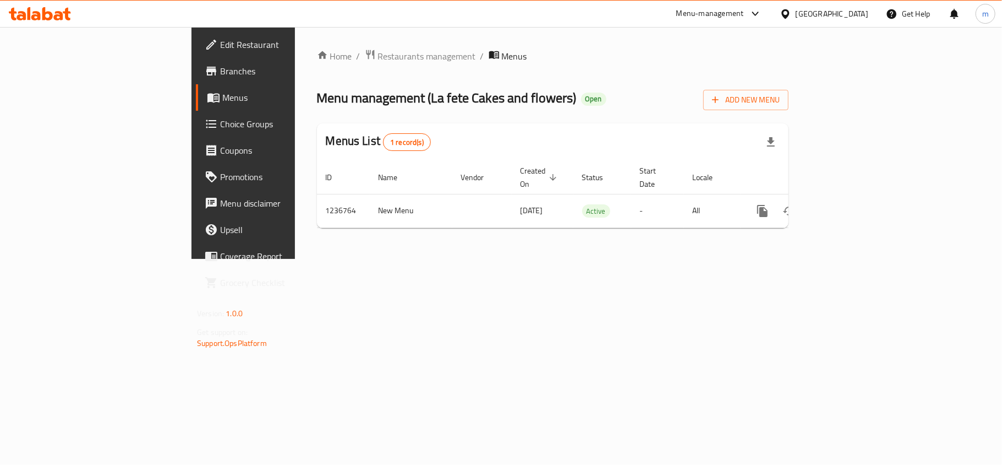
click at [220, 119] on span "Choice Groups" at bounding box center [285, 123] width 130 height 13
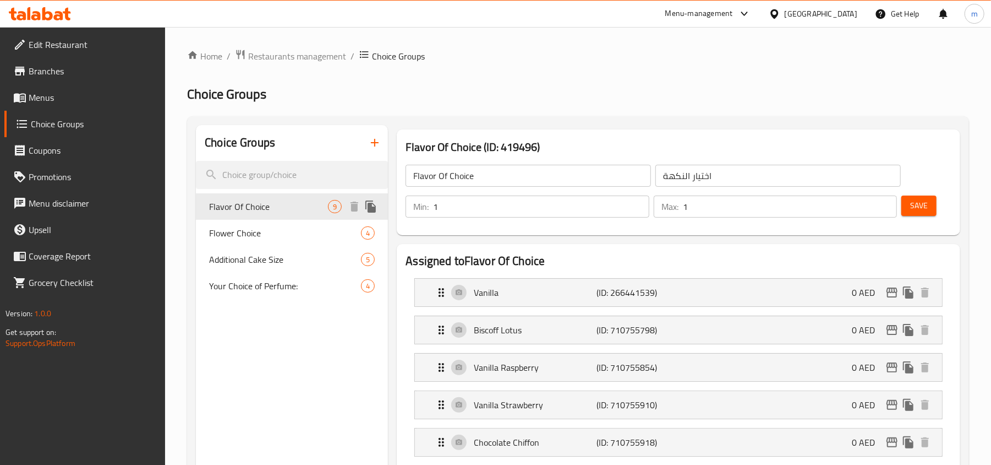
click at [258, 210] on span "Flavor Of Choice" at bounding box center [268, 206] width 119 height 13
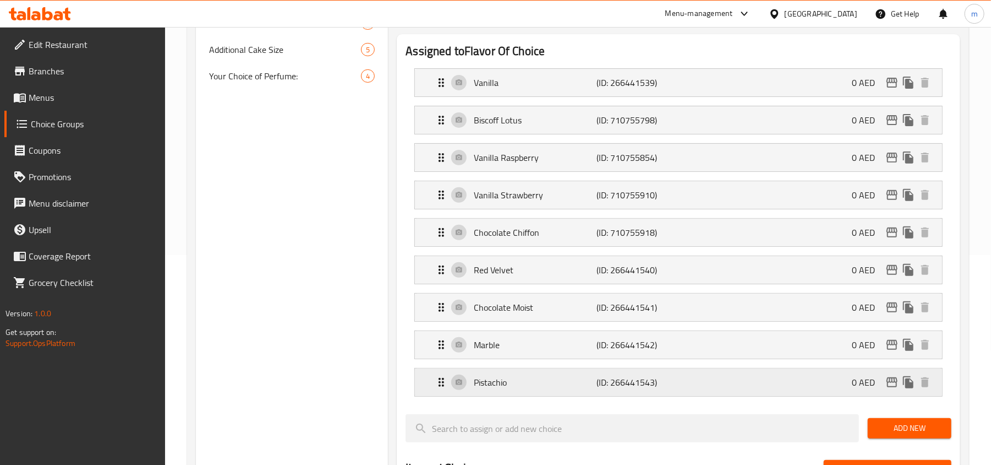
scroll to position [220, 0]
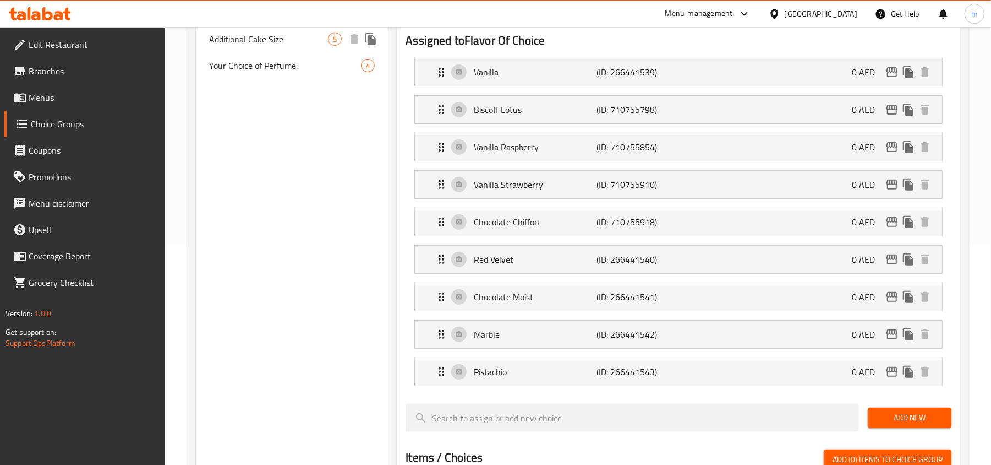
click at [226, 29] on div "Additional Cake Size 5" at bounding box center [292, 39] width 192 height 26
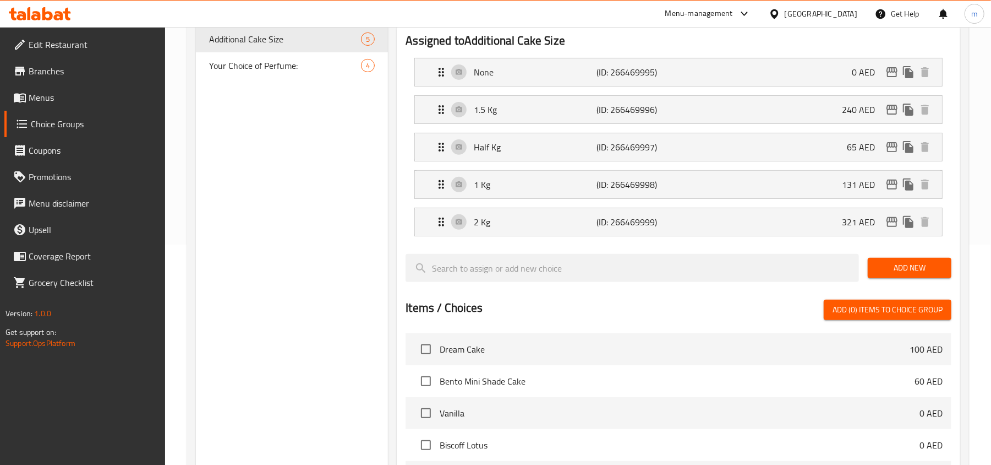
type input "Additional Cake Size"
type input "حجم الكيك الاضافي"
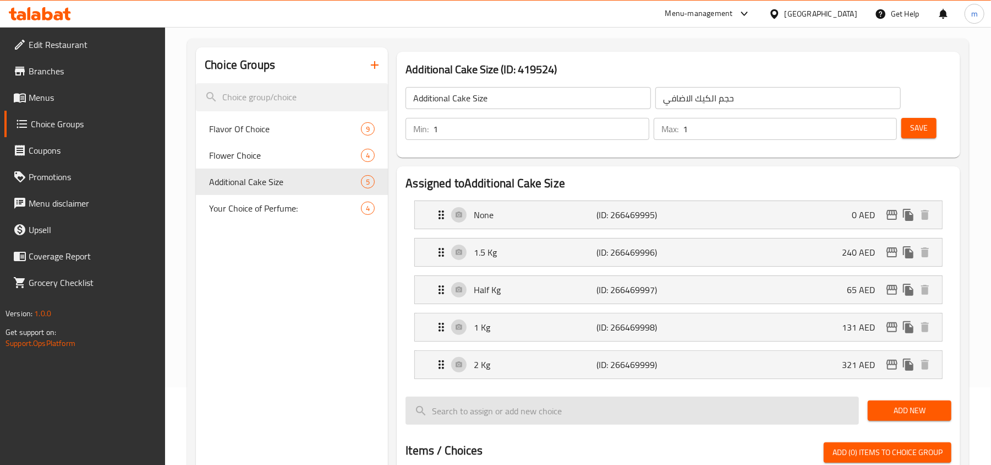
scroll to position [73, 0]
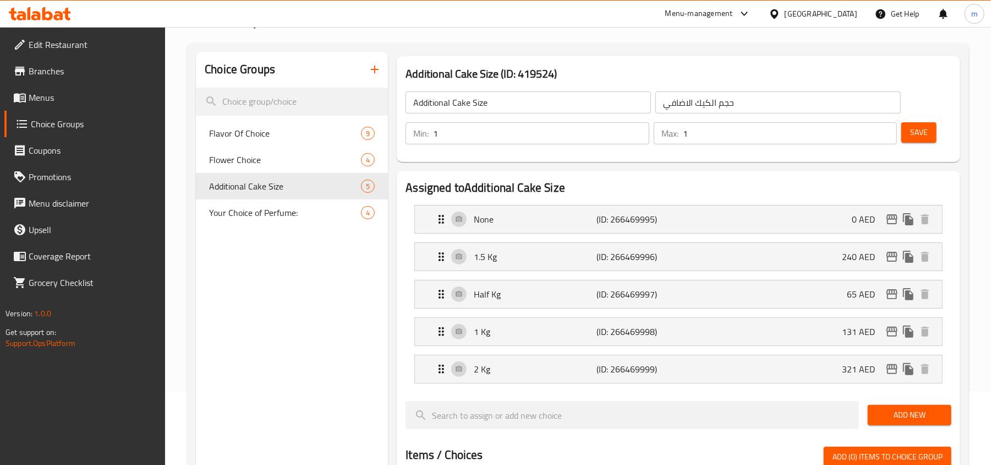
click at [800, 15] on div "[GEOGRAPHIC_DATA]" at bounding box center [821, 14] width 73 height 12
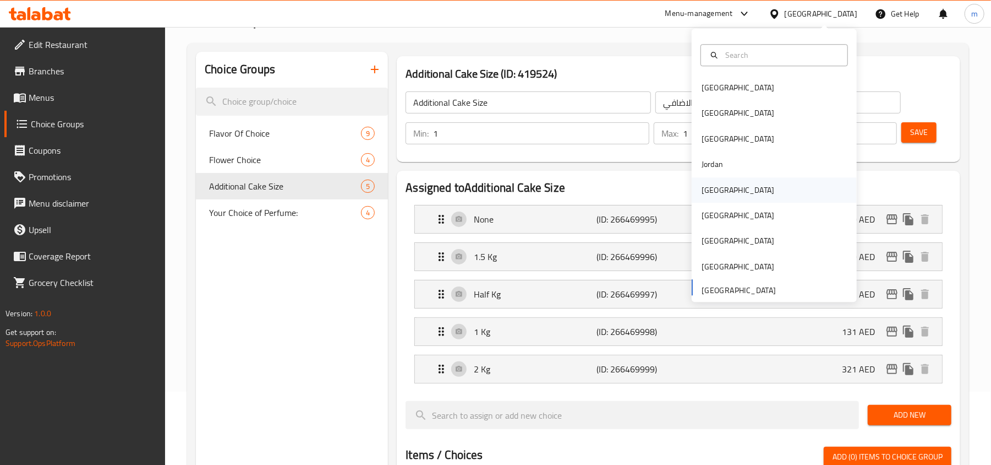
click at [710, 195] on div "Kuwait" at bounding box center [738, 190] width 73 height 12
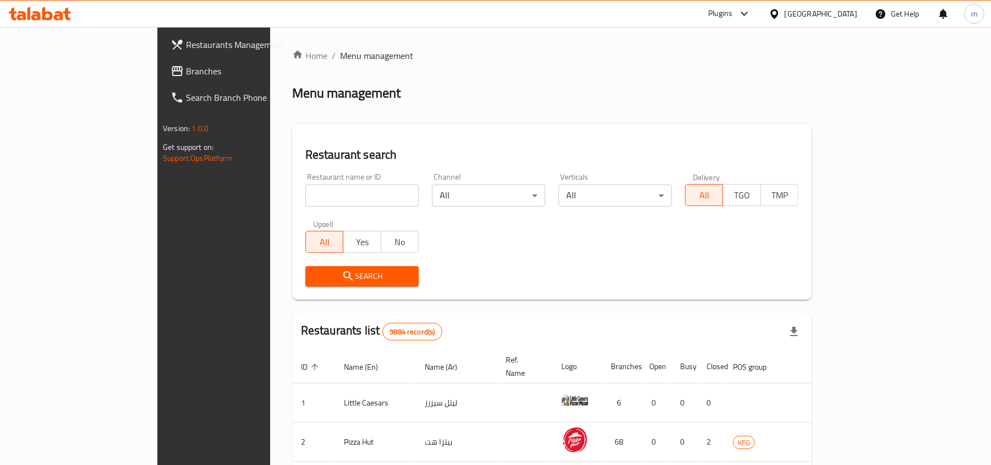
click at [823, 20] on div "Kuwait" at bounding box center [813, 14] width 106 height 26
click at [778, 10] on icon at bounding box center [775, 13] width 8 height 9
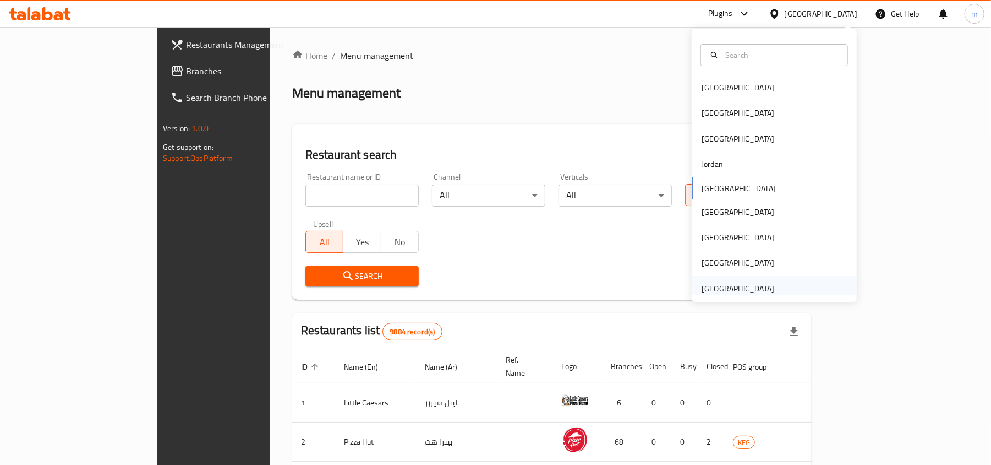
click at [748, 285] on div "[GEOGRAPHIC_DATA]" at bounding box center [738, 288] width 73 height 12
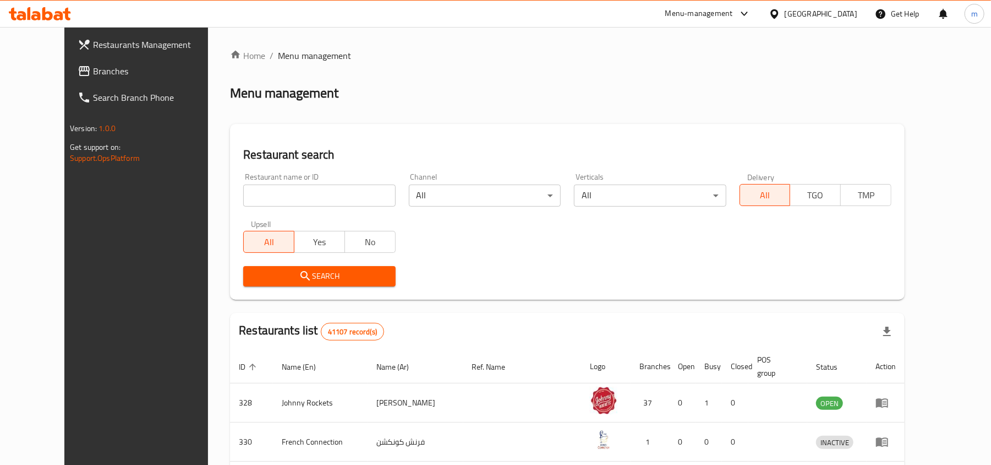
click at [93, 70] on span "Branches" at bounding box center [157, 70] width 128 height 13
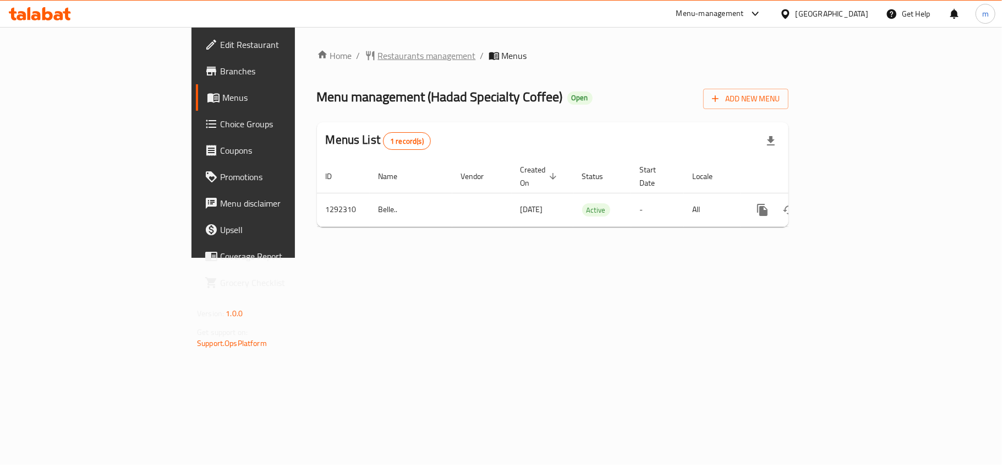
click at [378, 59] on span "Restaurants management" at bounding box center [427, 55] width 98 height 13
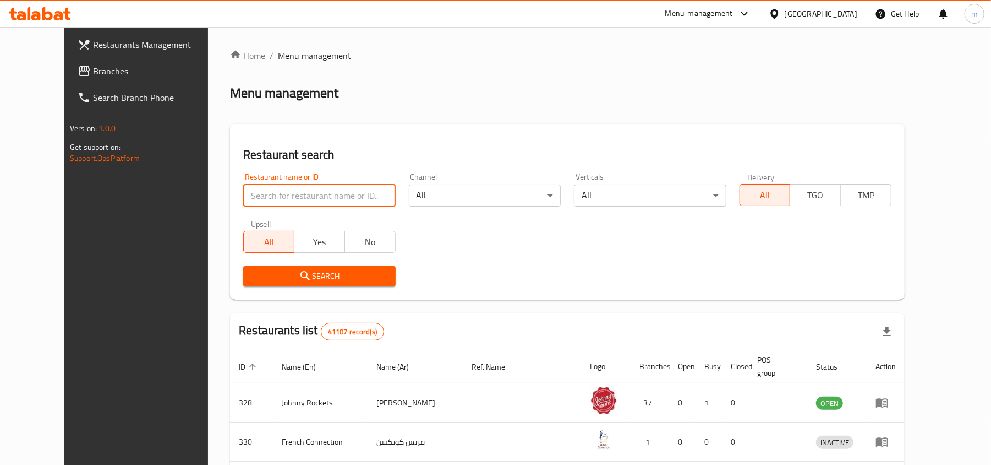
click at [243, 195] on input "search" at bounding box center [319, 195] width 152 height 22
paste input "699093"
type input "699093"
click button "Search" at bounding box center [319, 276] width 152 height 20
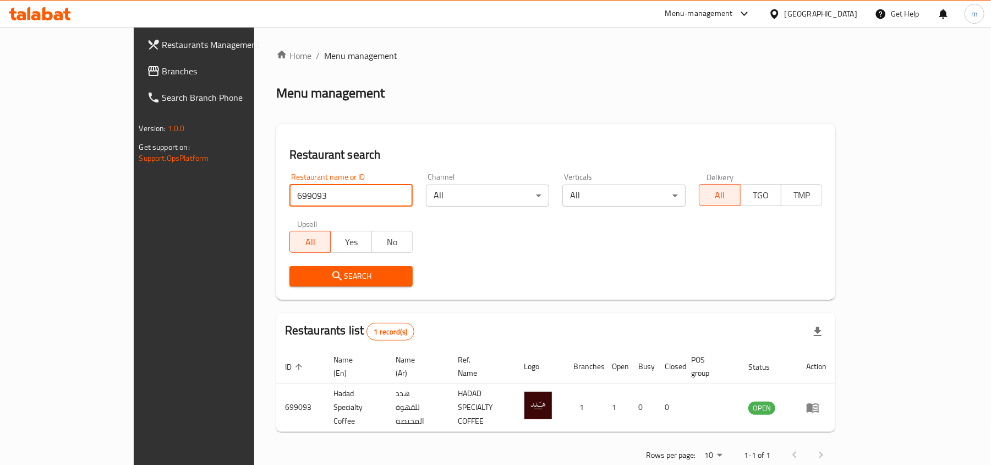
click at [162, 65] on span "Branches" at bounding box center [226, 70] width 128 height 13
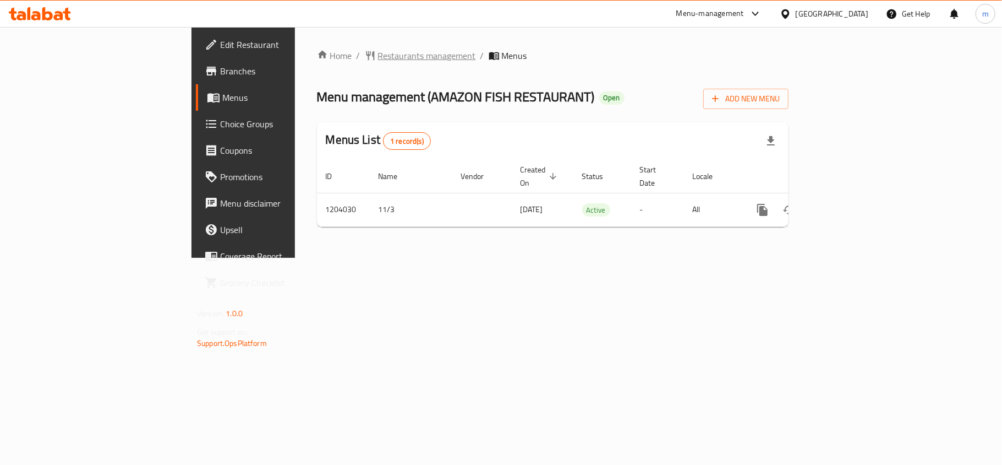
click at [378, 49] on span "Restaurants management" at bounding box center [427, 55] width 98 height 13
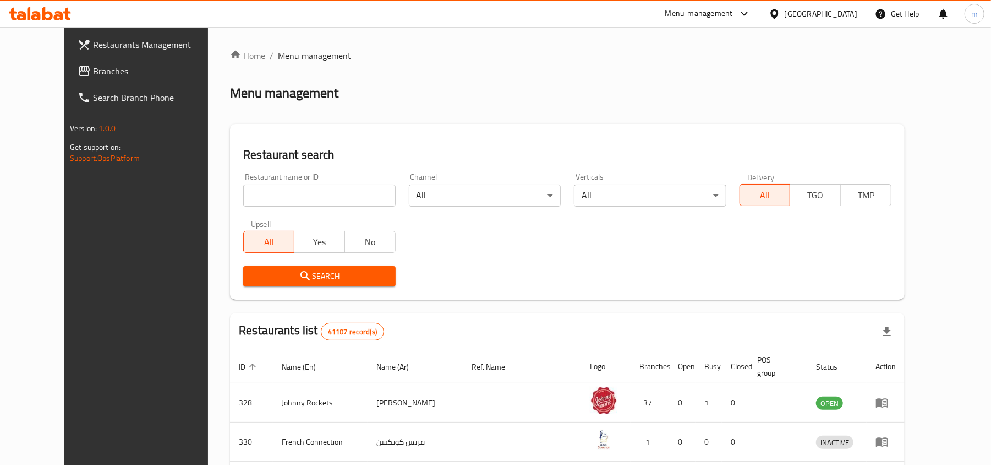
click at [243, 188] on input "search" at bounding box center [319, 195] width 152 height 22
paste input "669778"
type input "669778"
click button "Search" at bounding box center [319, 276] width 152 height 20
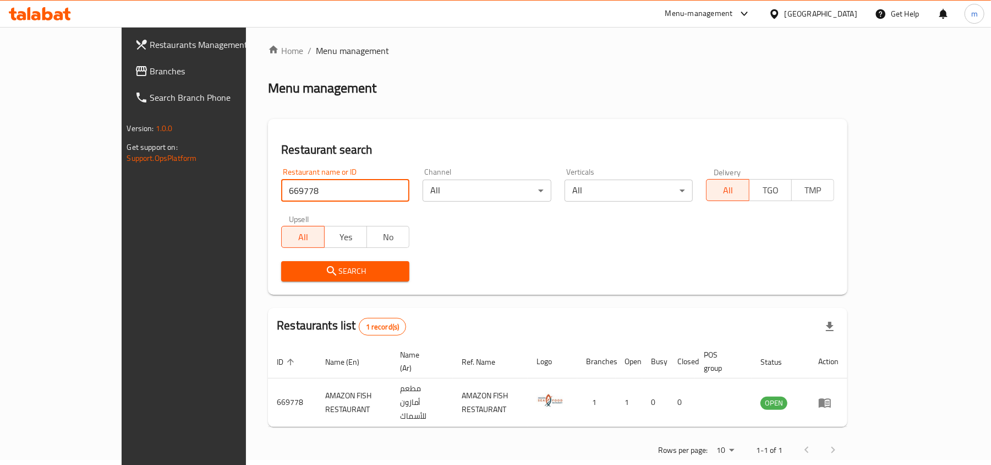
scroll to position [6, 0]
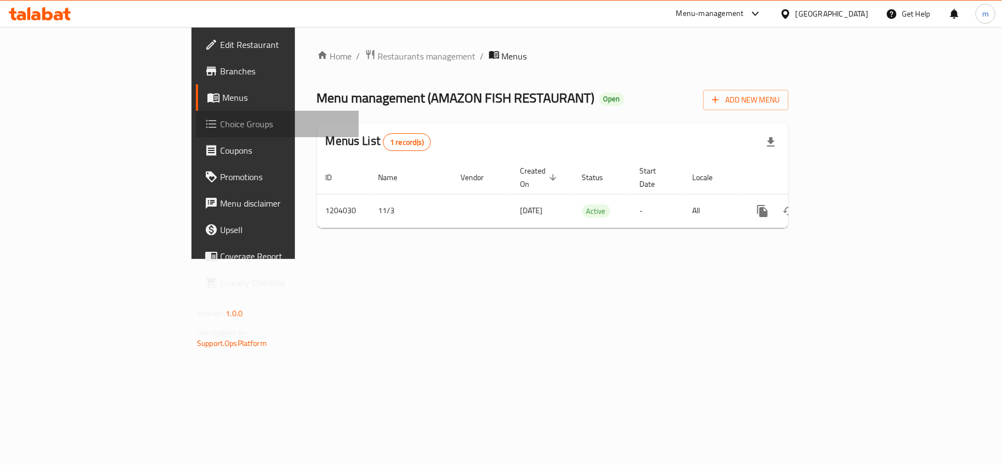
click at [220, 124] on span "Choice Groups" at bounding box center [285, 123] width 130 height 13
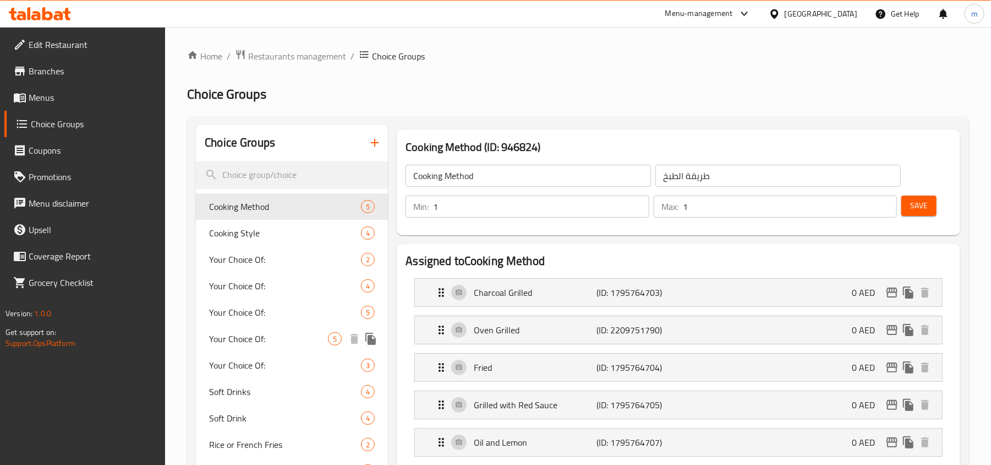
scroll to position [367, 0]
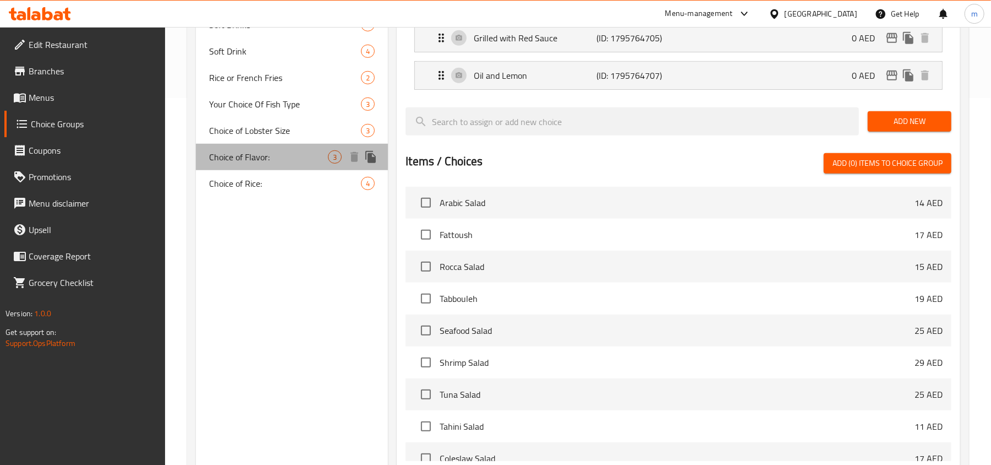
click at [241, 155] on span "Choice of Flavor:" at bounding box center [268, 156] width 119 height 13
type input "Choice of Flavor:"
type input "اختيار النكهة:"
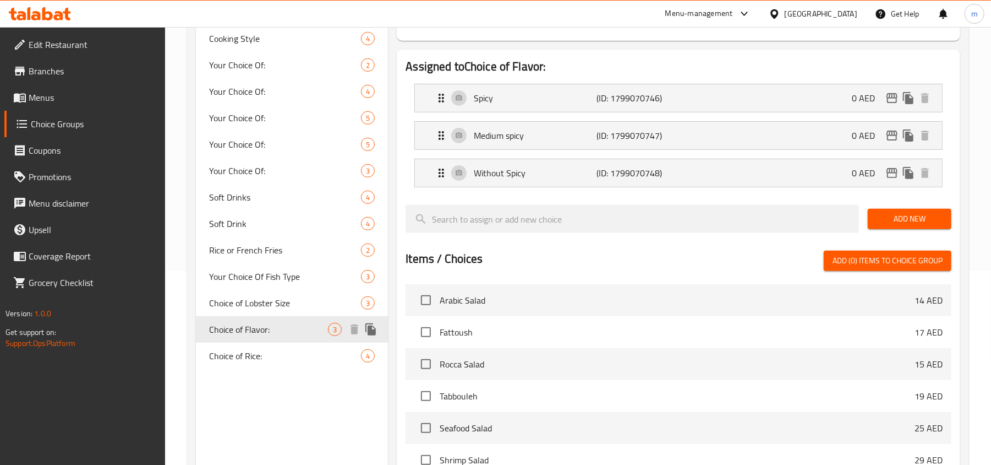
scroll to position [220, 0]
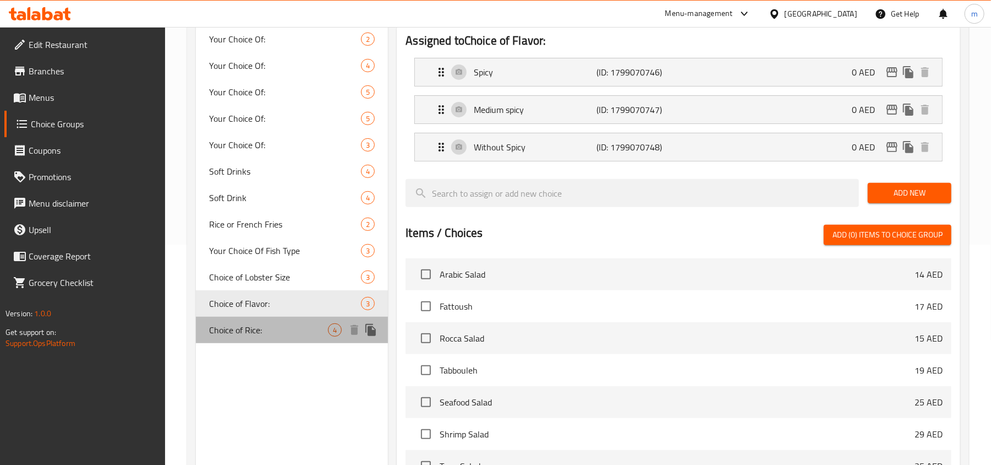
click at [248, 335] on span "Choice of Rice:" at bounding box center [268, 329] width 119 height 13
type input "Choice of Rice:"
type input "اختيار الأرز:"
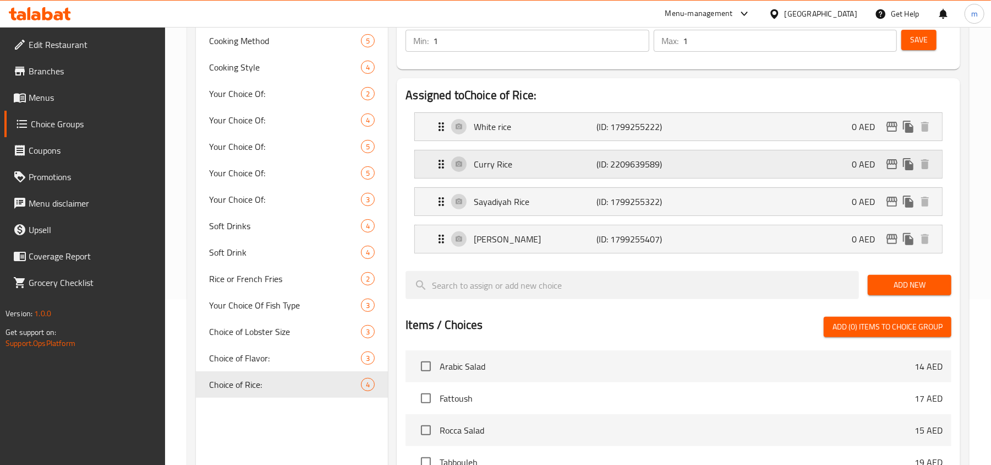
scroll to position [0, 0]
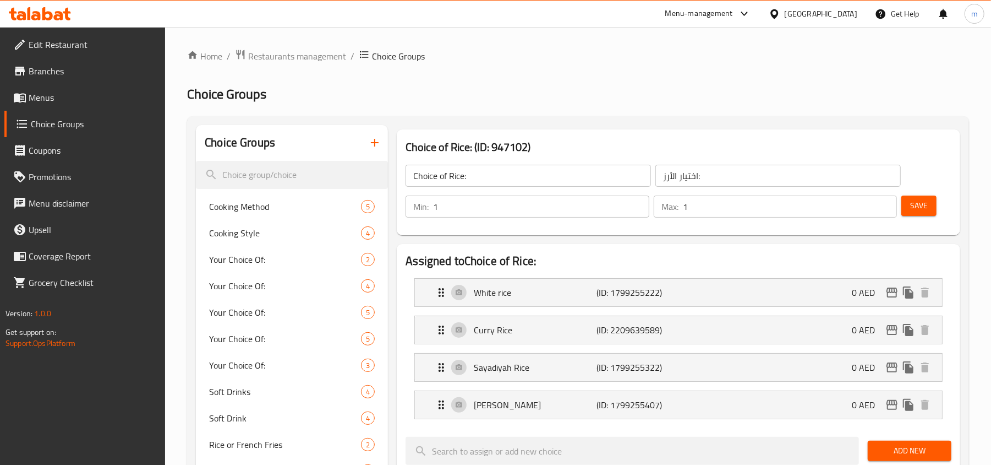
click at [780, 14] on icon at bounding box center [775, 14] width 12 height 12
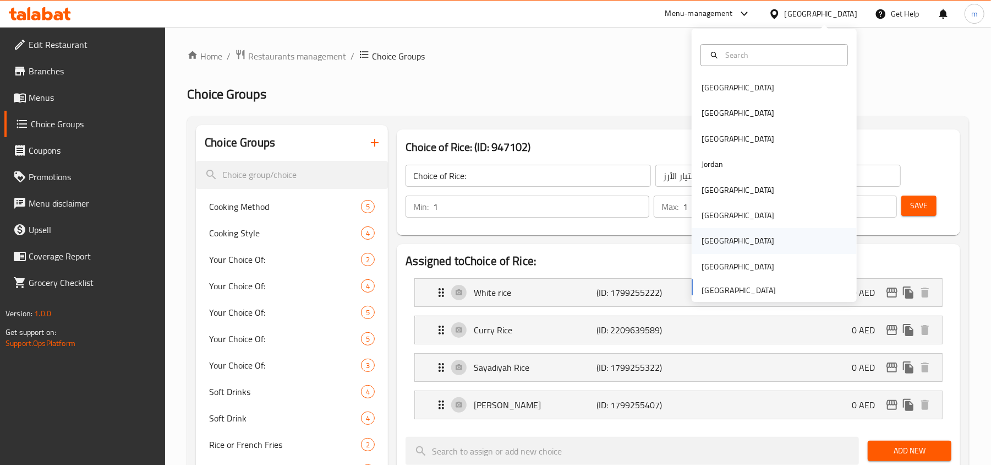
click at [718, 245] on div "Qatar" at bounding box center [774, 240] width 165 height 25
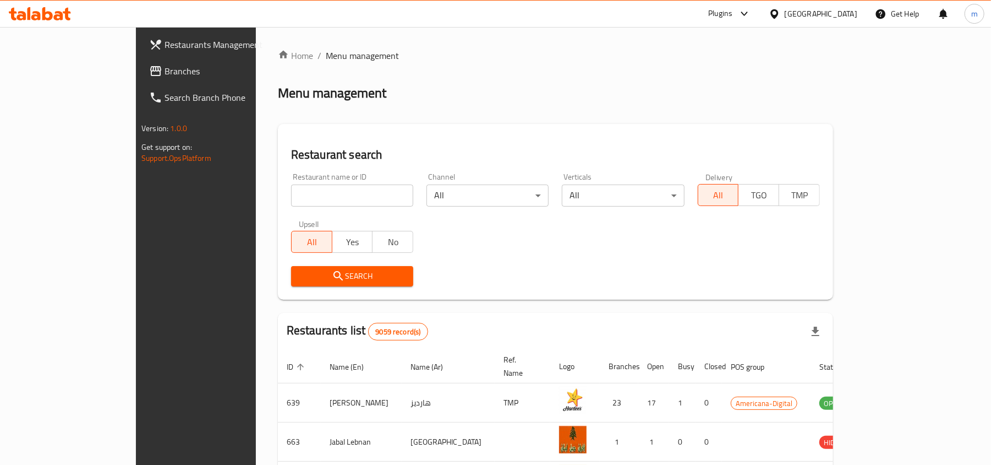
click at [780, 18] on icon at bounding box center [775, 14] width 12 height 12
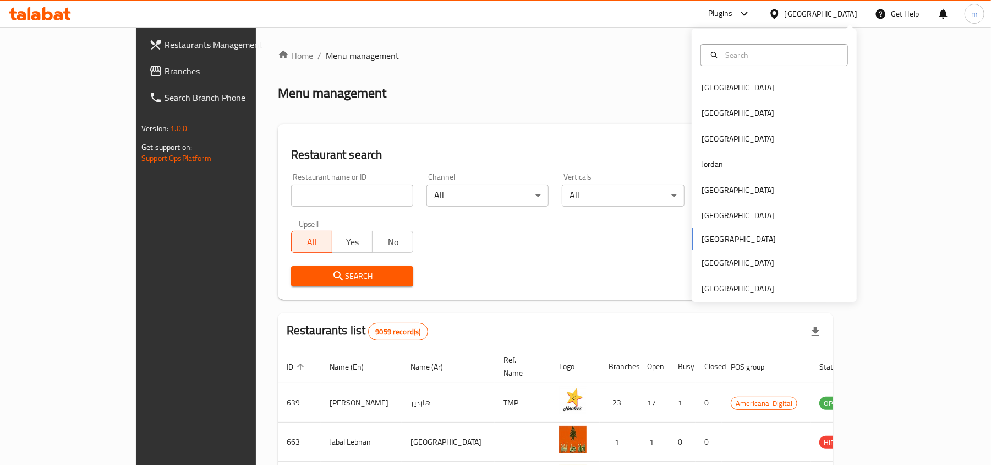
click at [780, 298] on div "Bahrain Egypt Iraq Jordan Kuwait Oman Qatar Saudi Arabia United Arab Emirates" at bounding box center [774, 165] width 165 height 273
click at [779, 293] on div "[GEOGRAPHIC_DATA]" at bounding box center [774, 288] width 165 height 25
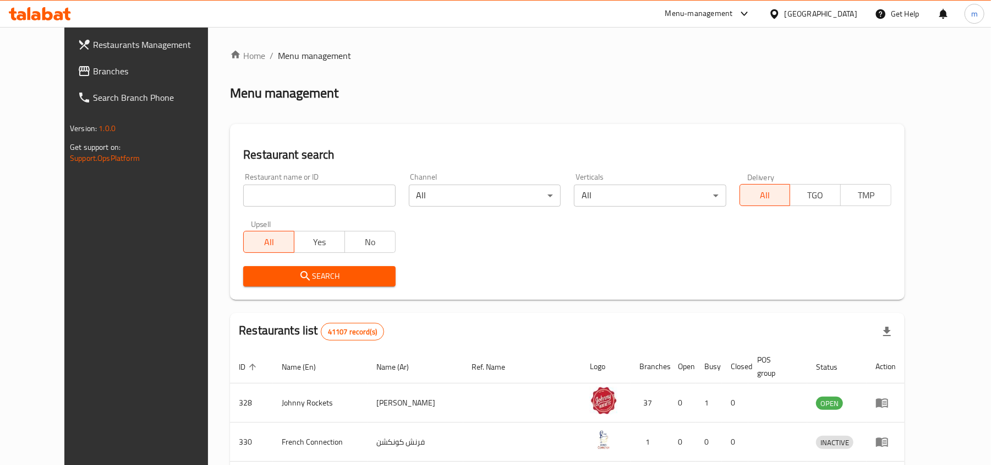
click at [93, 69] on span "Branches" at bounding box center [157, 70] width 128 height 13
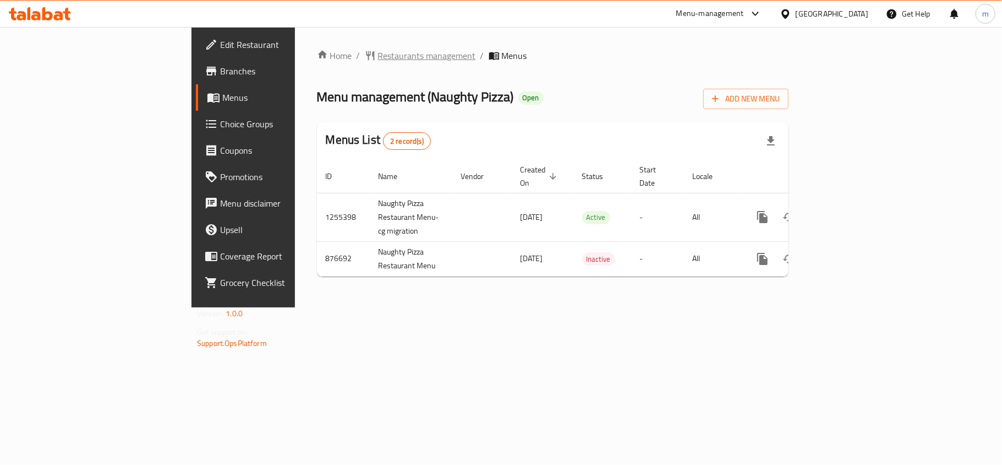
click at [378, 58] on span "Restaurants management" at bounding box center [427, 55] width 98 height 13
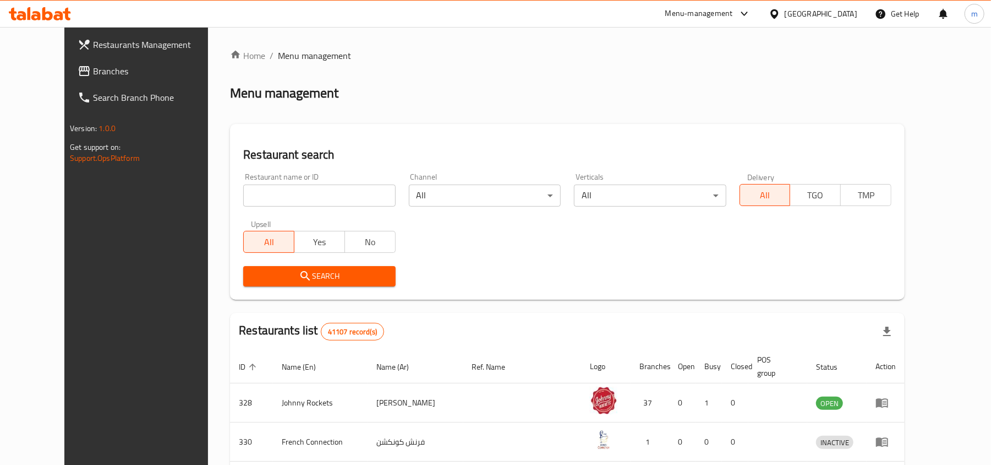
click at [93, 64] on span "Branches" at bounding box center [157, 70] width 128 height 13
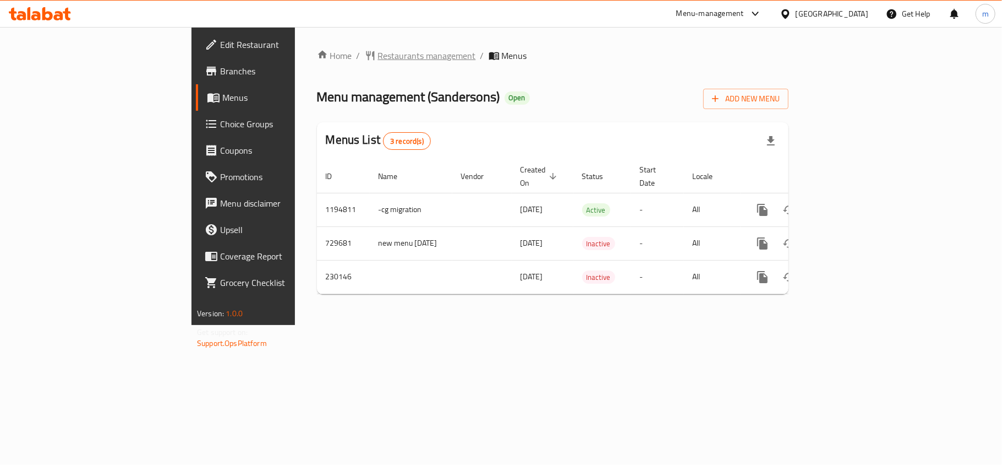
click at [378, 56] on span "Restaurants management" at bounding box center [427, 55] width 98 height 13
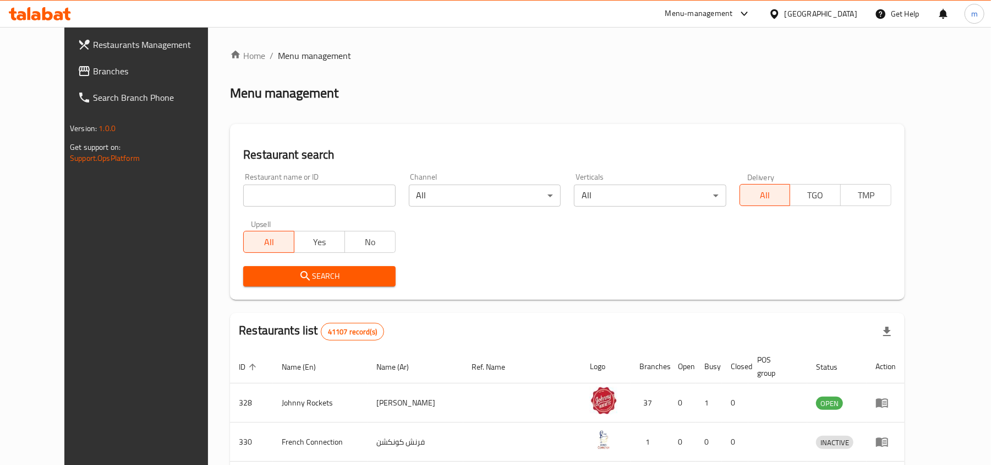
click at [100, 80] on link "Branches" at bounding box center [149, 71] width 161 height 26
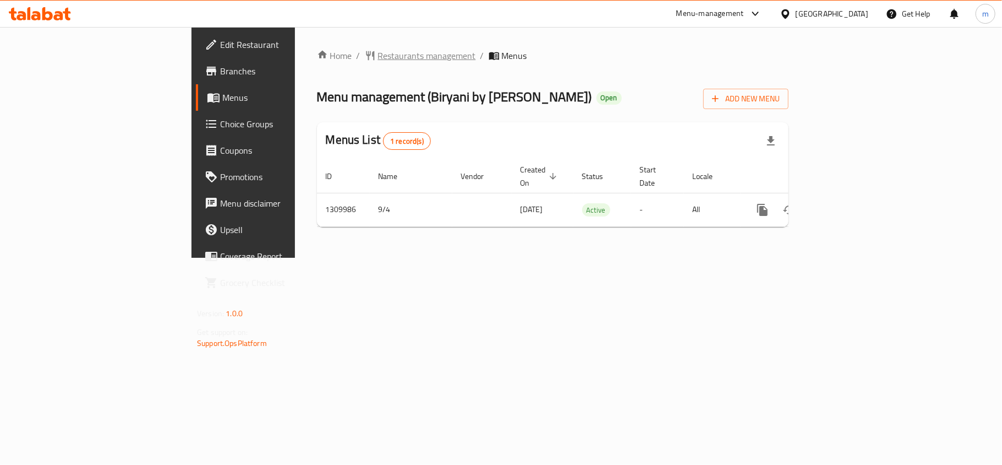
click at [378, 51] on span "Restaurants management" at bounding box center [427, 55] width 98 height 13
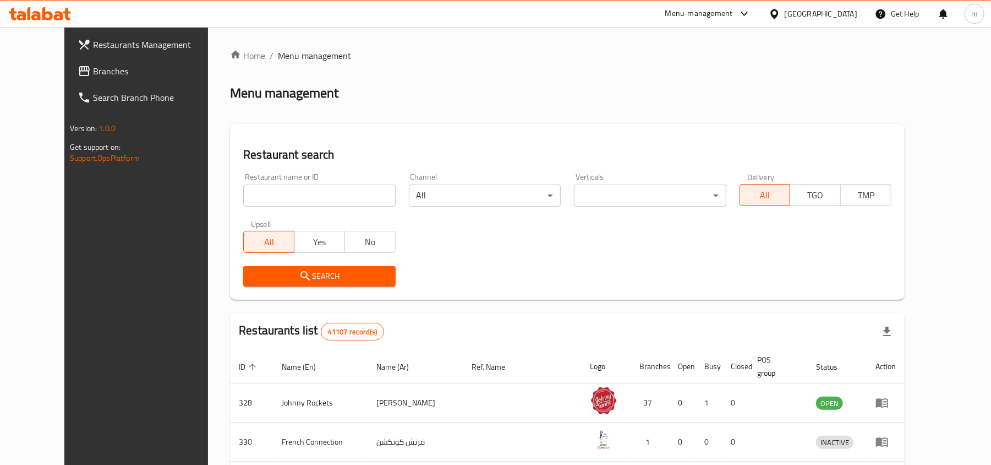
click at [245, 196] on input "search" at bounding box center [319, 195] width 152 height 22
paste input "705295"
type input "705295"
click button "Search" at bounding box center [319, 276] width 152 height 20
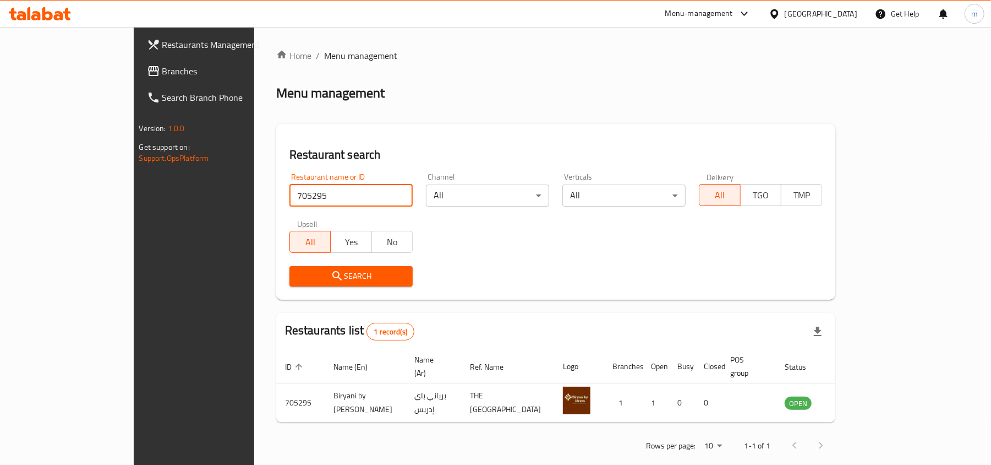
scroll to position [6, 0]
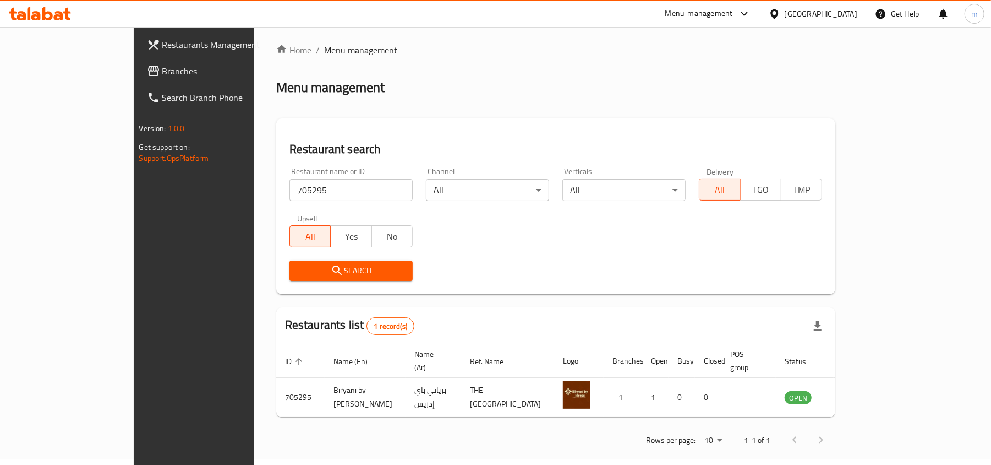
click at [162, 67] on span "Branches" at bounding box center [226, 70] width 128 height 13
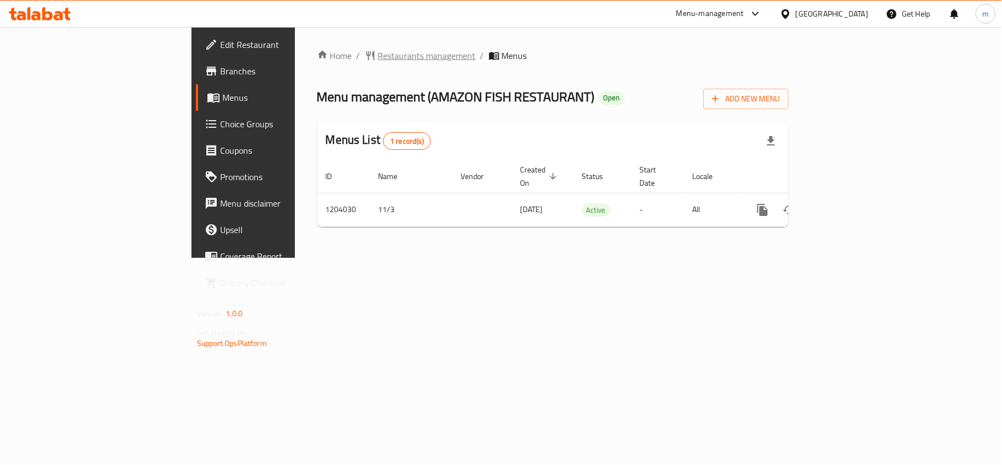
click at [378, 56] on span "Restaurants management" at bounding box center [427, 55] width 98 height 13
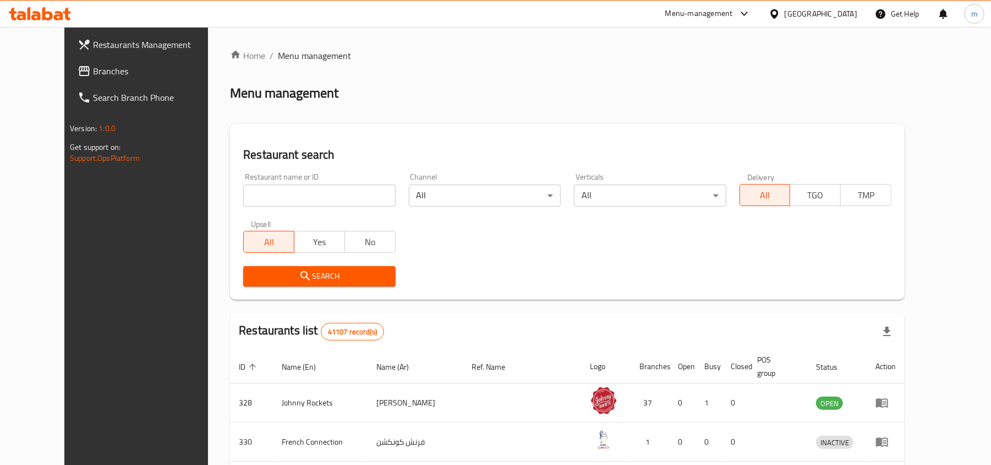
click at [243, 192] on input "search" at bounding box center [319, 195] width 152 height 22
paste input "669778"
type input "669778"
click button "Search" at bounding box center [319, 276] width 152 height 20
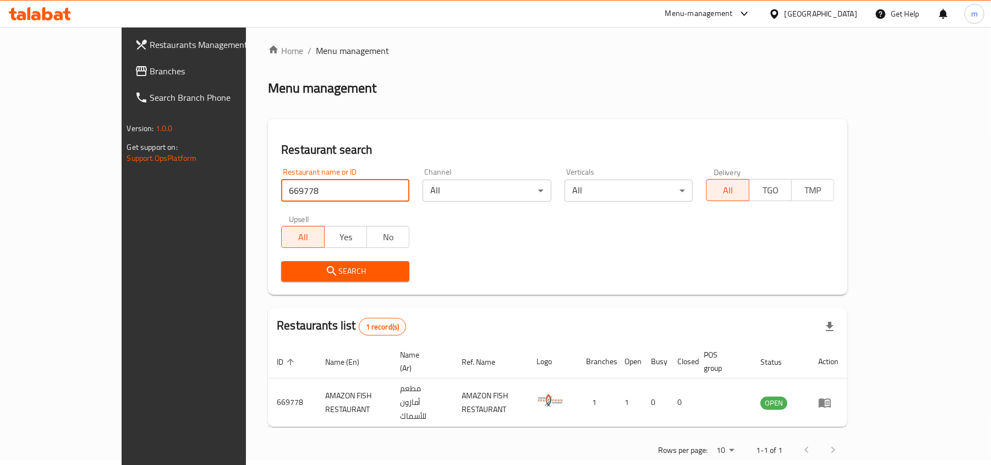
scroll to position [6, 0]
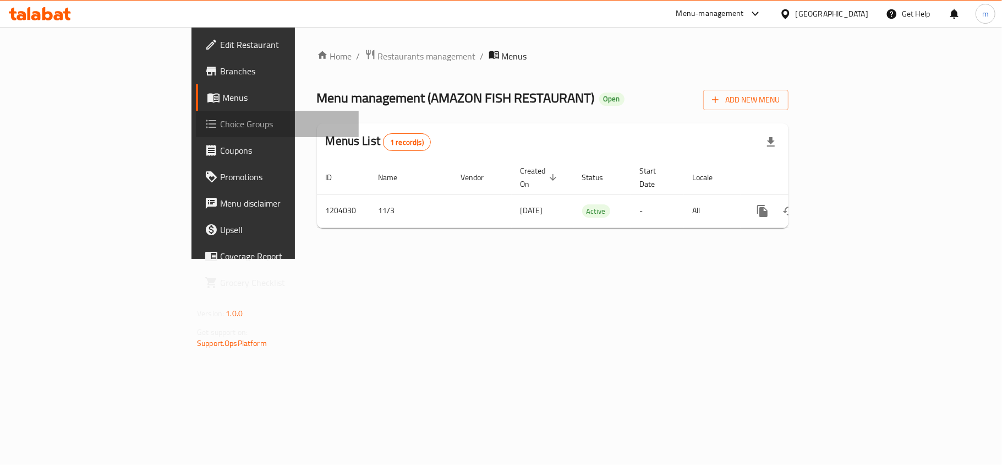
click at [220, 119] on span "Choice Groups" at bounding box center [285, 123] width 130 height 13
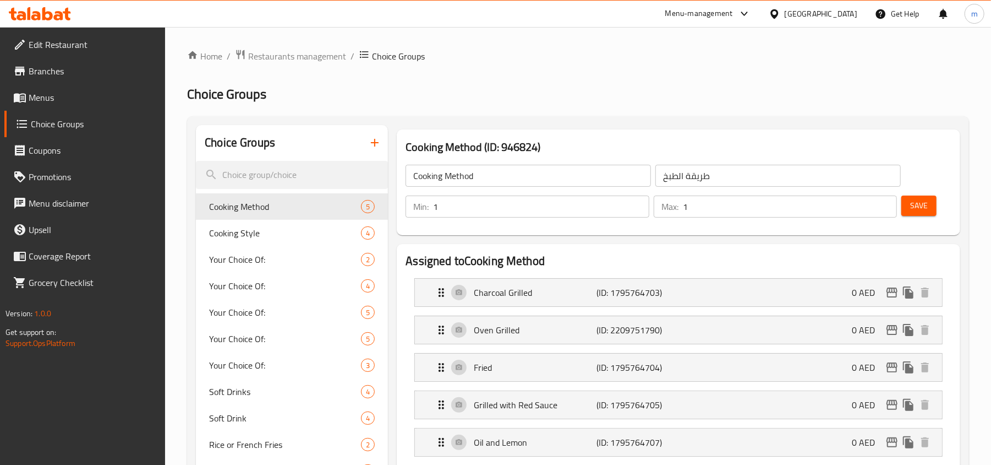
scroll to position [293, 0]
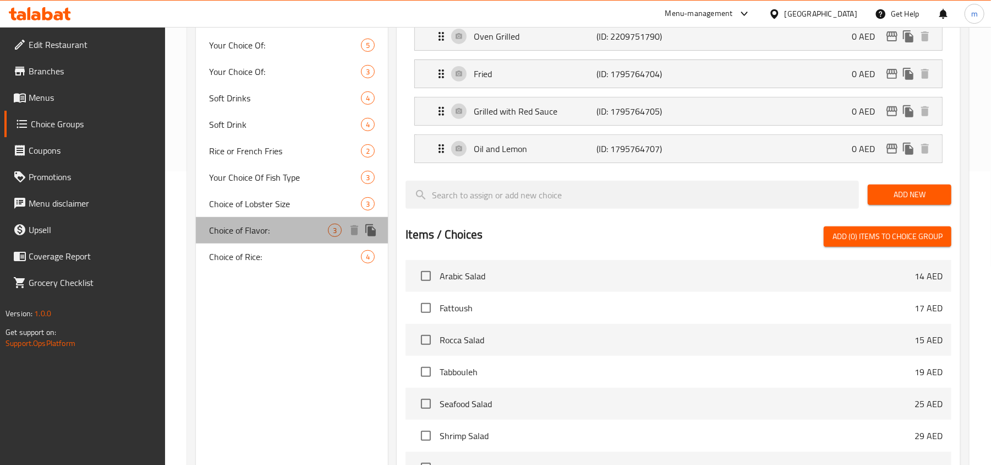
click at [241, 230] on span "Choice of Flavor:" at bounding box center [268, 229] width 119 height 13
type input "Choice of Flavor:"
type input "اختيار النكهة:"
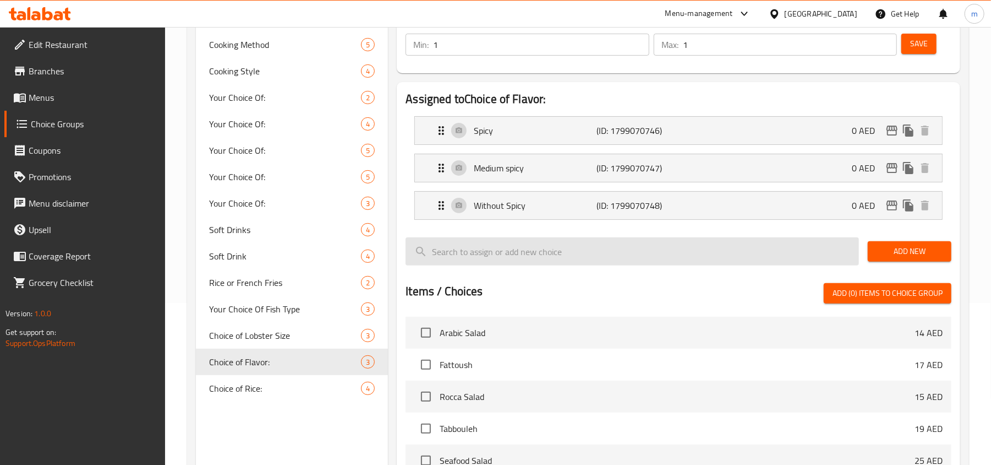
scroll to position [146, 0]
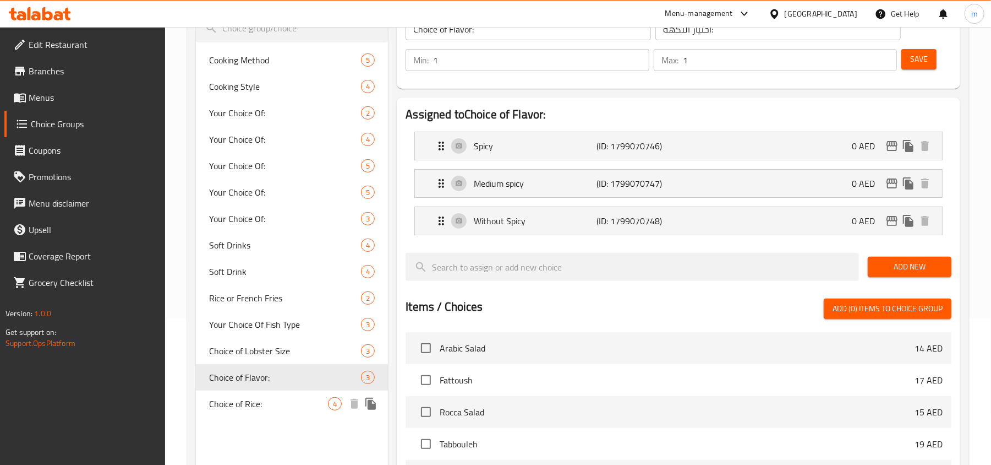
click at [254, 409] on span "Choice of Rice:" at bounding box center [268, 403] width 119 height 13
type input "Choice of Rice:"
type input "اختيار الأرز:"
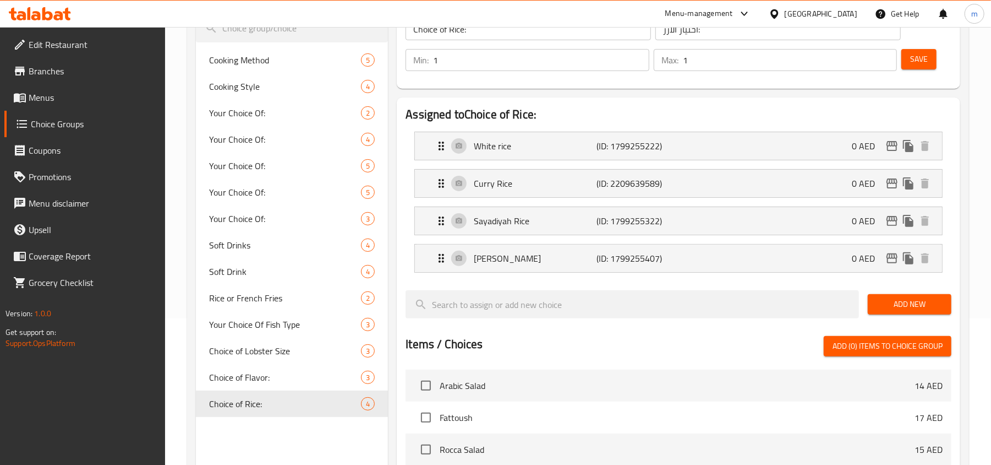
click at [817, 10] on div "[GEOGRAPHIC_DATA]" at bounding box center [821, 14] width 73 height 12
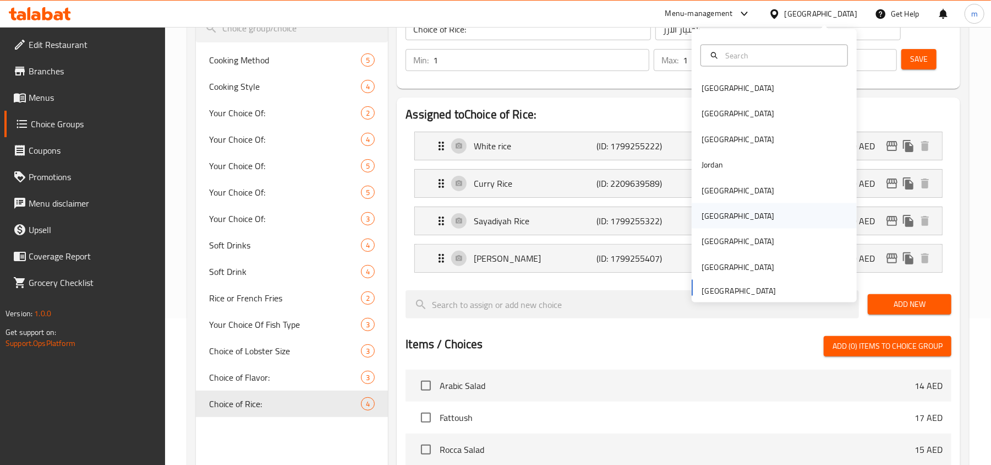
click at [715, 215] on div "[GEOGRAPHIC_DATA]" at bounding box center [738, 215] width 90 height 25
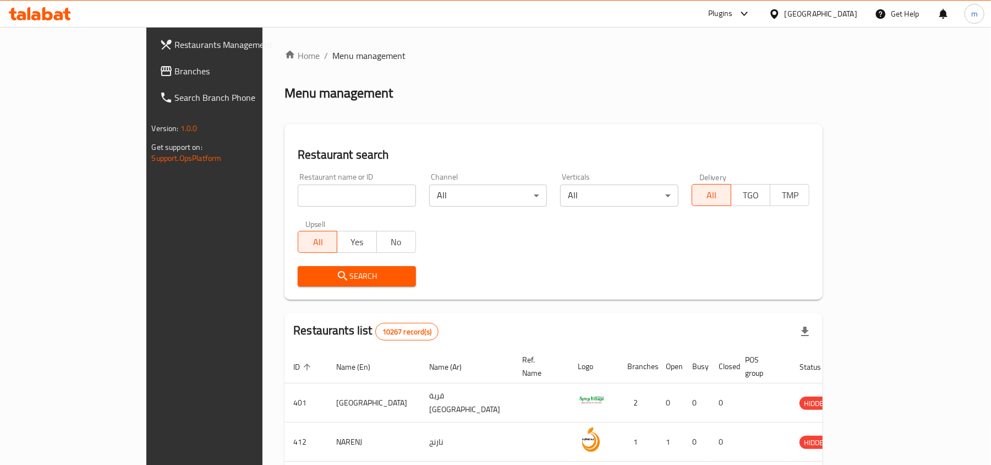
click at [175, 72] on span "Branches" at bounding box center [239, 70] width 128 height 13
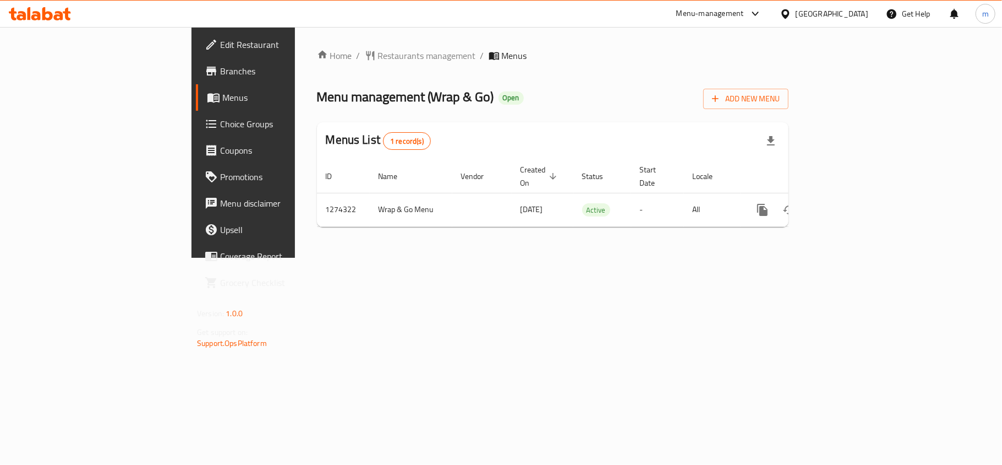
click at [789, 14] on icon at bounding box center [786, 13] width 8 height 9
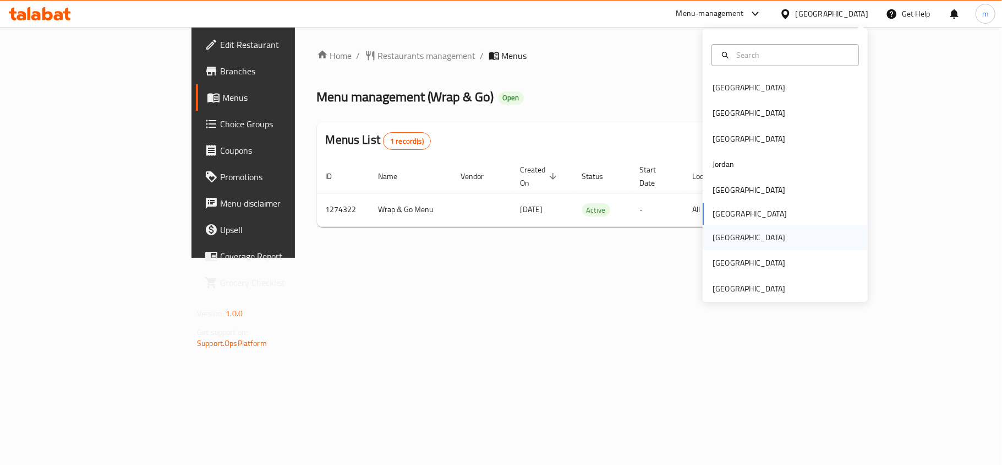
click at [729, 230] on div "[GEOGRAPHIC_DATA]" at bounding box center [785, 237] width 165 height 25
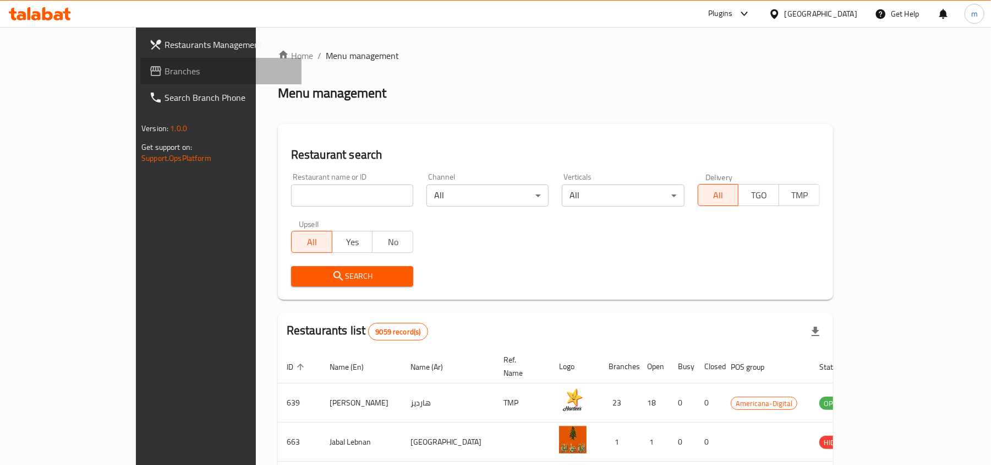
click at [165, 76] on span "Branches" at bounding box center [229, 70] width 128 height 13
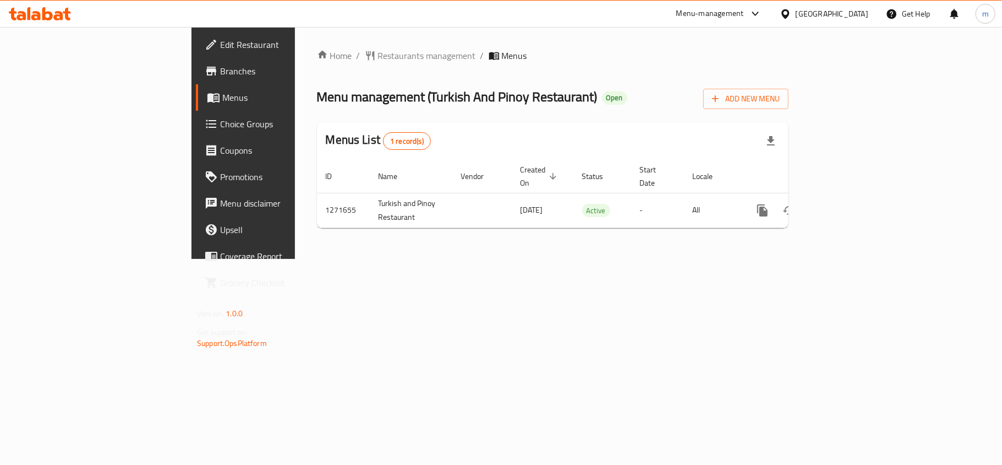
click at [789, 14] on icon at bounding box center [786, 13] width 8 height 9
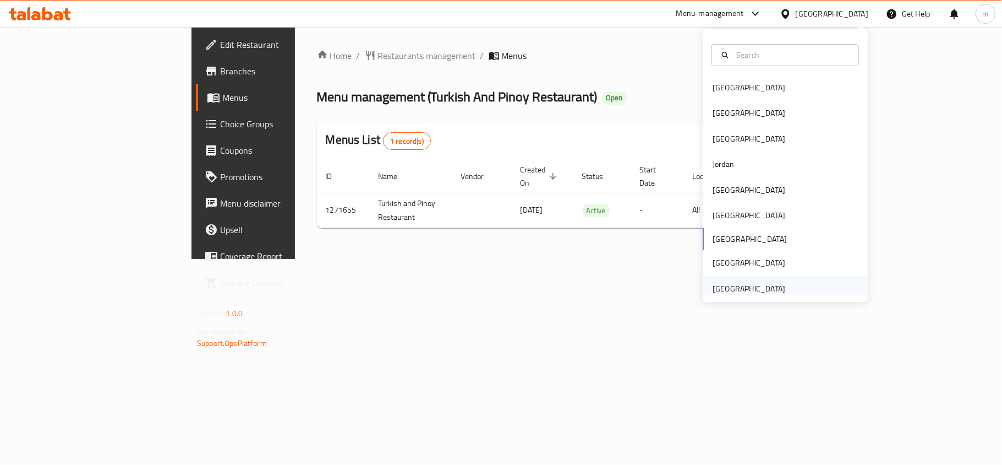
click at [753, 287] on div "[GEOGRAPHIC_DATA]" at bounding box center [749, 288] width 73 height 12
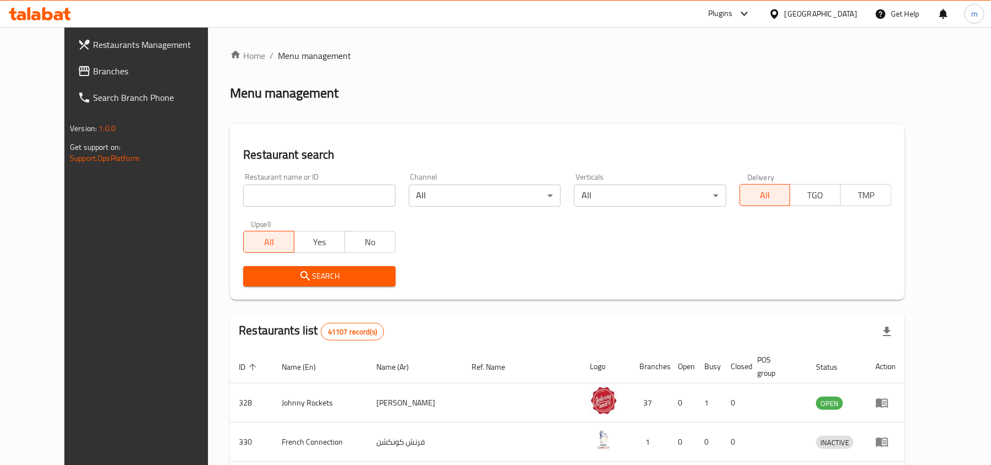
click at [72, 62] on link "Branches" at bounding box center [149, 71] width 161 height 26
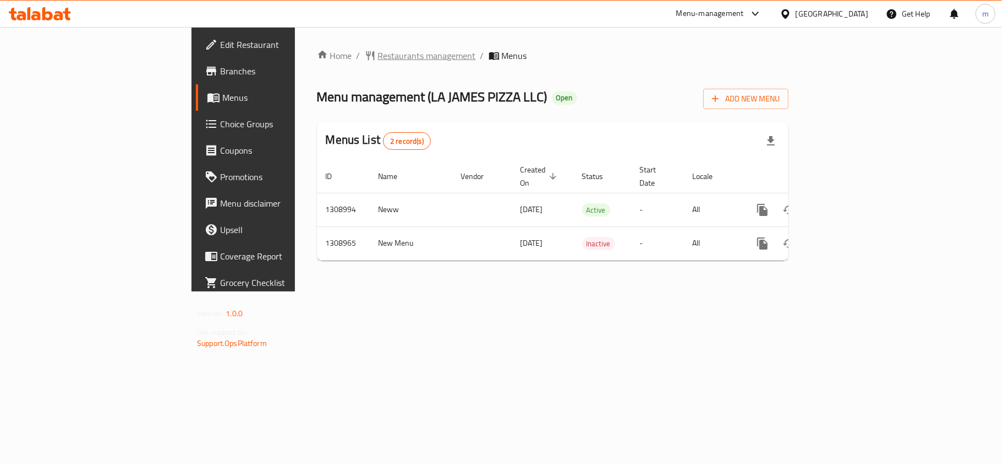
click at [378, 58] on span "Restaurants management" at bounding box center [427, 55] width 98 height 13
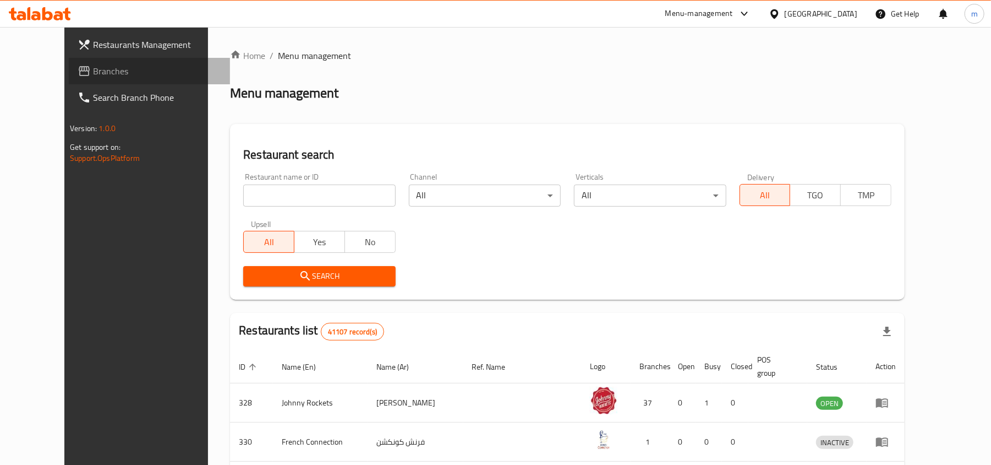
click at [124, 73] on span "Branches" at bounding box center [157, 70] width 128 height 13
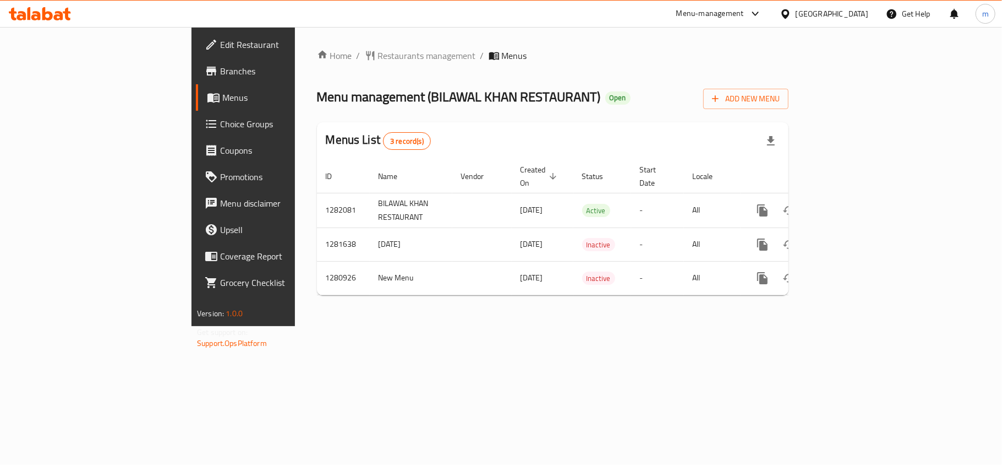
click at [841, 12] on div "[GEOGRAPHIC_DATA]" at bounding box center [832, 14] width 73 height 12
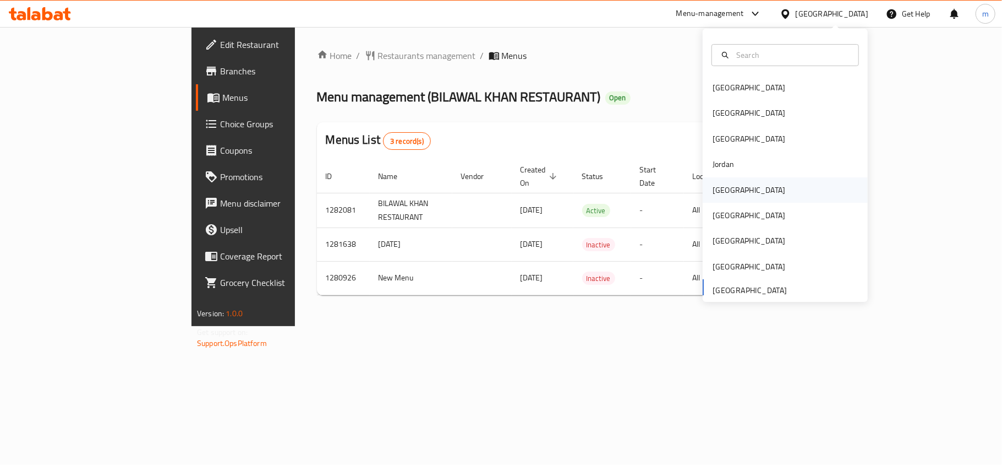
click at [728, 198] on div "[GEOGRAPHIC_DATA]" at bounding box center [749, 189] width 90 height 25
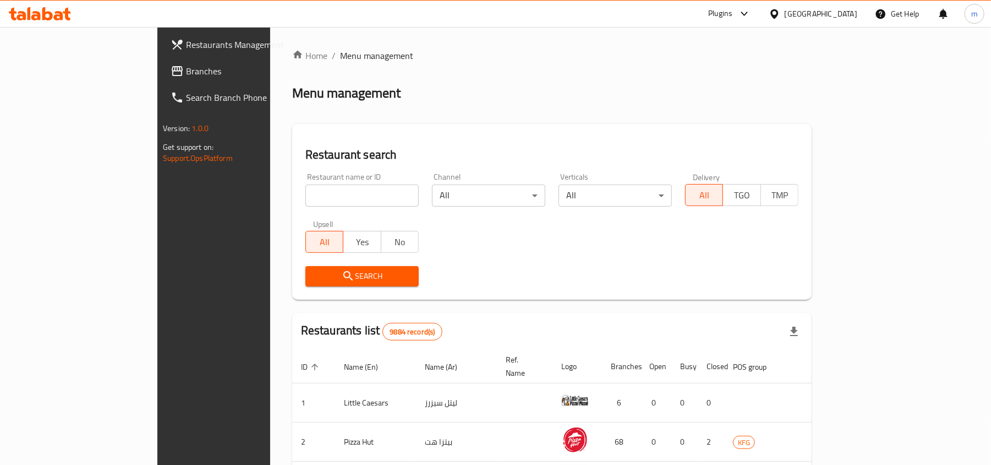
click at [186, 66] on span "Branches" at bounding box center [250, 70] width 128 height 13
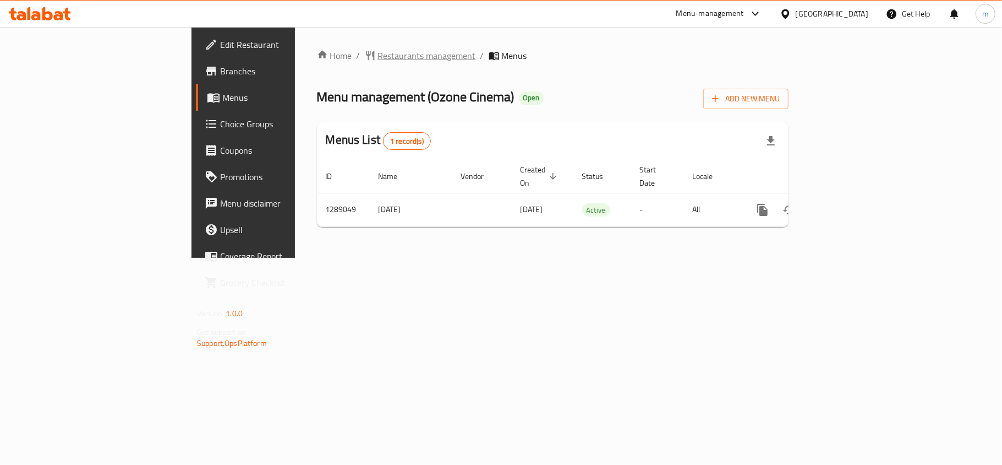
click at [378, 51] on span "Restaurants management" at bounding box center [427, 55] width 98 height 13
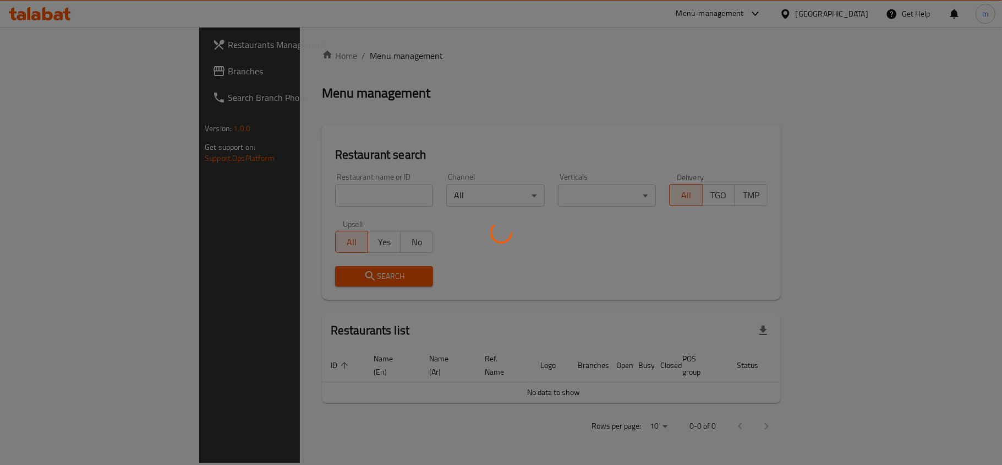
click at [234, 195] on div at bounding box center [501, 232] width 1002 height 465
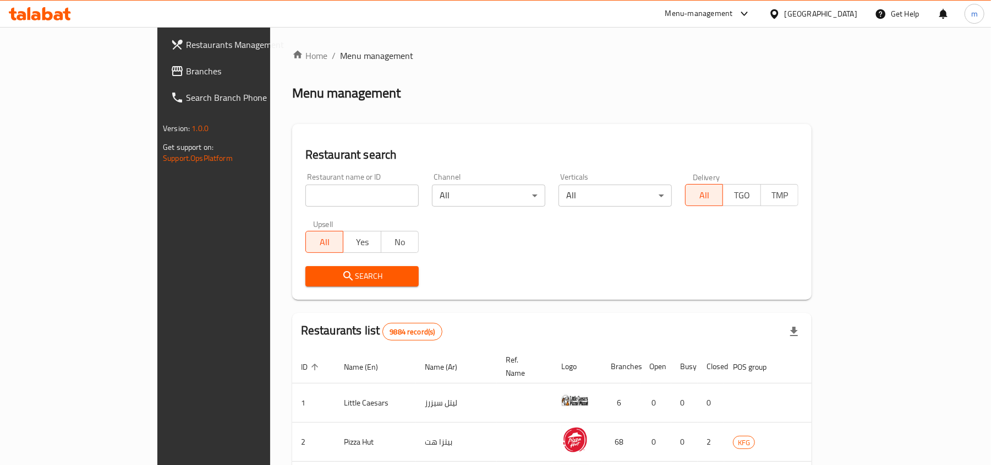
click at [305, 195] on input "search" at bounding box center [361, 195] width 113 height 22
paste input "697491"
type input "697491"
click button "Search" at bounding box center [361, 276] width 113 height 20
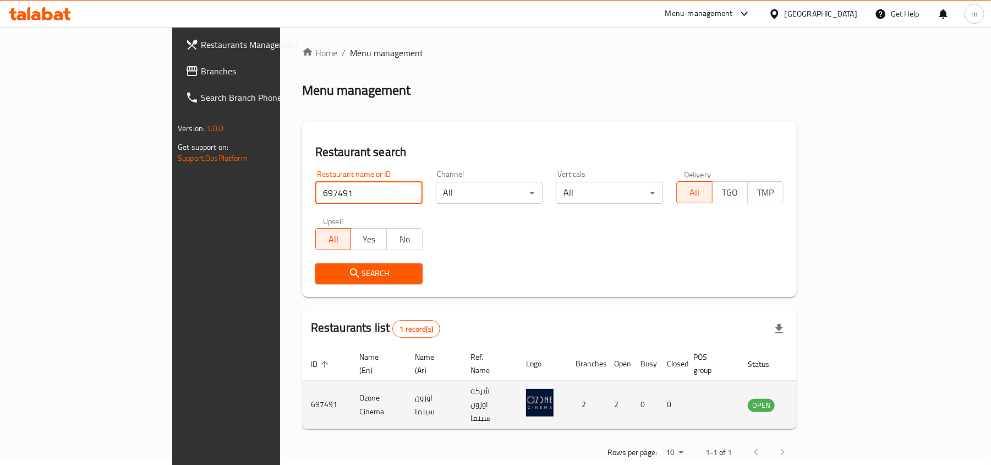
scroll to position [6, 0]
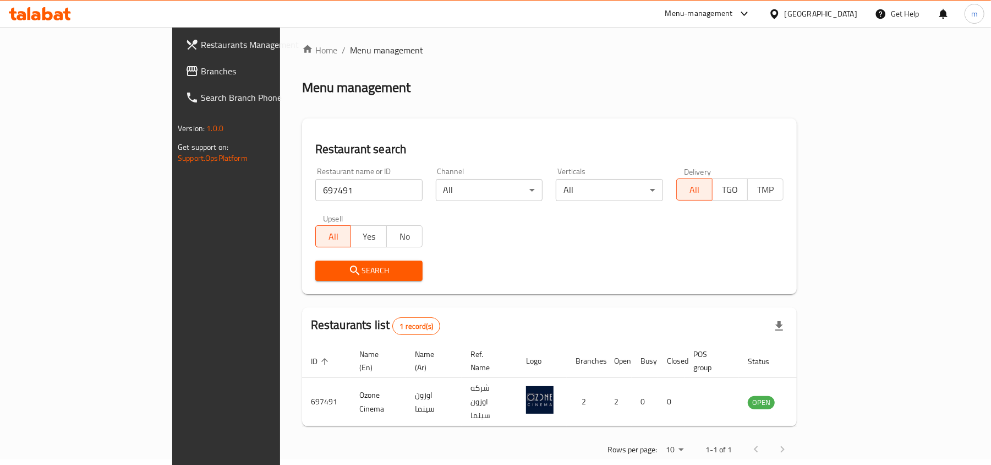
drag, startPoint x: 133, startPoint y: 80, endPoint x: 126, endPoint y: 79, distance: 6.7
click at [177, 80] on link "Branches" at bounding box center [257, 71] width 161 height 26
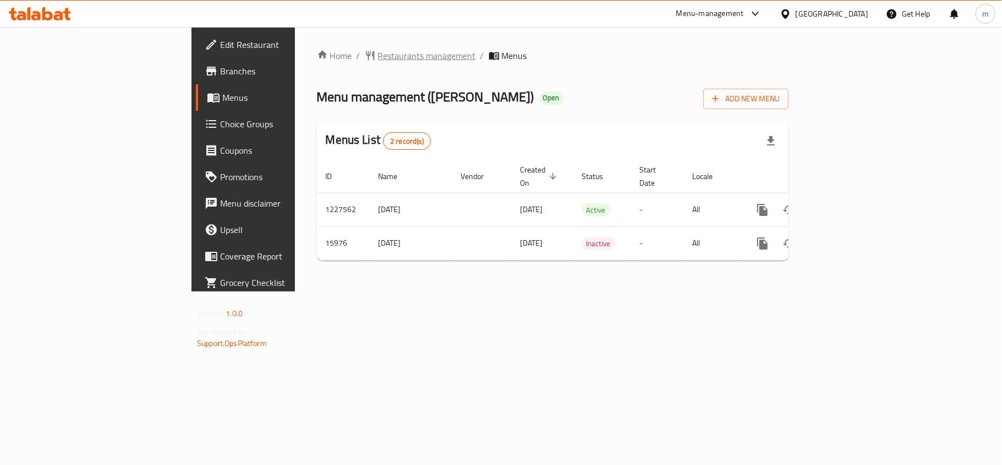
click at [378, 53] on span "Restaurants management" at bounding box center [427, 55] width 98 height 13
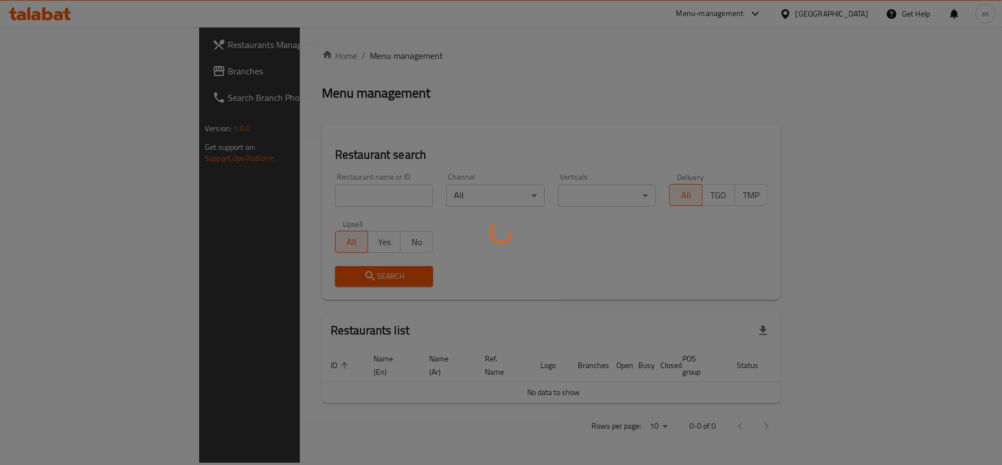
click at [236, 192] on div at bounding box center [501, 232] width 1002 height 465
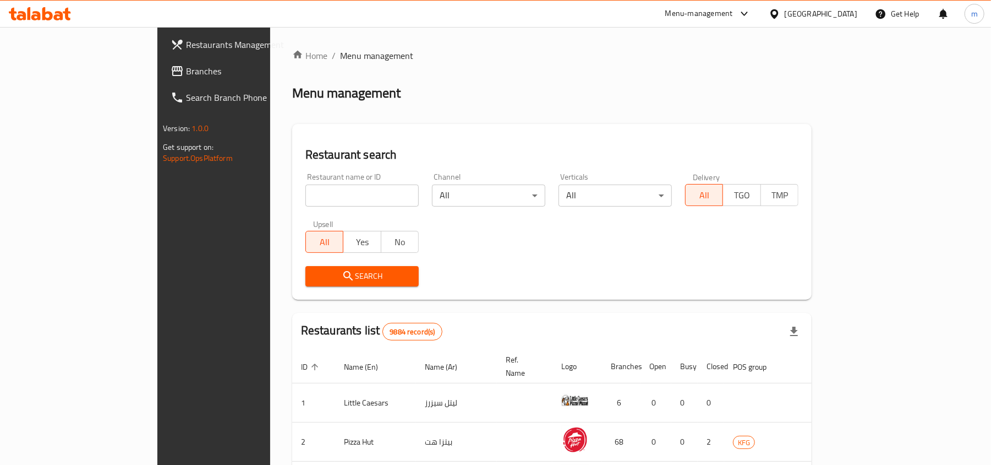
click at [305, 192] on input "search" at bounding box center [361, 195] width 113 height 22
paste input "9220"
type input "9220"
click button "Search" at bounding box center [361, 276] width 113 height 20
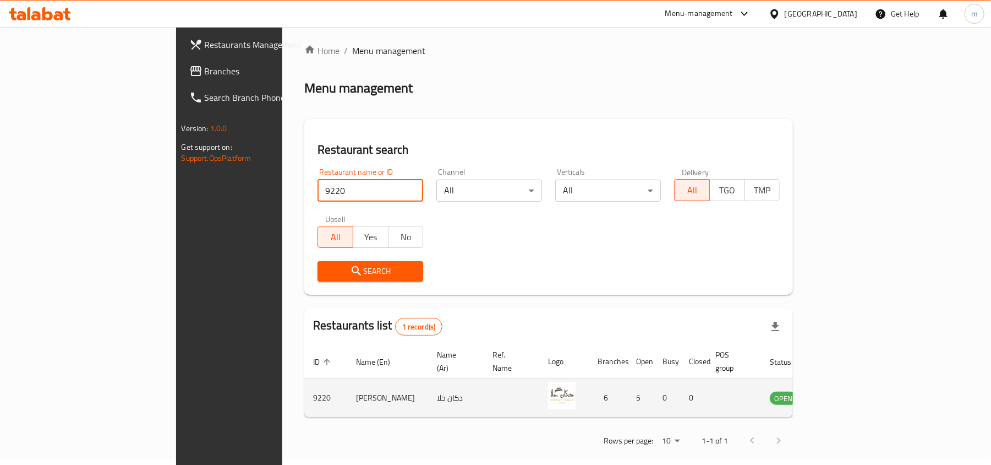
scroll to position [6, 0]
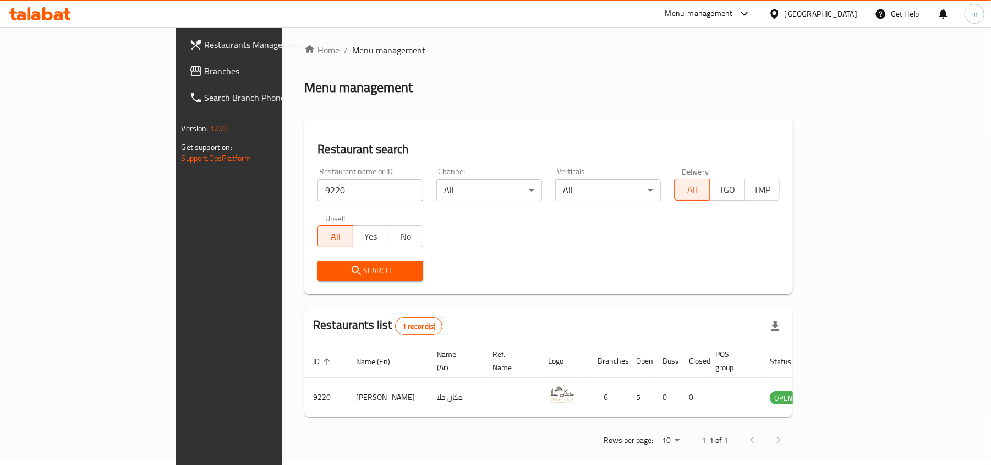
click at [785, 18] on div at bounding box center [777, 14] width 16 height 12
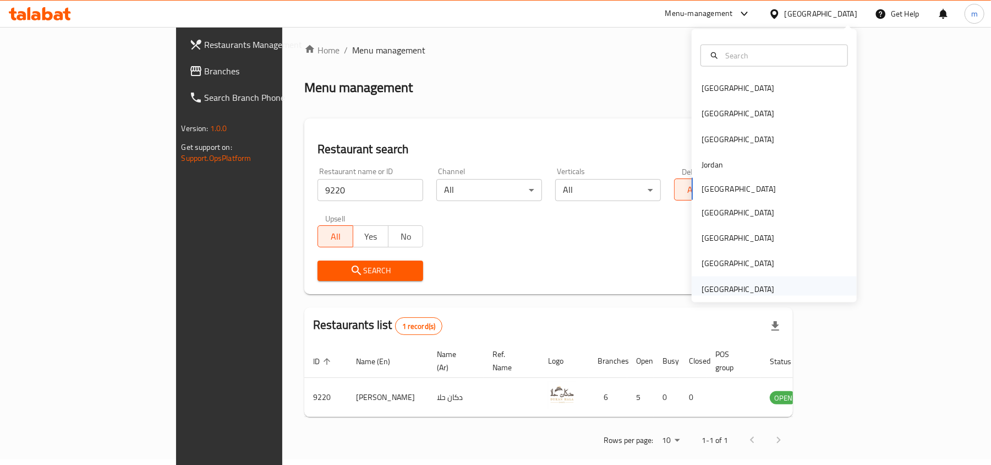
click at [749, 284] on div "[GEOGRAPHIC_DATA]" at bounding box center [738, 289] width 73 height 12
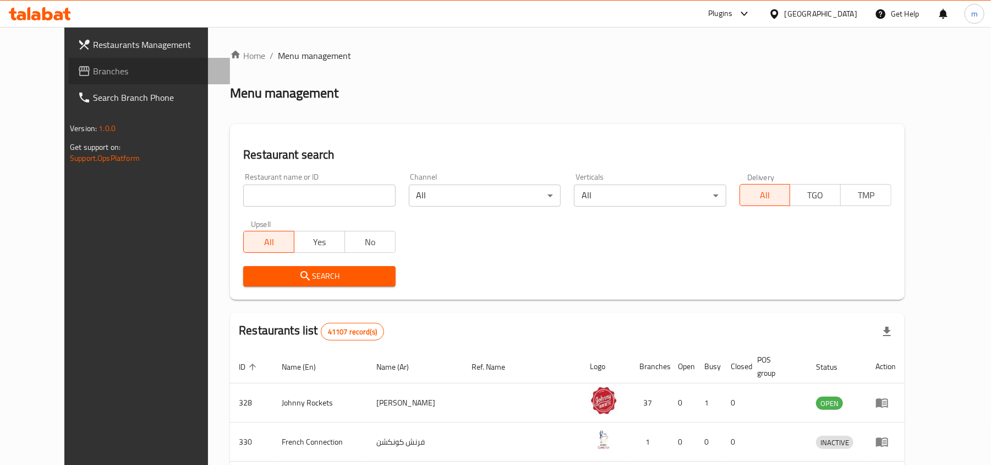
click at [93, 74] on span "Branches" at bounding box center [157, 70] width 128 height 13
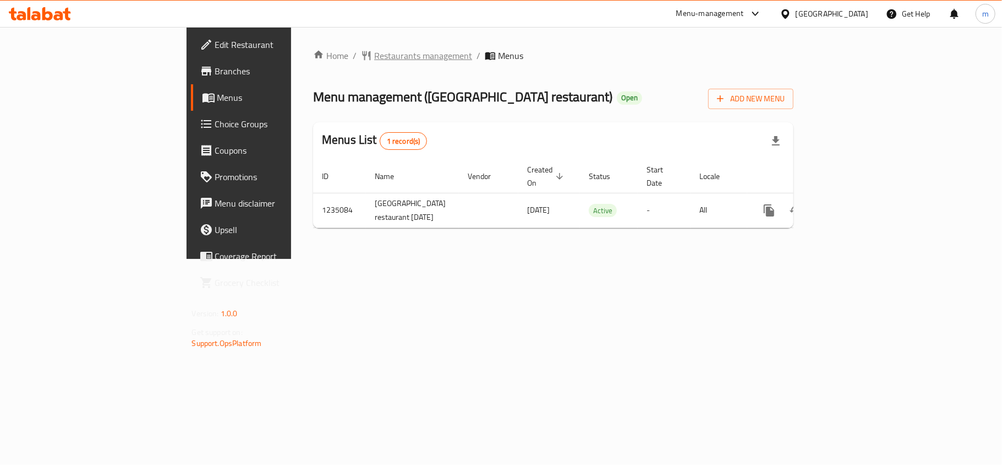
click at [374, 59] on span "Restaurants management" at bounding box center [423, 55] width 98 height 13
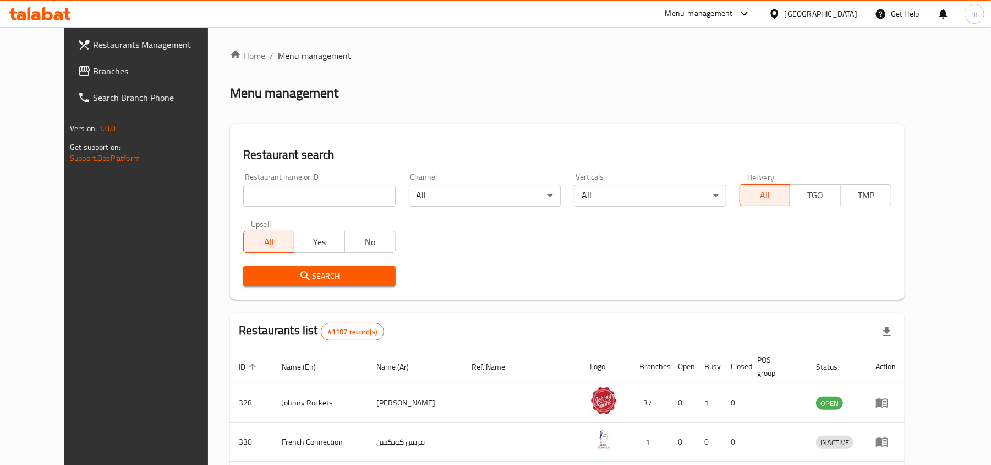
click at [78, 78] on link "Branches" at bounding box center [149, 71] width 161 height 26
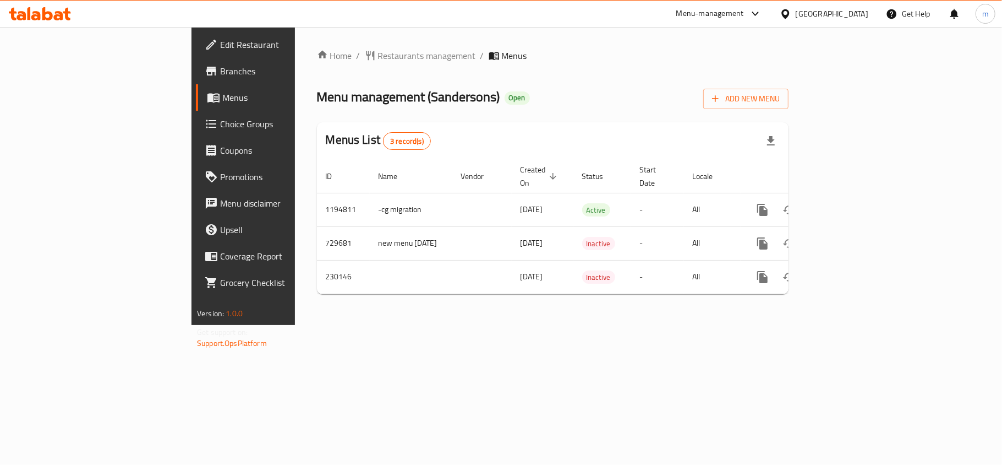
click at [446, 72] on div "Home / Restaurants management / Menus Menu management ( Sandersons ) Open Add N…" at bounding box center [553, 176] width 472 height 254
click at [795, 14] on div at bounding box center [788, 14] width 16 height 12
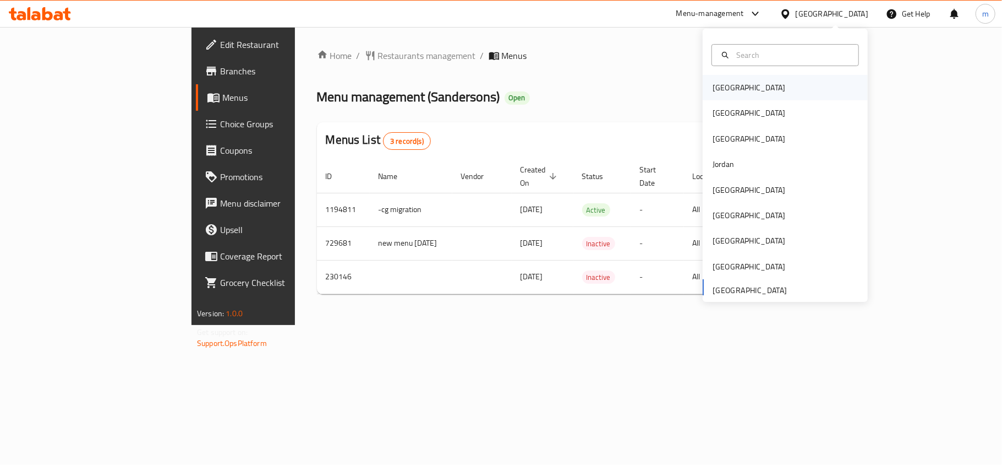
click at [742, 91] on div "[GEOGRAPHIC_DATA]" at bounding box center [785, 87] width 165 height 25
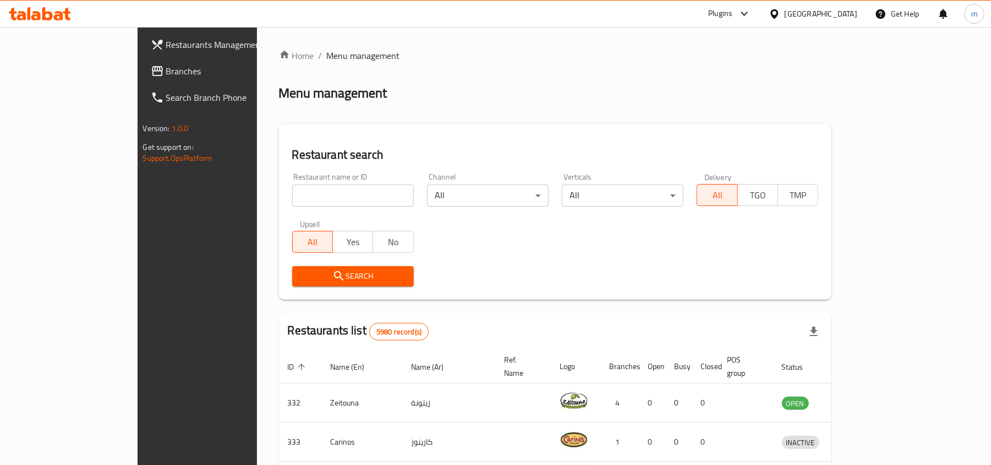
click at [166, 73] on span "Branches" at bounding box center [230, 70] width 128 height 13
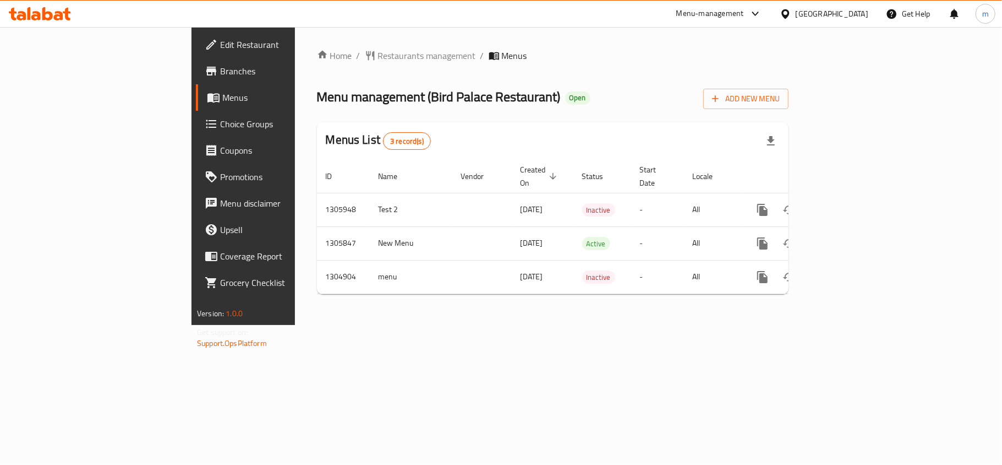
click at [796, 13] on div at bounding box center [788, 14] width 16 height 12
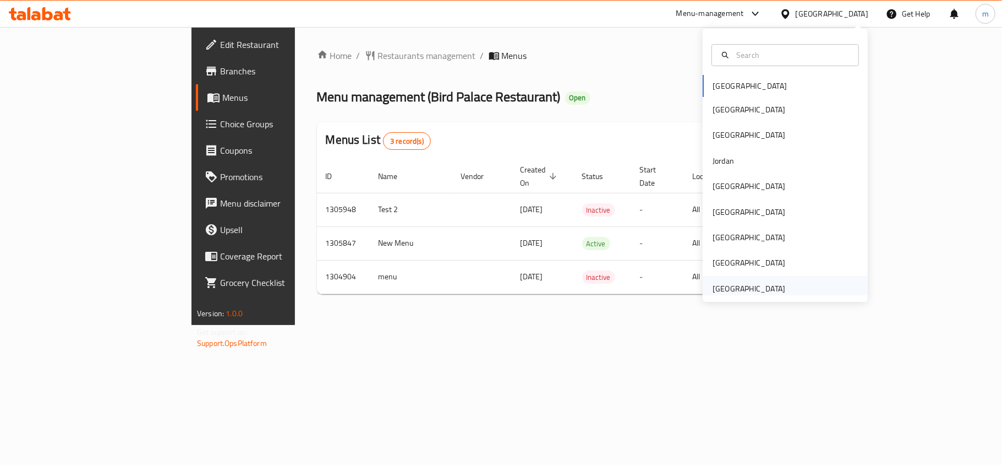
click at [785, 278] on div "[GEOGRAPHIC_DATA]" at bounding box center [785, 288] width 165 height 25
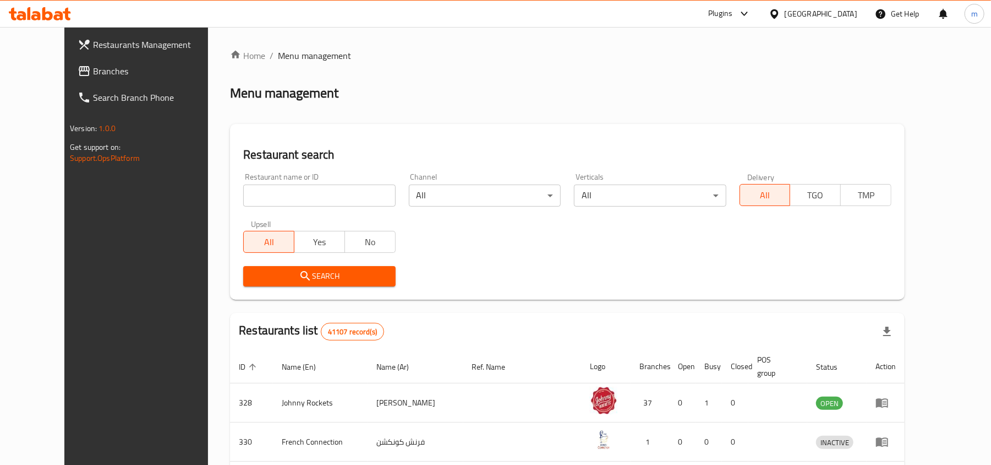
click at [98, 58] on link "Branches" at bounding box center [149, 71] width 161 height 26
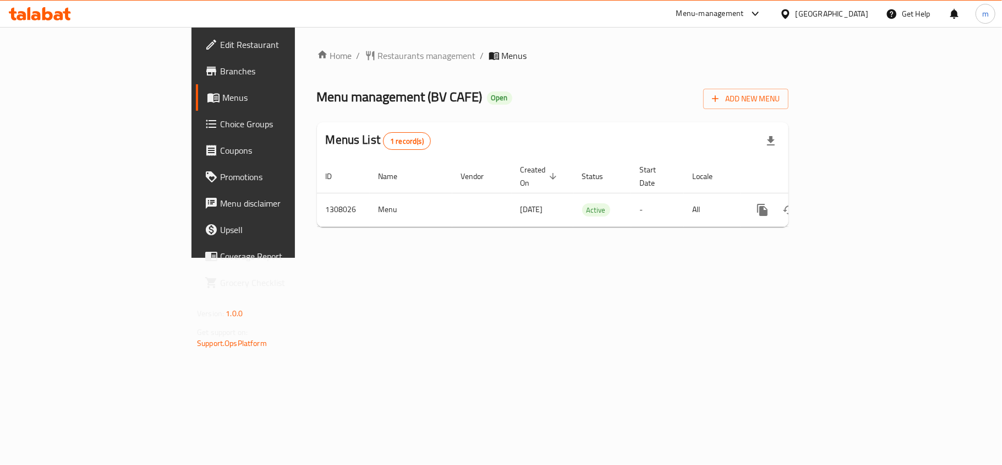
click at [810, 14] on div "[GEOGRAPHIC_DATA]" at bounding box center [832, 14] width 73 height 12
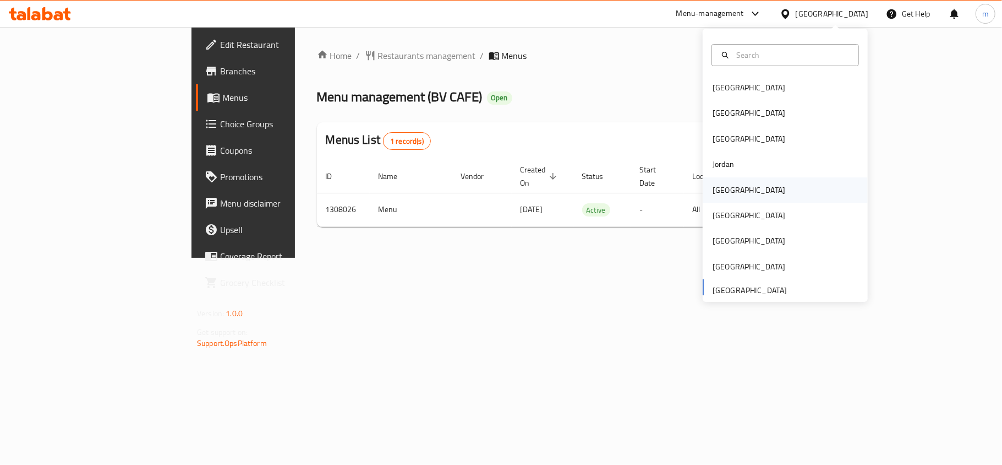
click at [713, 188] on div "[GEOGRAPHIC_DATA]" at bounding box center [749, 190] width 73 height 12
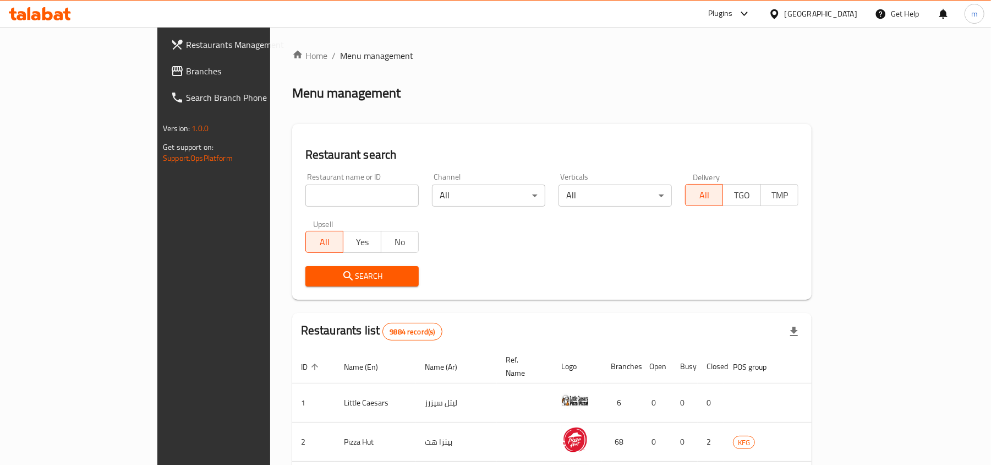
click at [162, 78] on link "Branches" at bounding box center [242, 71] width 161 height 26
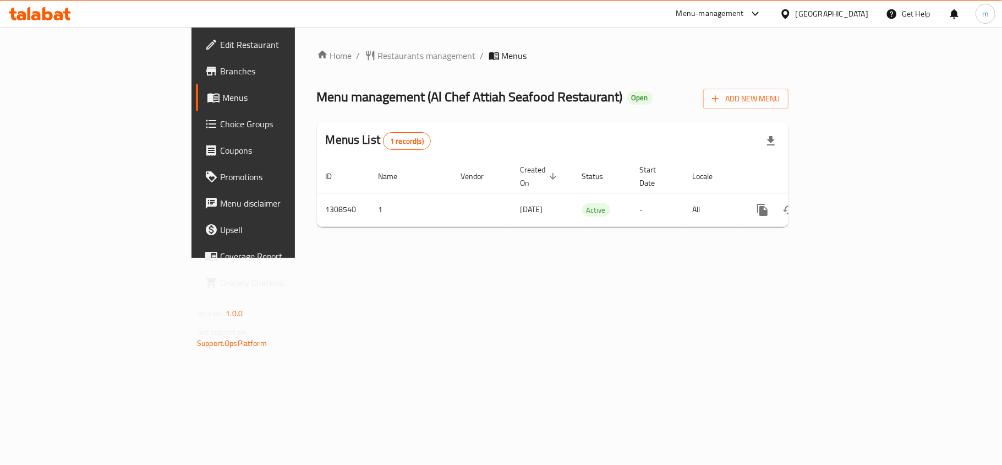
click at [789, 13] on icon at bounding box center [786, 13] width 8 height 9
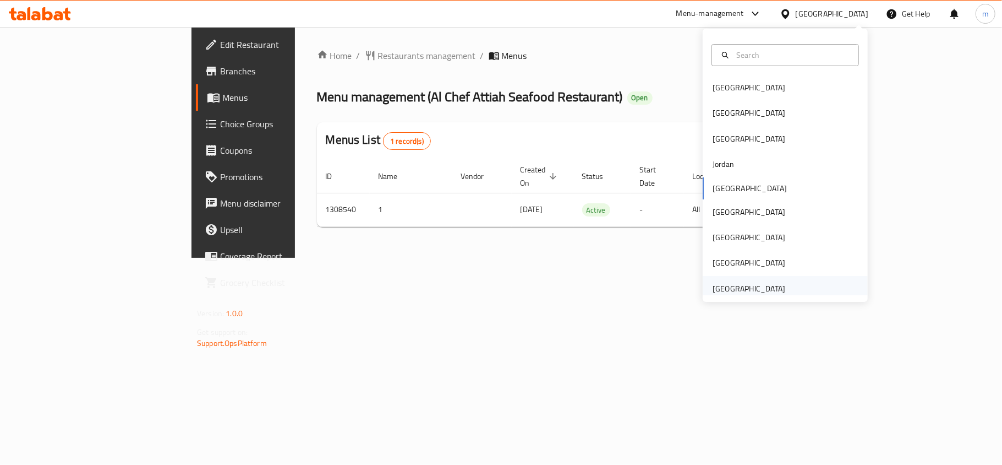
click at [772, 289] on div "[GEOGRAPHIC_DATA]" at bounding box center [749, 288] width 73 height 12
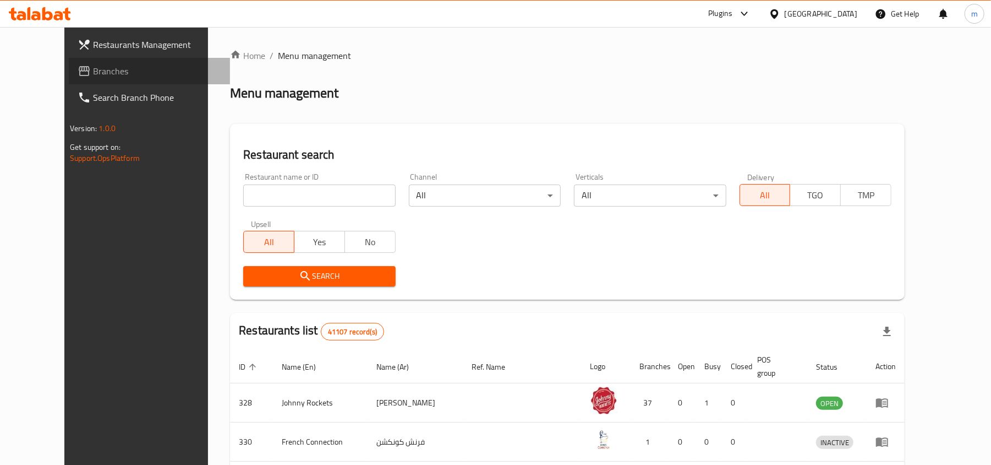
click at [93, 77] on span "Branches" at bounding box center [157, 70] width 128 height 13
